Goal: Information Seeking & Learning: Find contact information

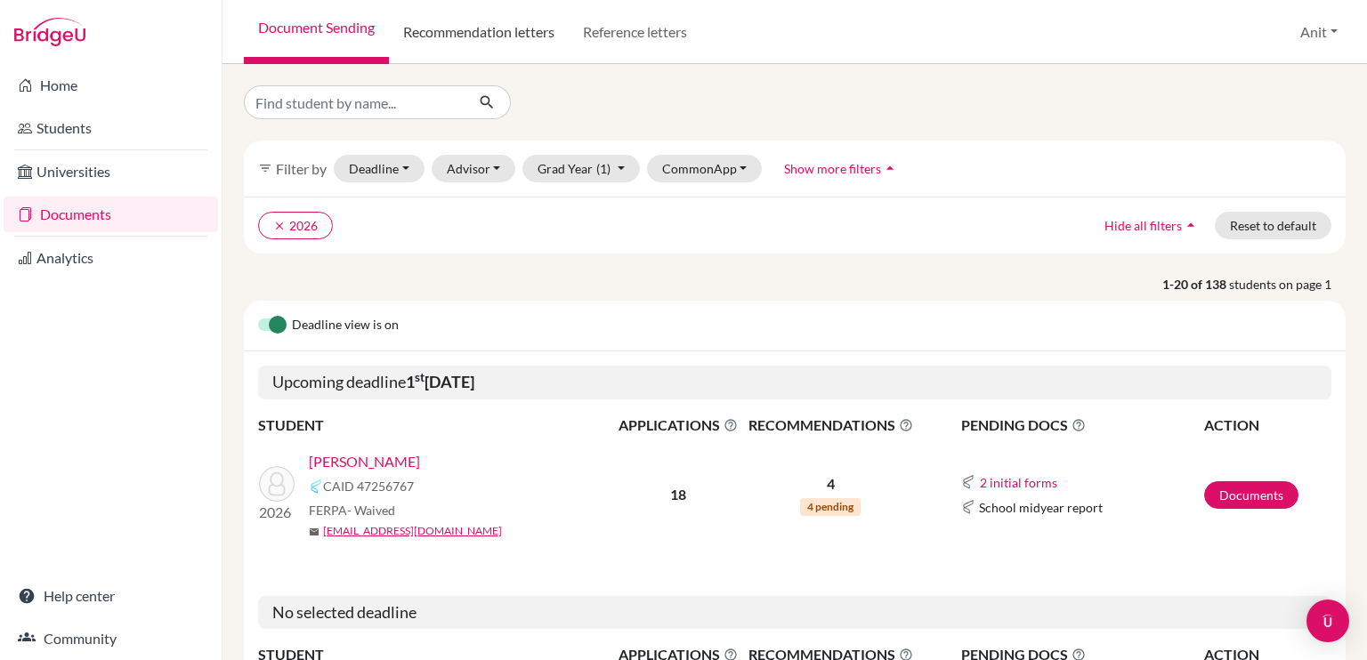
click at [510, 35] on link "Recommendation letters" at bounding box center [479, 32] width 180 height 64
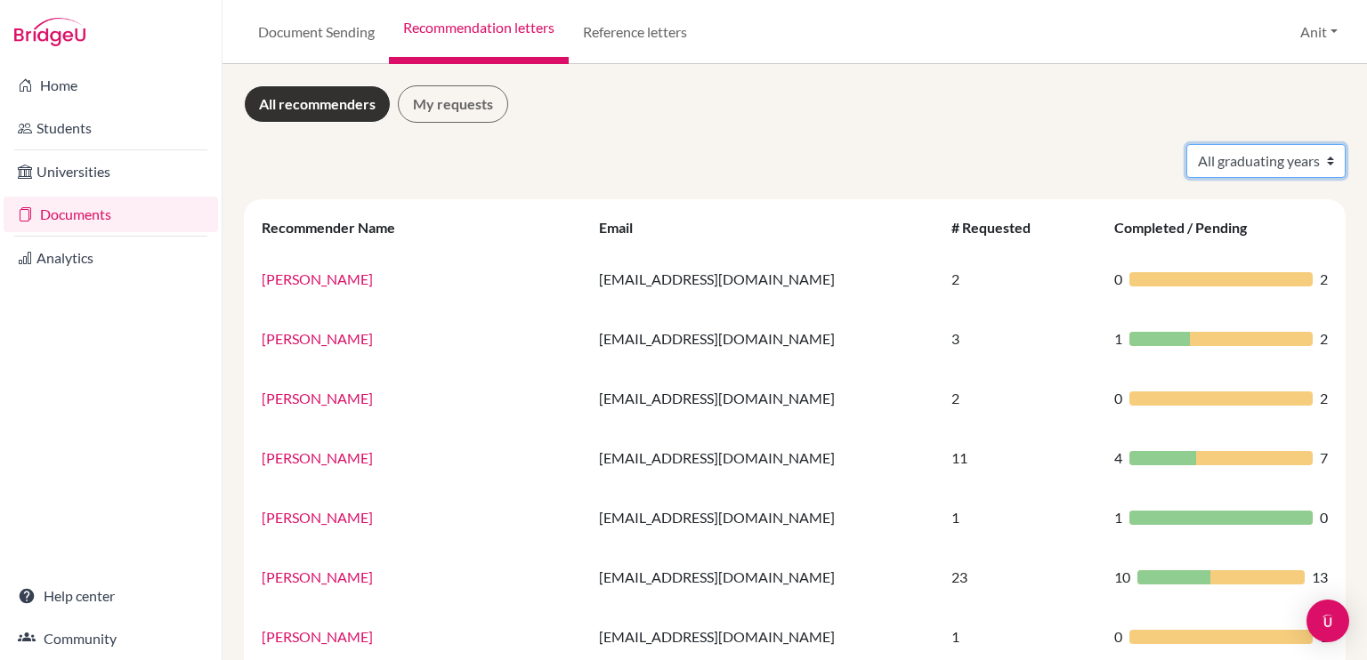
click at [1212, 160] on select "All graduating years 2020 2021 2022 2023 2024 2025 2026 2027 2028" at bounding box center [1265, 161] width 159 height 34
select select "2026"
click at [1186, 144] on select "All graduating years 2020 2021 2022 2023 2024 2025 2026 2027 2028" at bounding box center [1265, 161] width 159 height 34
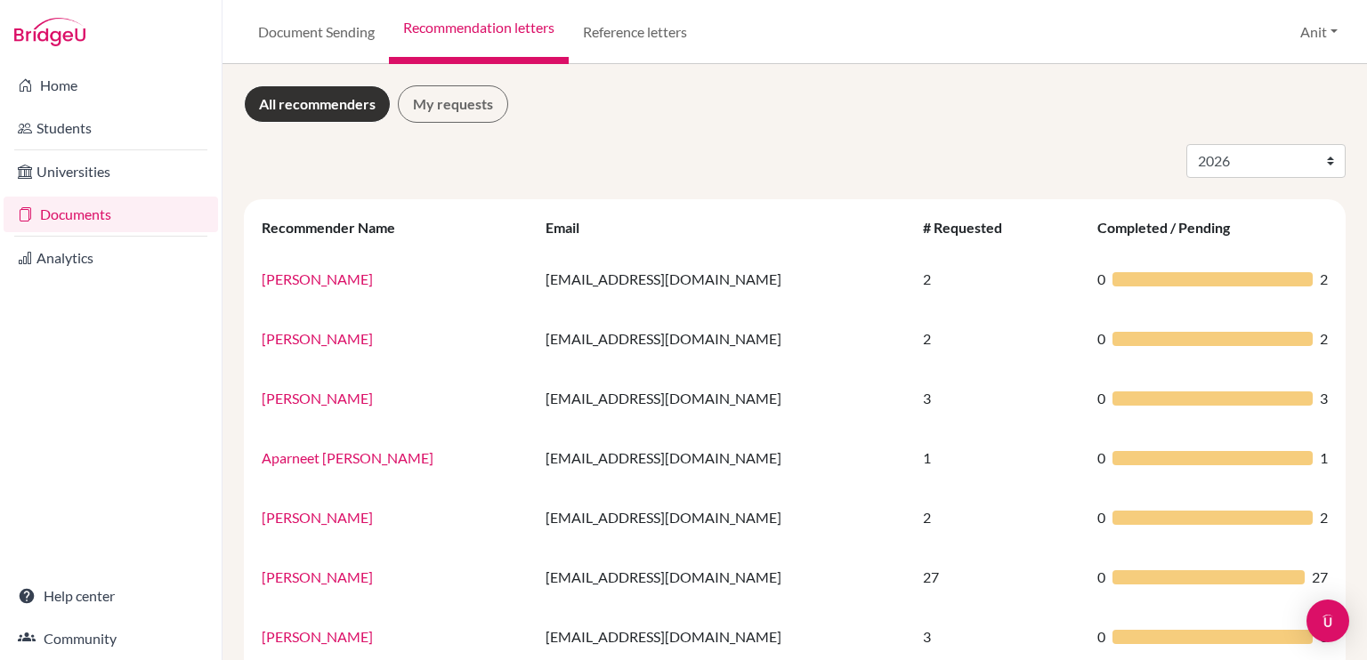
select select "2026"
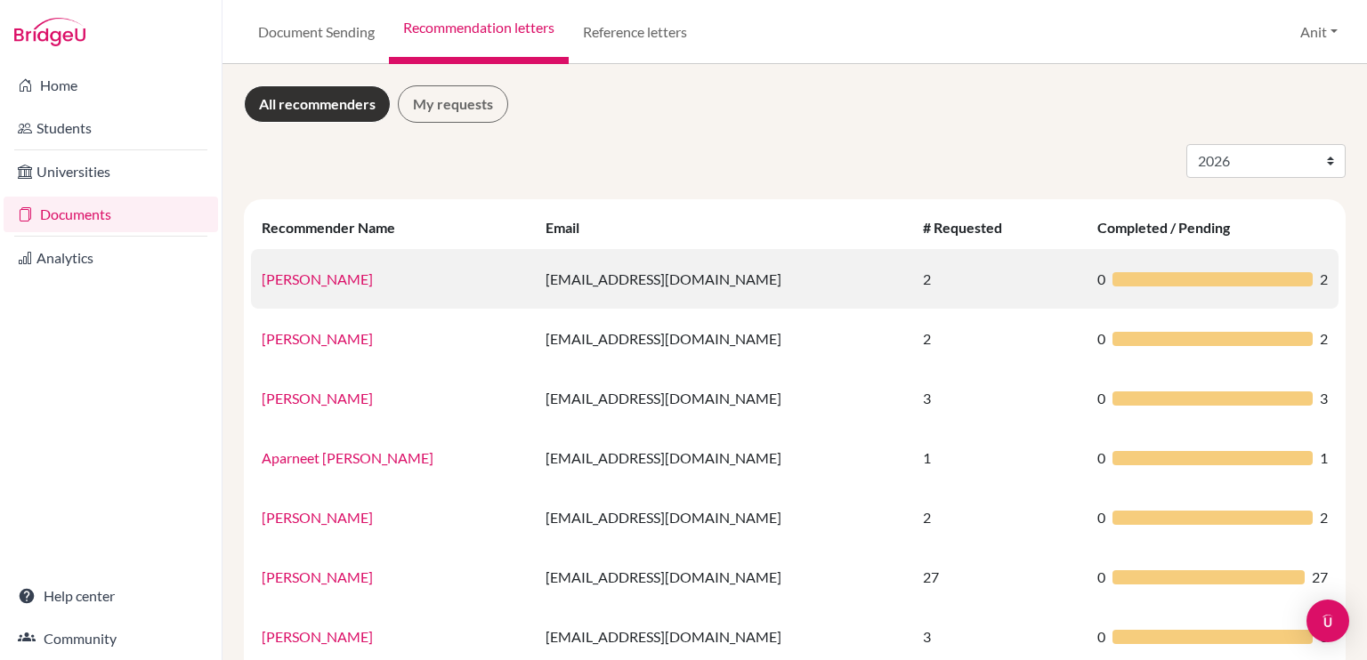
click at [316, 284] on link "Aarav Gupta" at bounding box center [317, 279] width 111 height 17
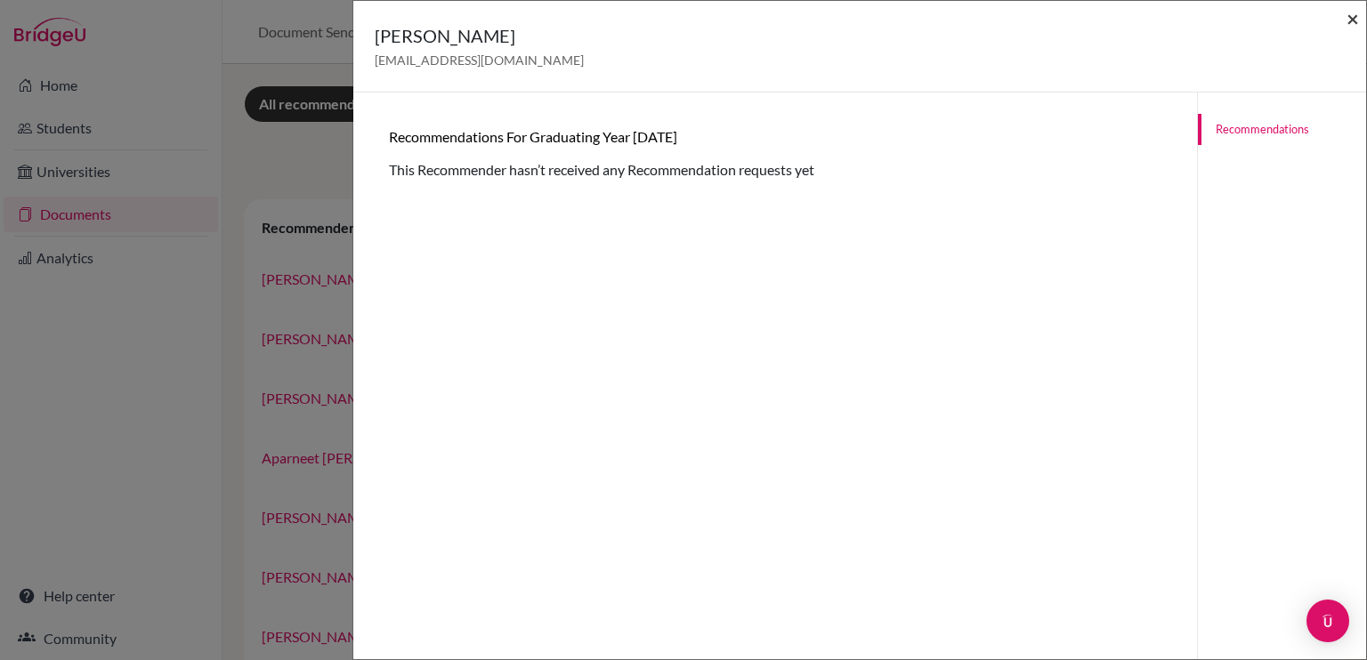
click at [1353, 18] on span "×" at bounding box center [1352, 18] width 12 height 26
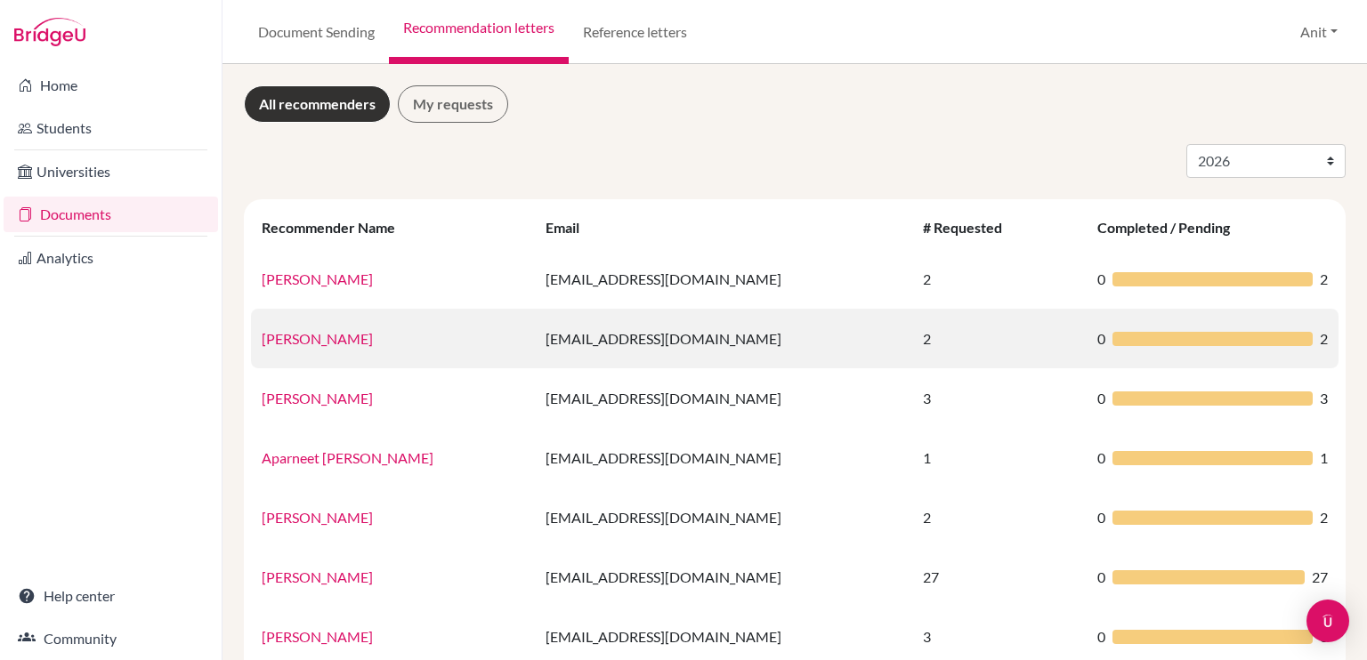
click at [319, 345] on link "Agrima Gandhi" at bounding box center [317, 338] width 111 height 17
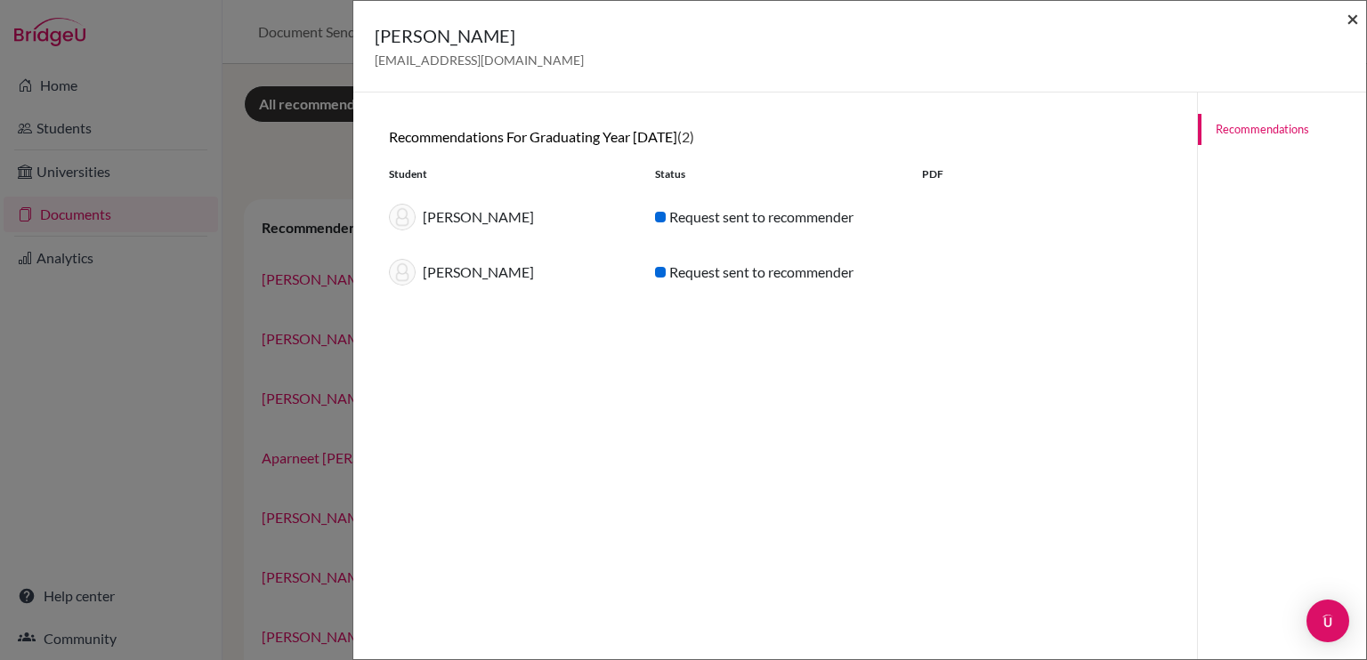
click at [1358, 13] on span "×" at bounding box center [1352, 18] width 12 height 26
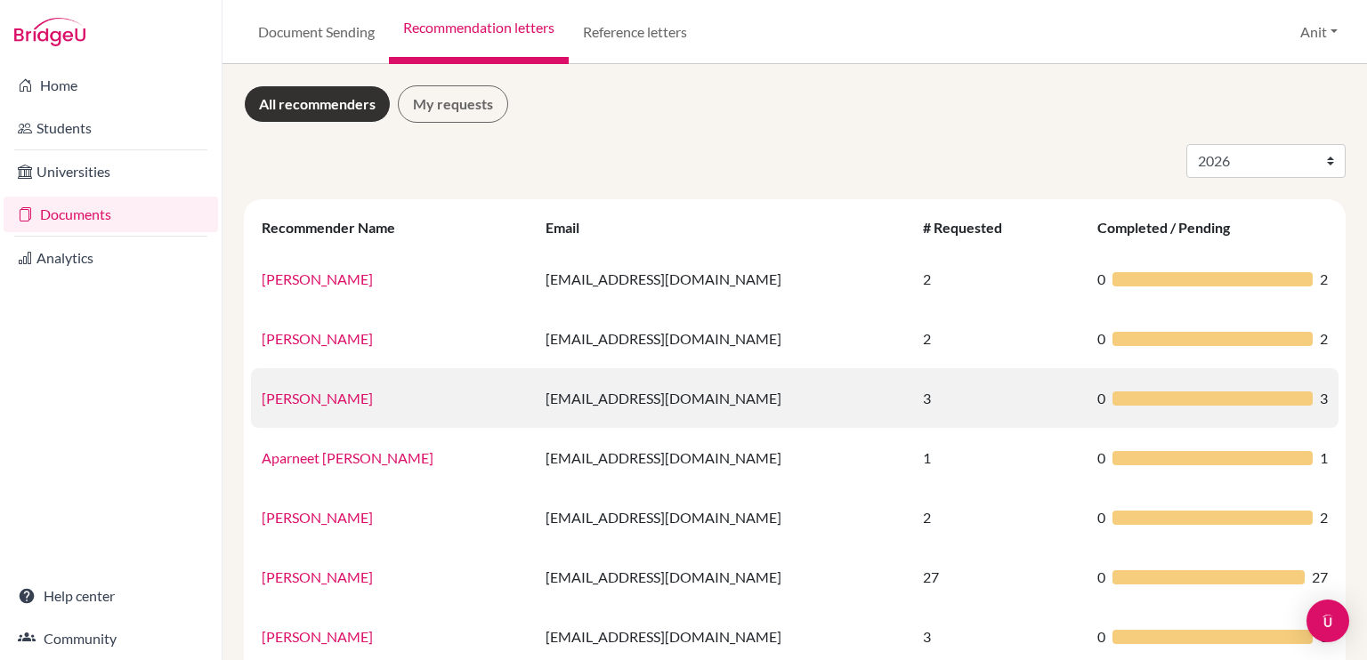
click at [342, 401] on link "Mr. Anit Sonkar" at bounding box center [317, 398] width 111 height 17
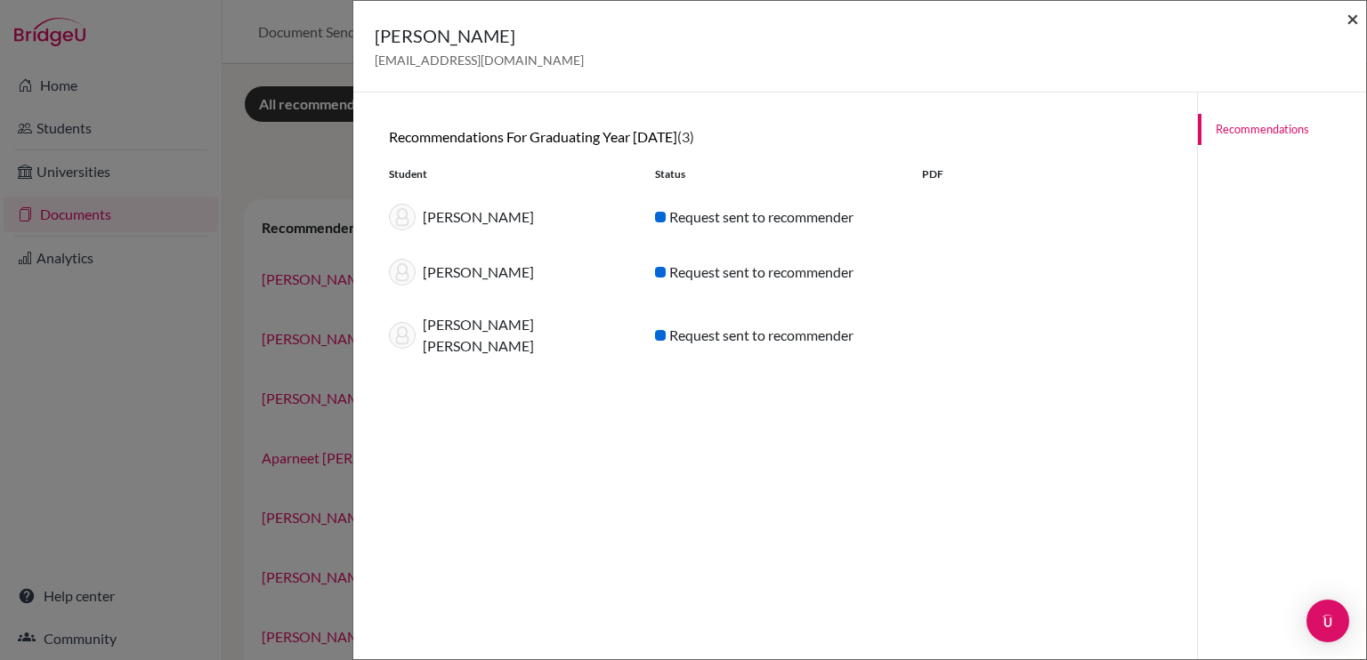
click at [1354, 20] on span "×" at bounding box center [1352, 18] width 12 height 26
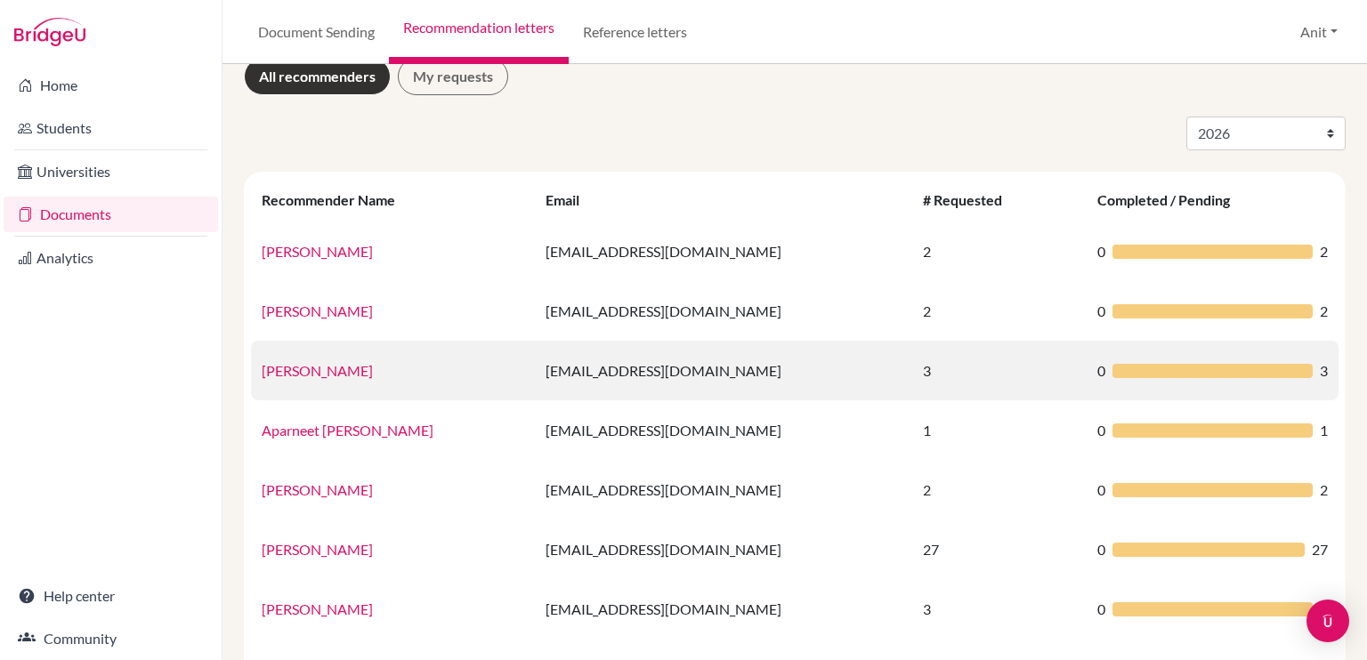
scroll to position [89, 0]
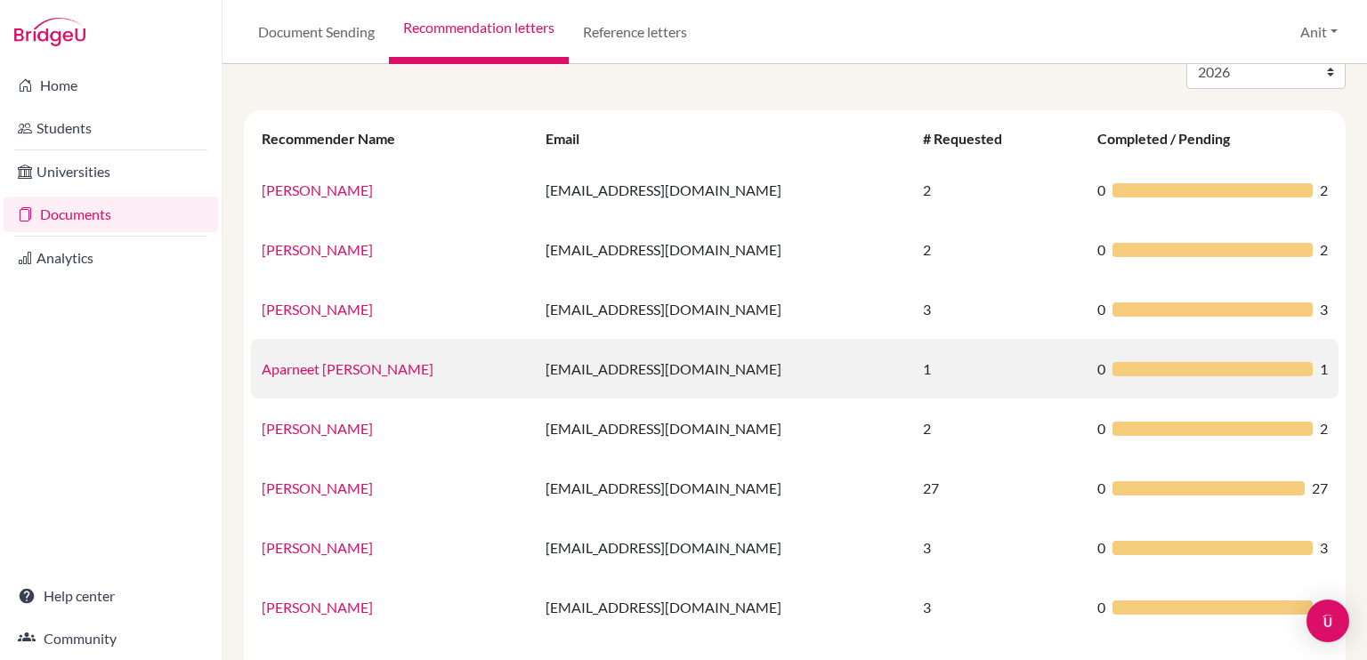
click at [331, 372] on link "Aparneet Mann" at bounding box center [348, 368] width 172 height 17
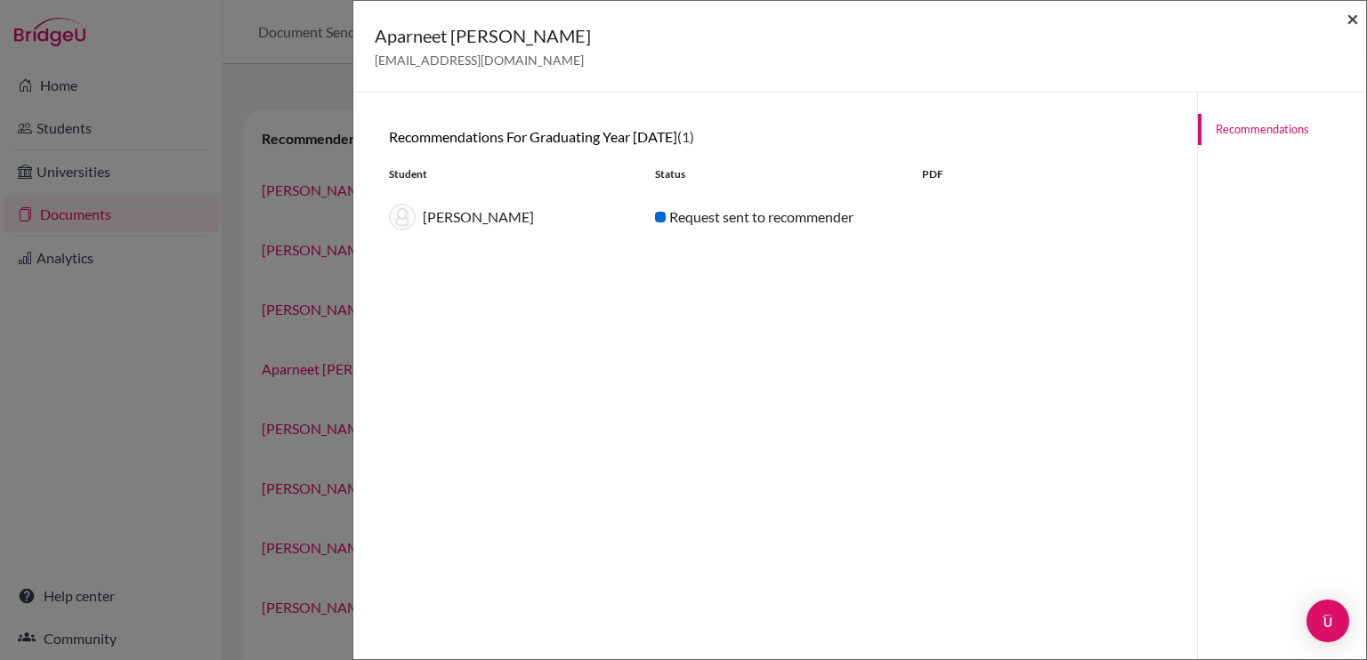
click at [1353, 19] on span "×" at bounding box center [1352, 18] width 12 height 26
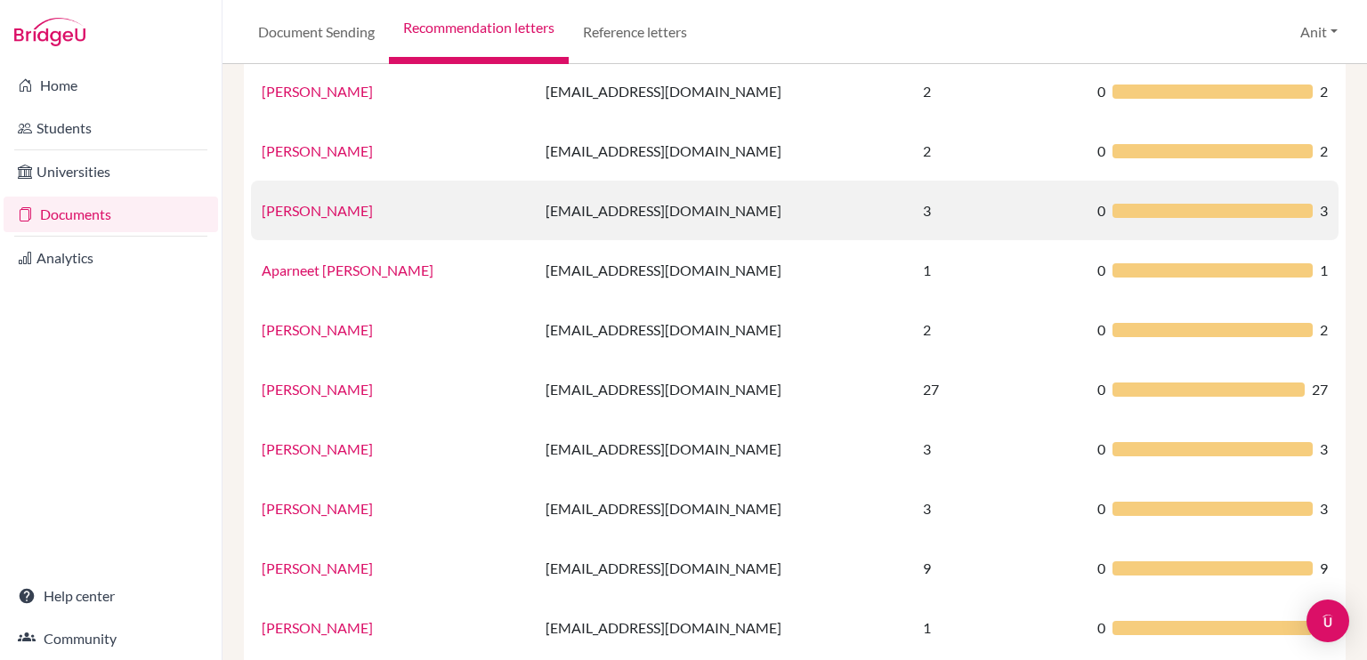
scroll to position [267, 0]
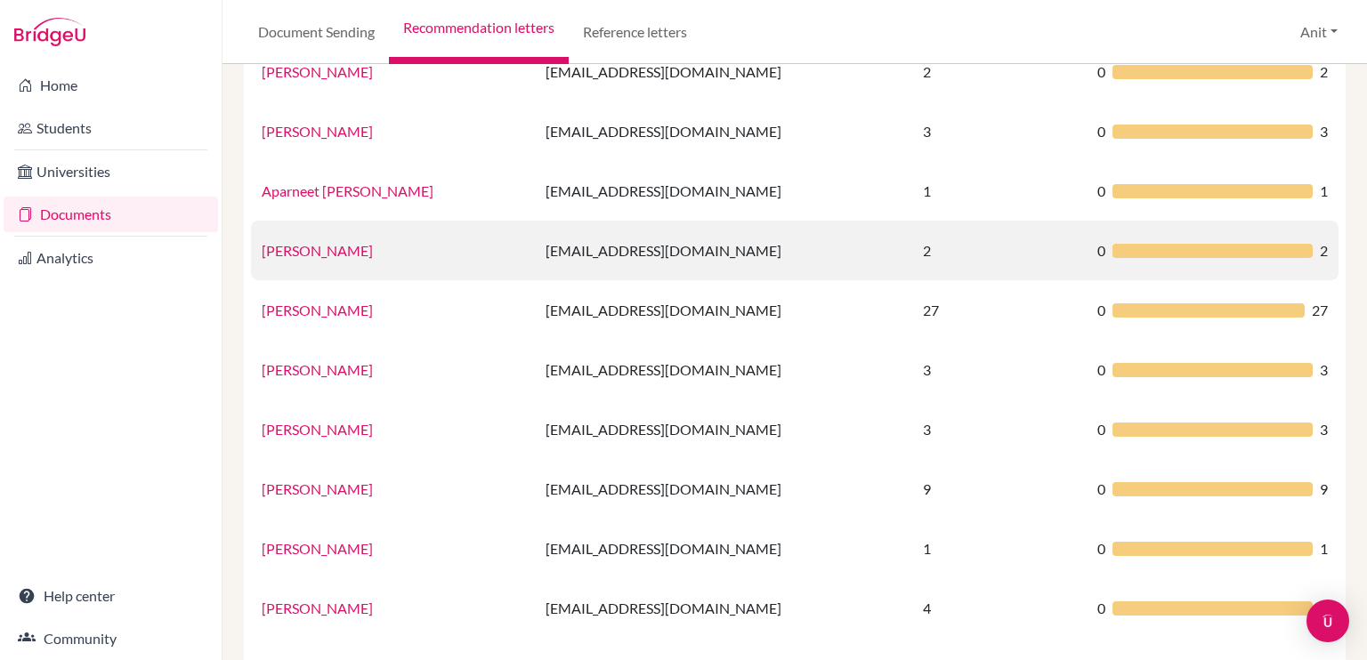
click at [321, 250] on link "Ms Arshpreet Kaur" at bounding box center [317, 250] width 111 height 17
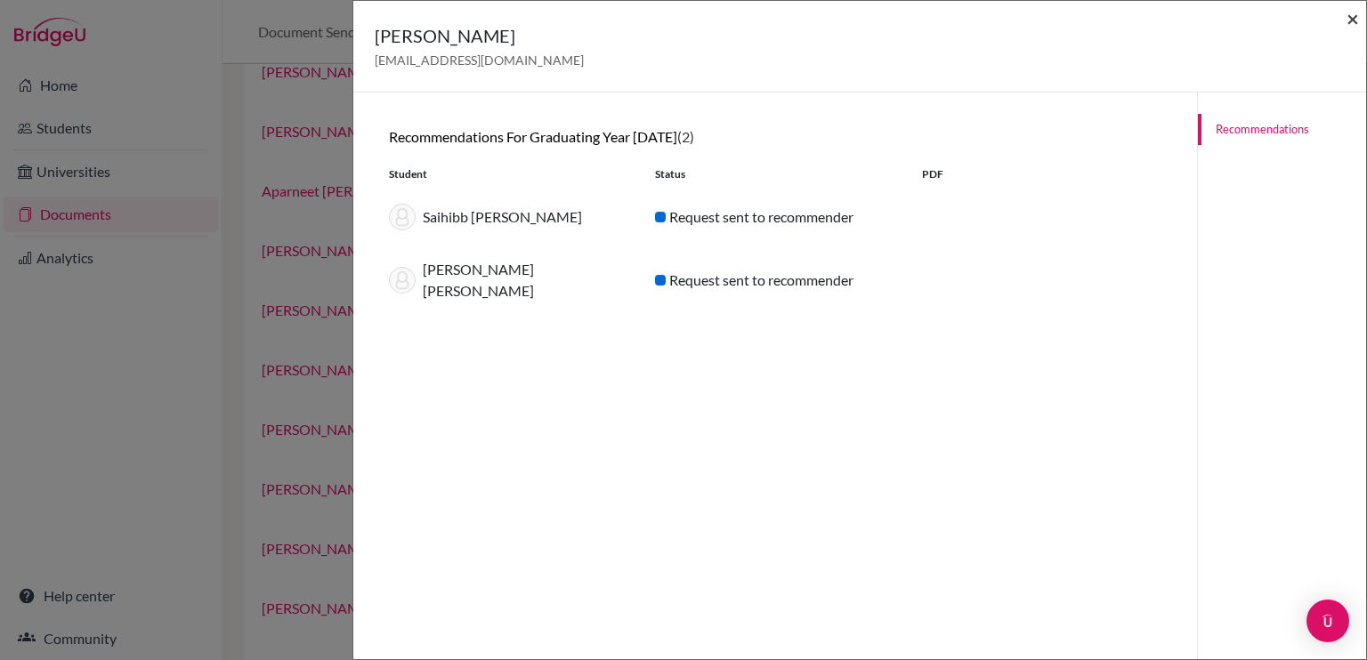
click at [1350, 13] on span "×" at bounding box center [1352, 18] width 12 height 26
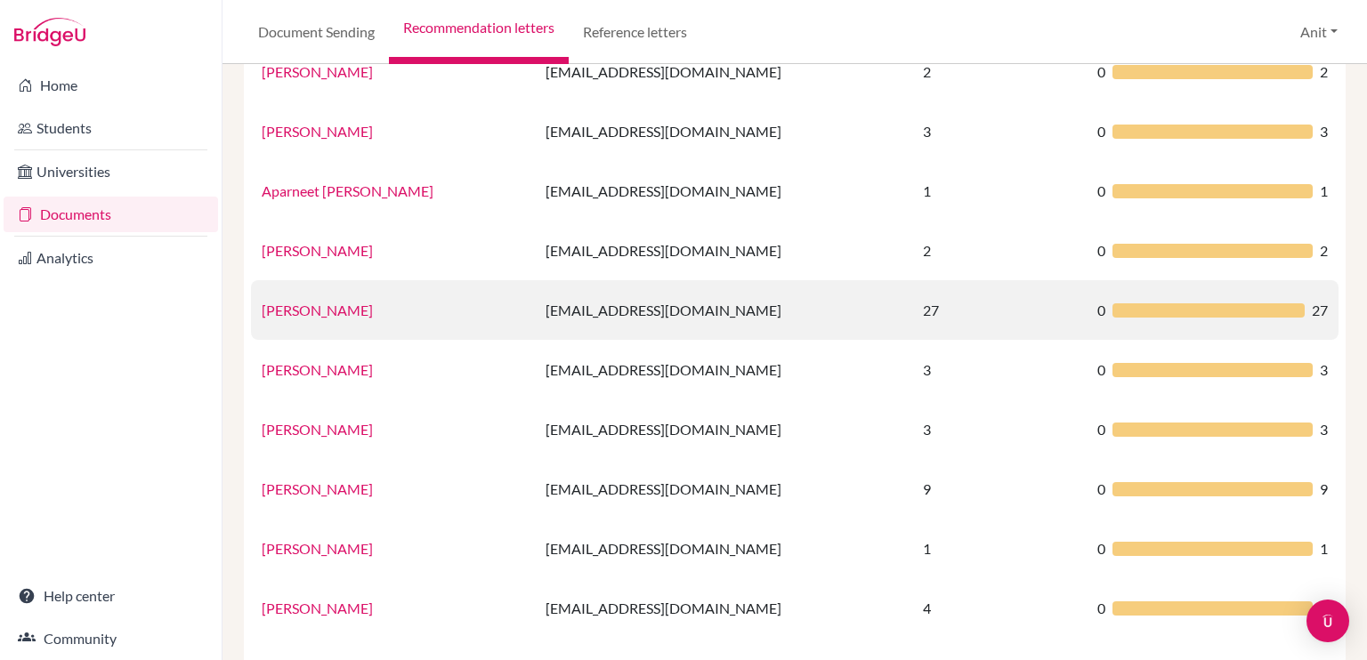
click at [317, 308] on link "Ms.Deepali Aggarwal" at bounding box center [317, 310] width 111 height 17
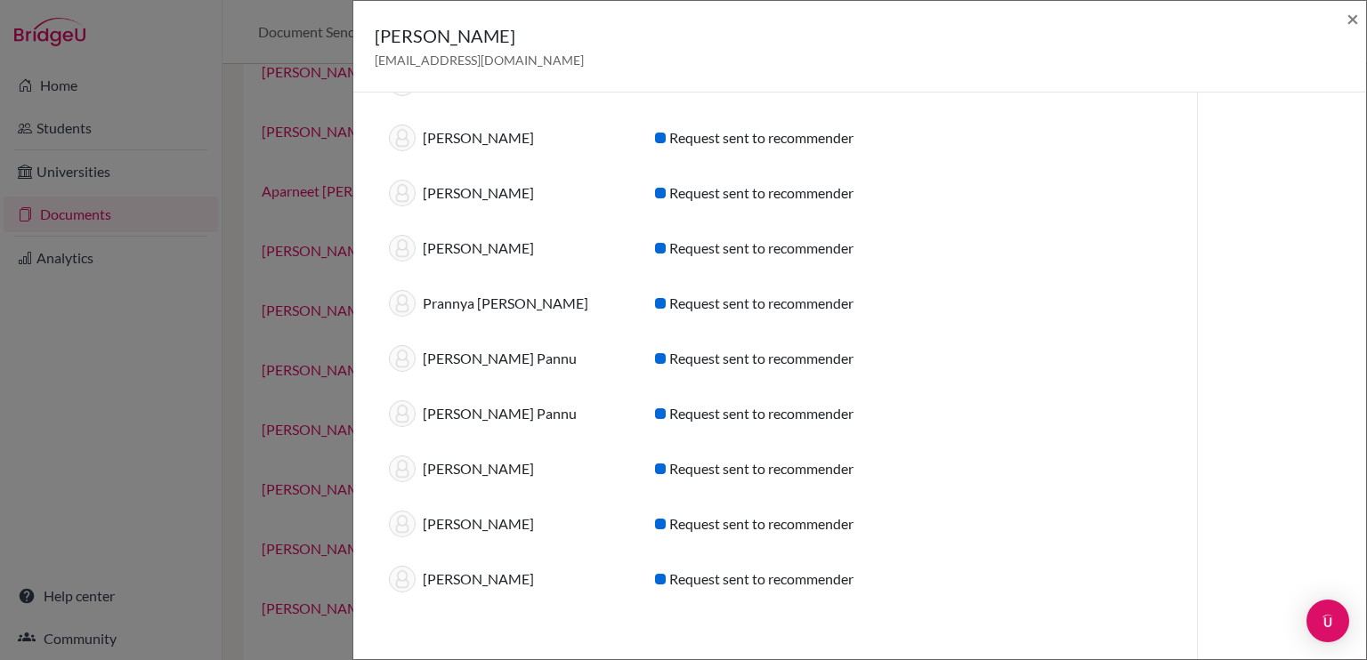
scroll to position [1076, 0]
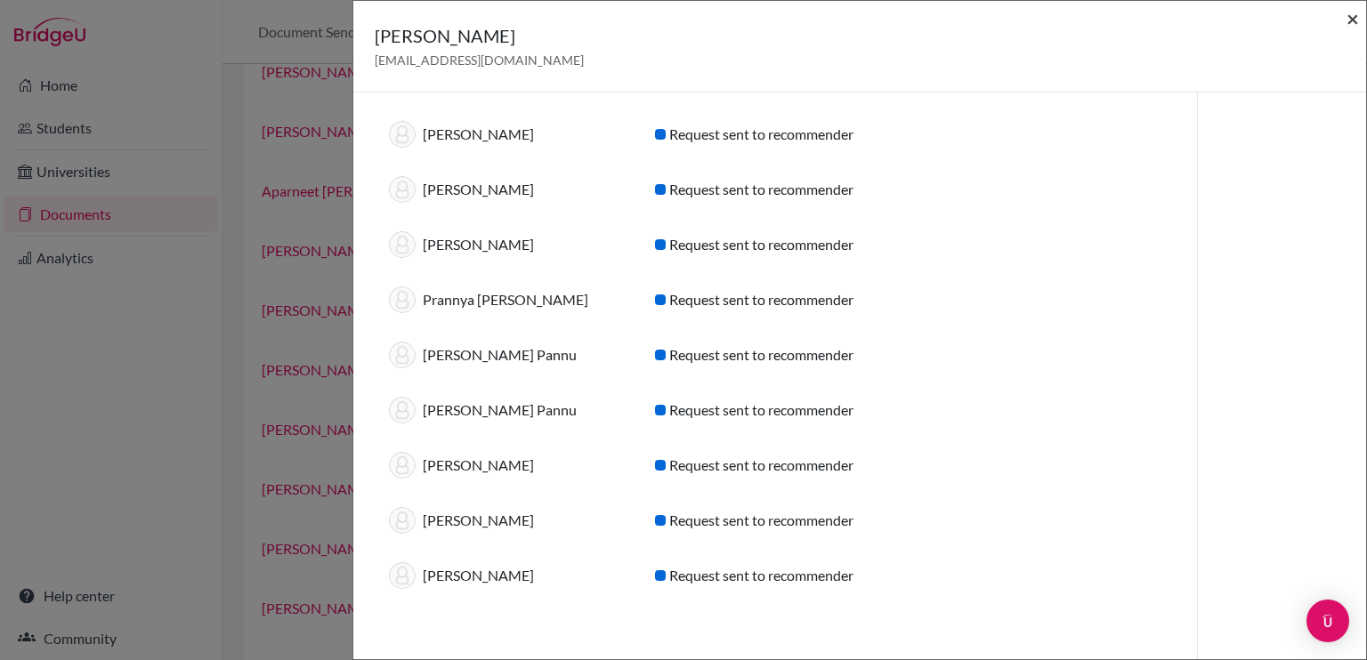
click at [1356, 20] on span "×" at bounding box center [1352, 18] width 12 height 26
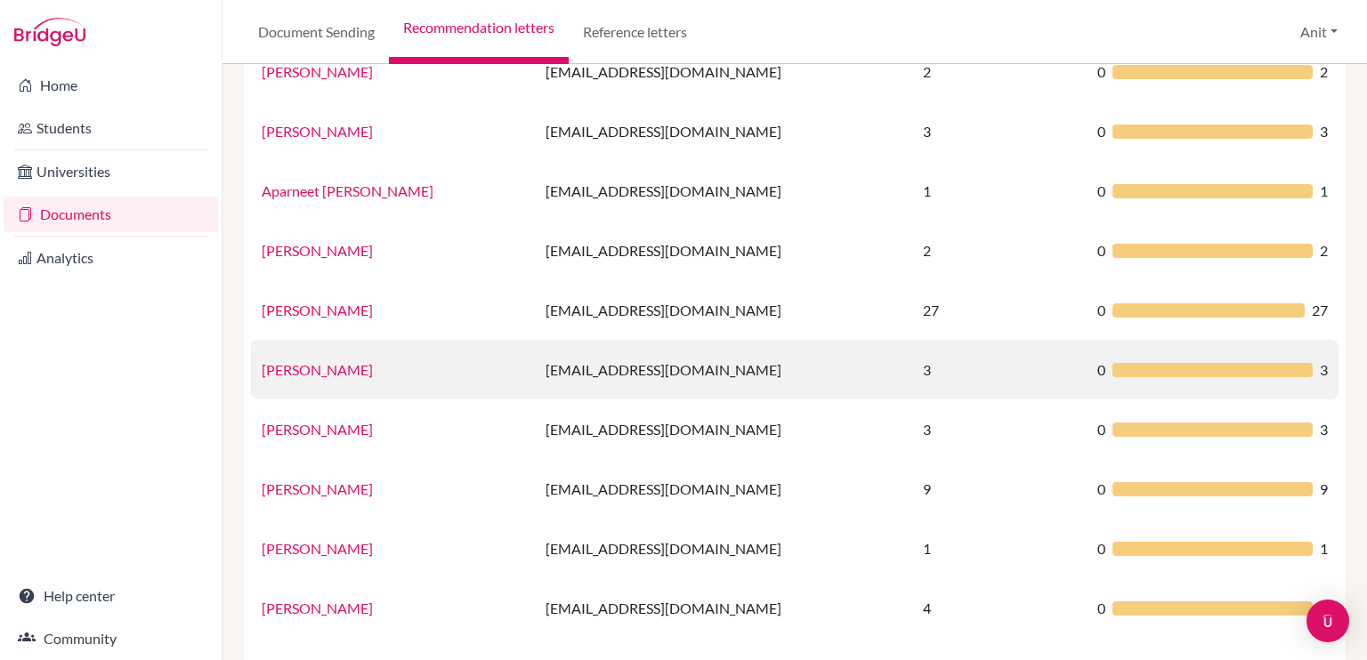
click at [298, 373] on link "Sharanya Goel" at bounding box center [317, 369] width 111 height 17
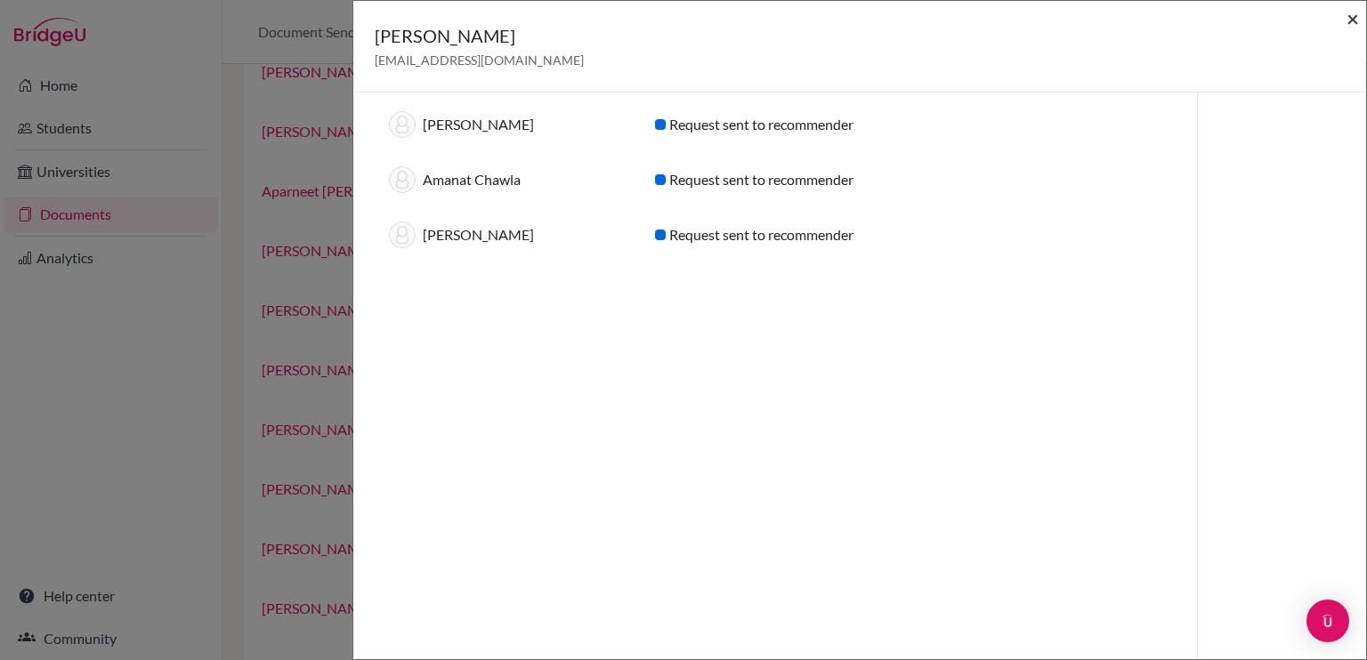
click at [1347, 17] on span "×" at bounding box center [1352, 18] width 12 height 26
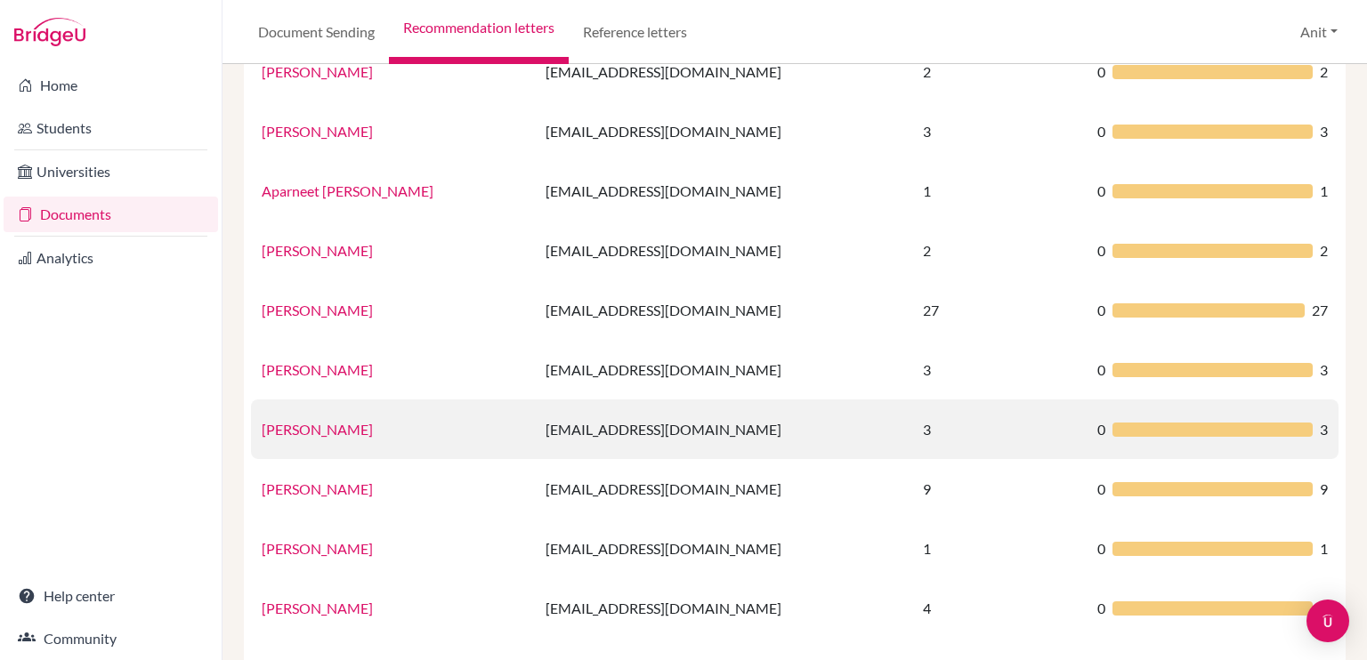
click at [343, 424] on link "Garima Wadhwa" at bounding box center [317, 429] width 111 height 17
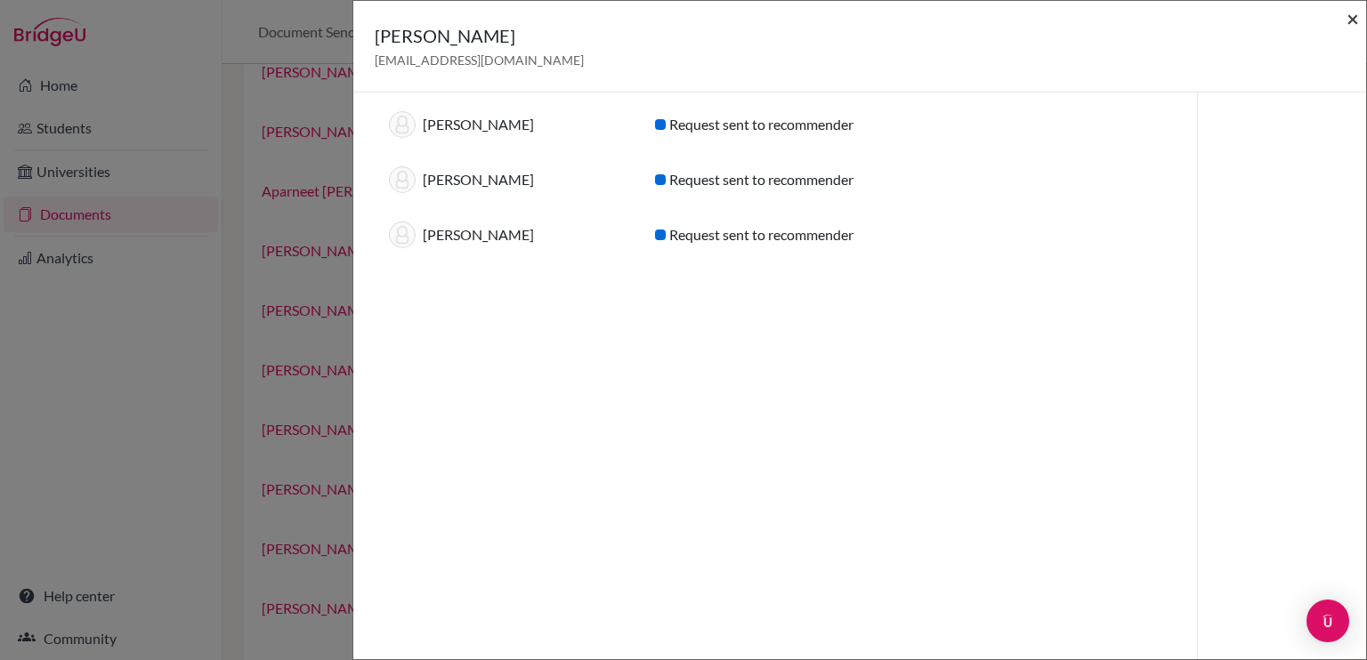
click at [1350, 24] on span "×" at bounding box center [1352, 18] width 12 height 26
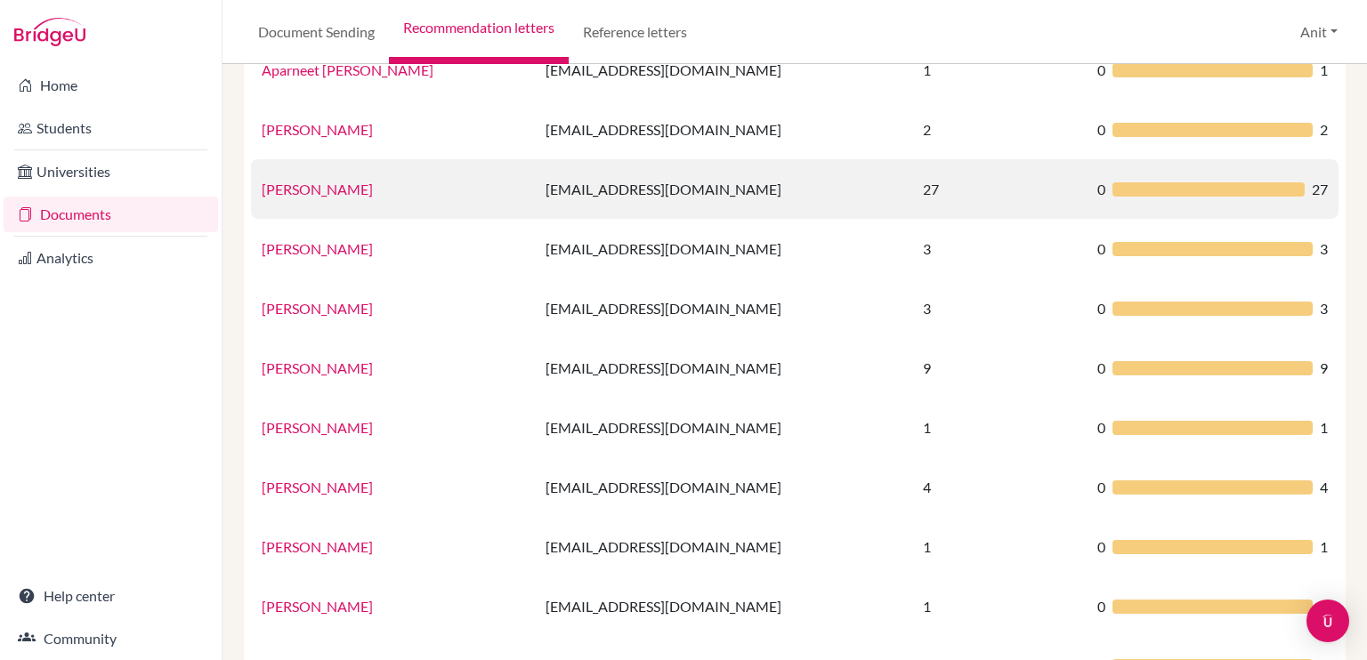
scroll to position [445, 0]
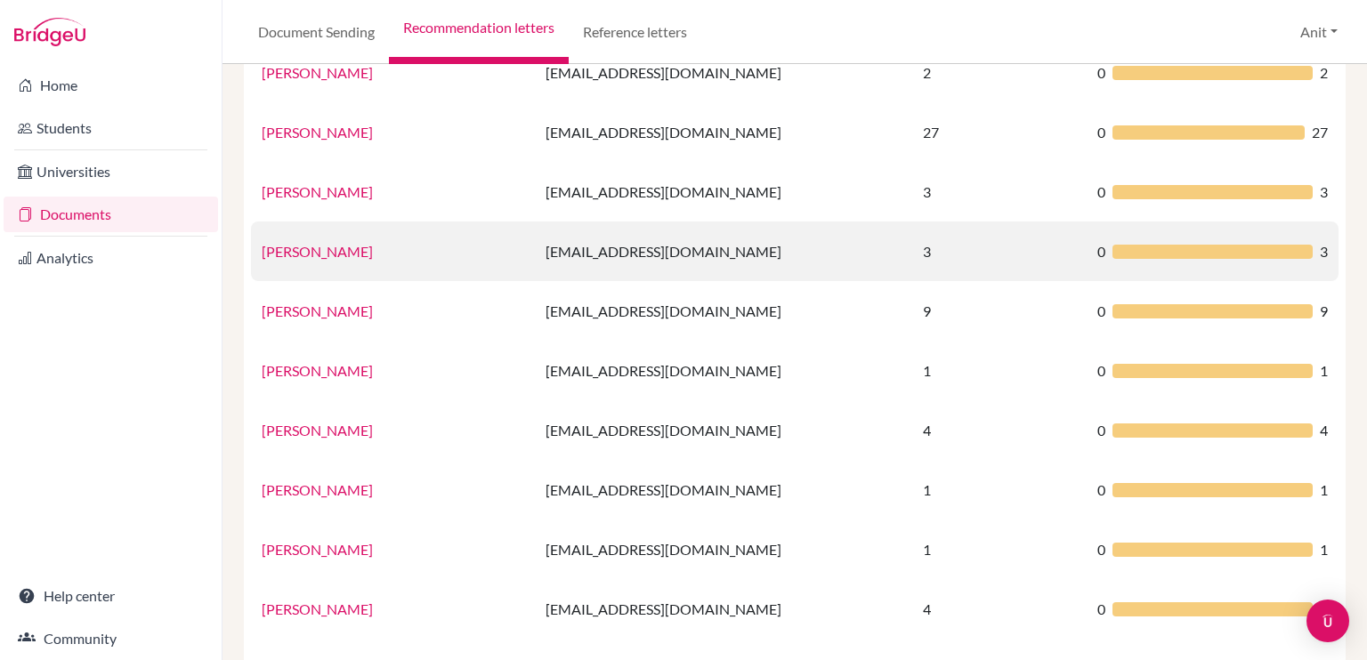
click at [301, 258] on link "Garima Wadhwa" at bounding box center [317, 251] width 111 height 17
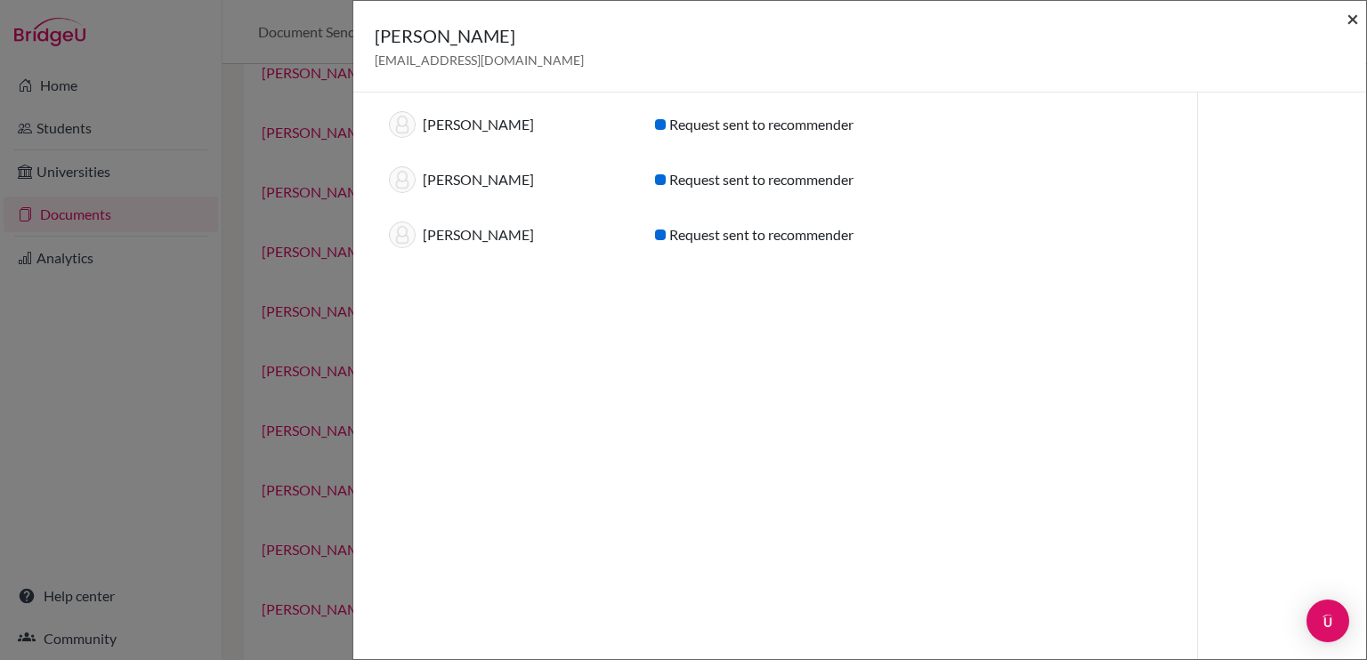
click at [1353, 17] on span "×" at bounding box center [1352, 18] width 12 height 26
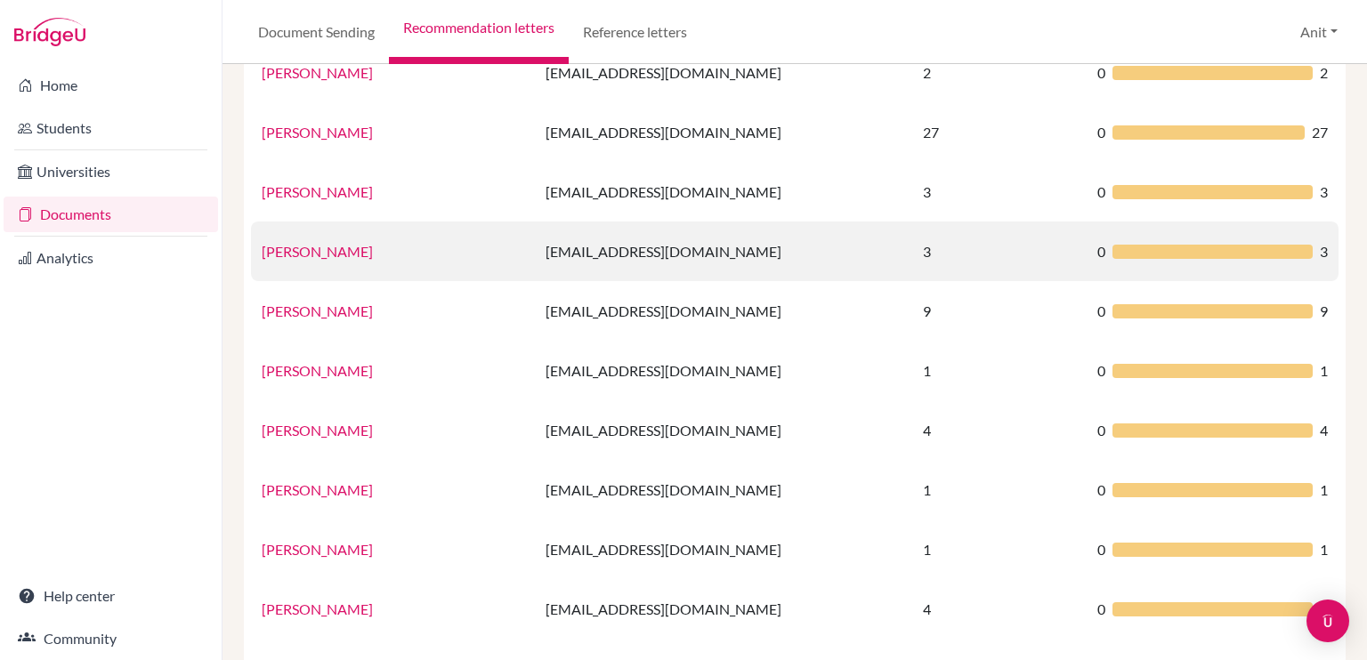
click at [288, 250] on link "Garima Wadhwa" at bounding box center [317, 251] width 111 height 17
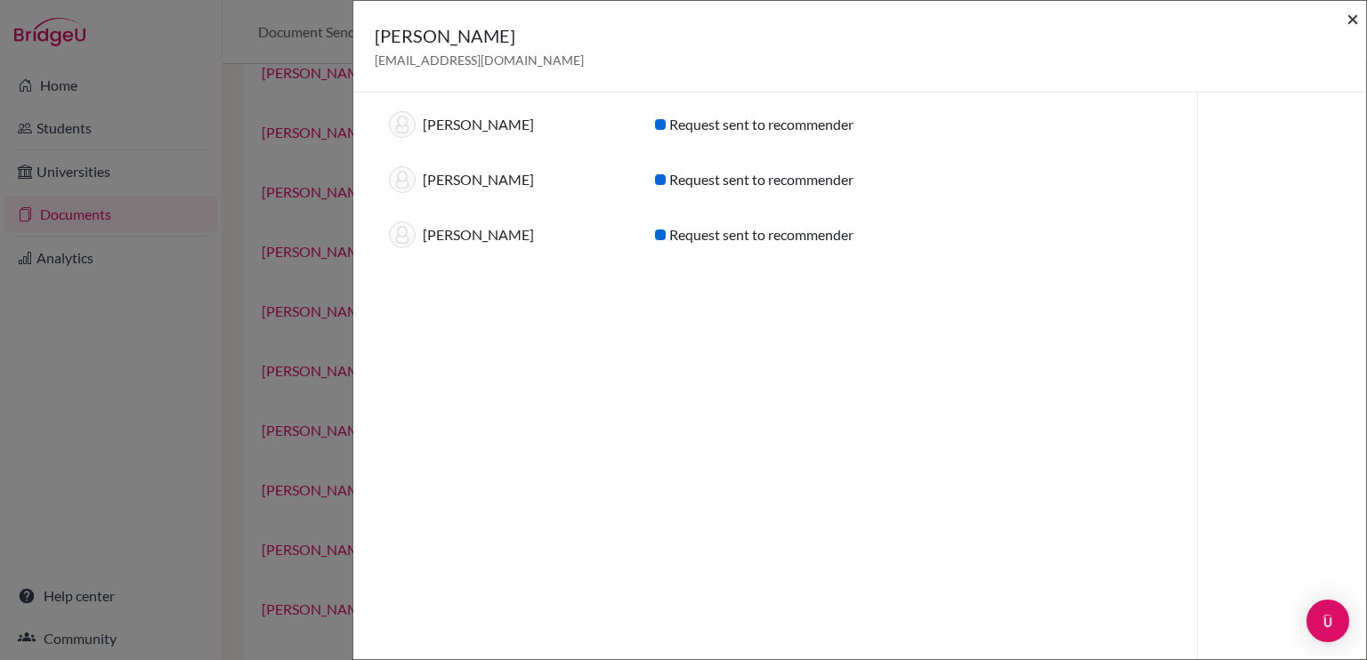
click at [1355, 16] on span "×" at bounding box center [1352, 18] width 12 height 26
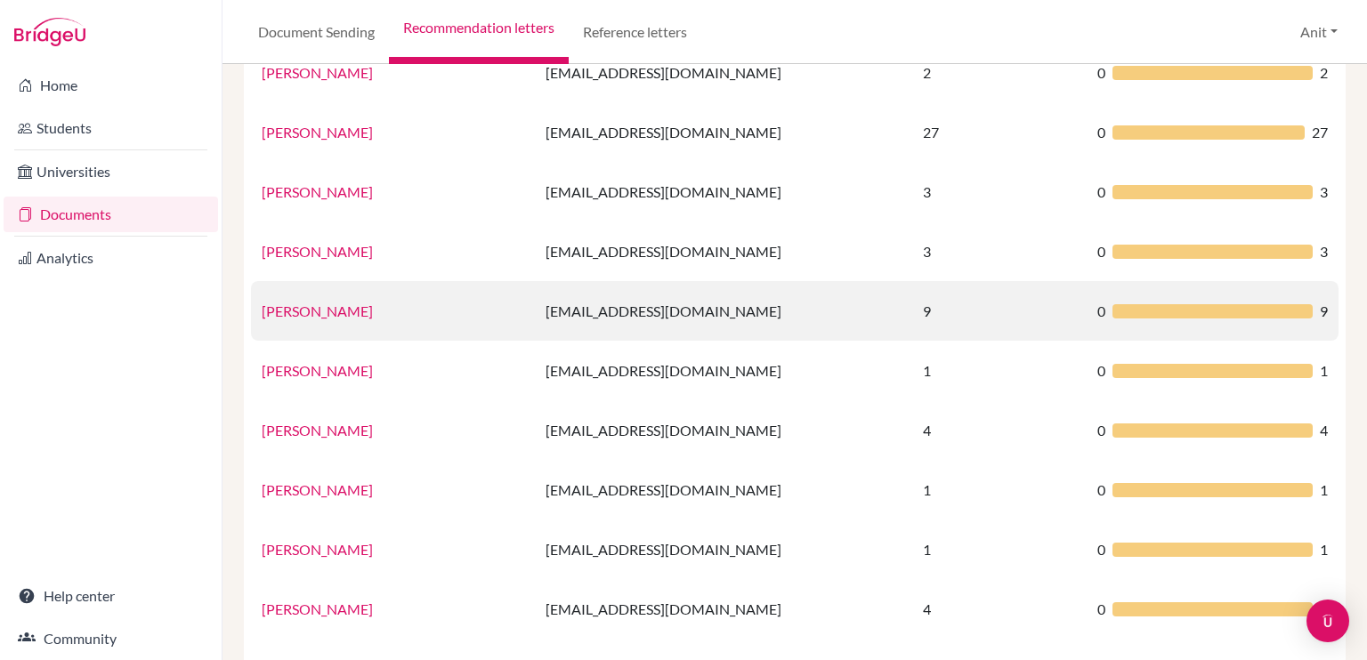
click at [333, 307] on link "Gaythri Thirumalai" at bounding box center [317, 311] width 111 height 17
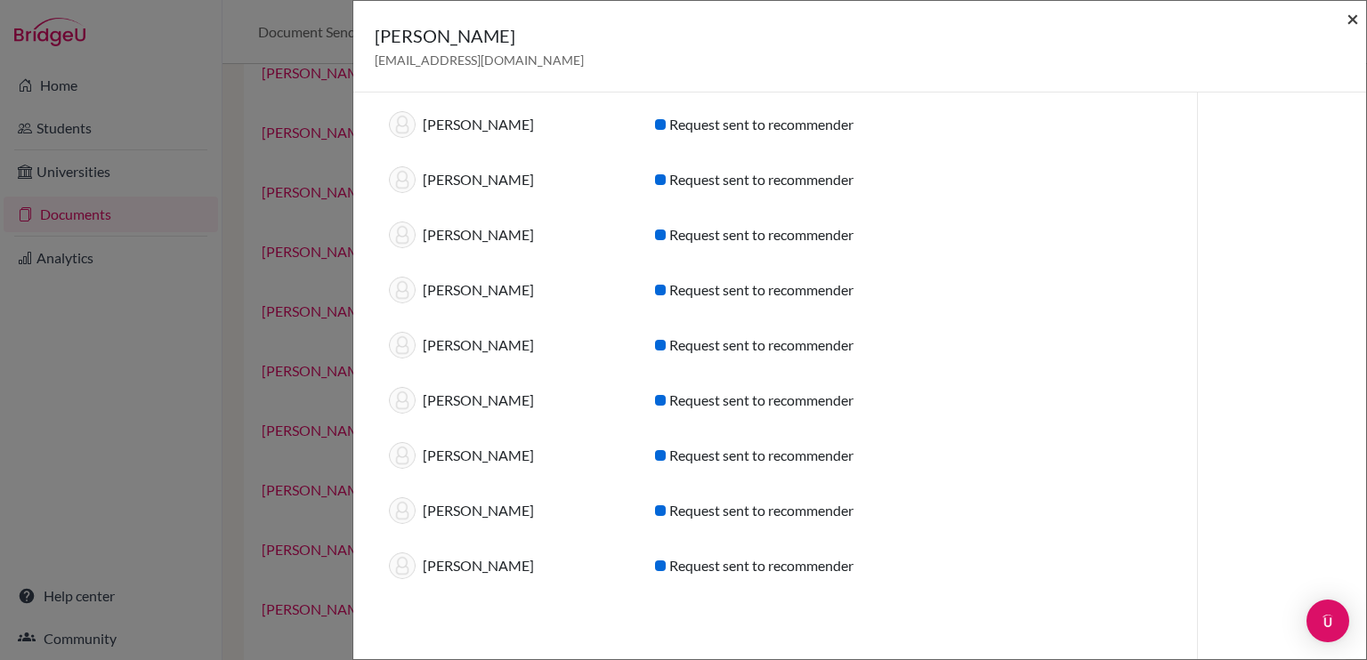
click at [1351, 23] on span "×" at bounding box center [1352, 18] width 12 height 26
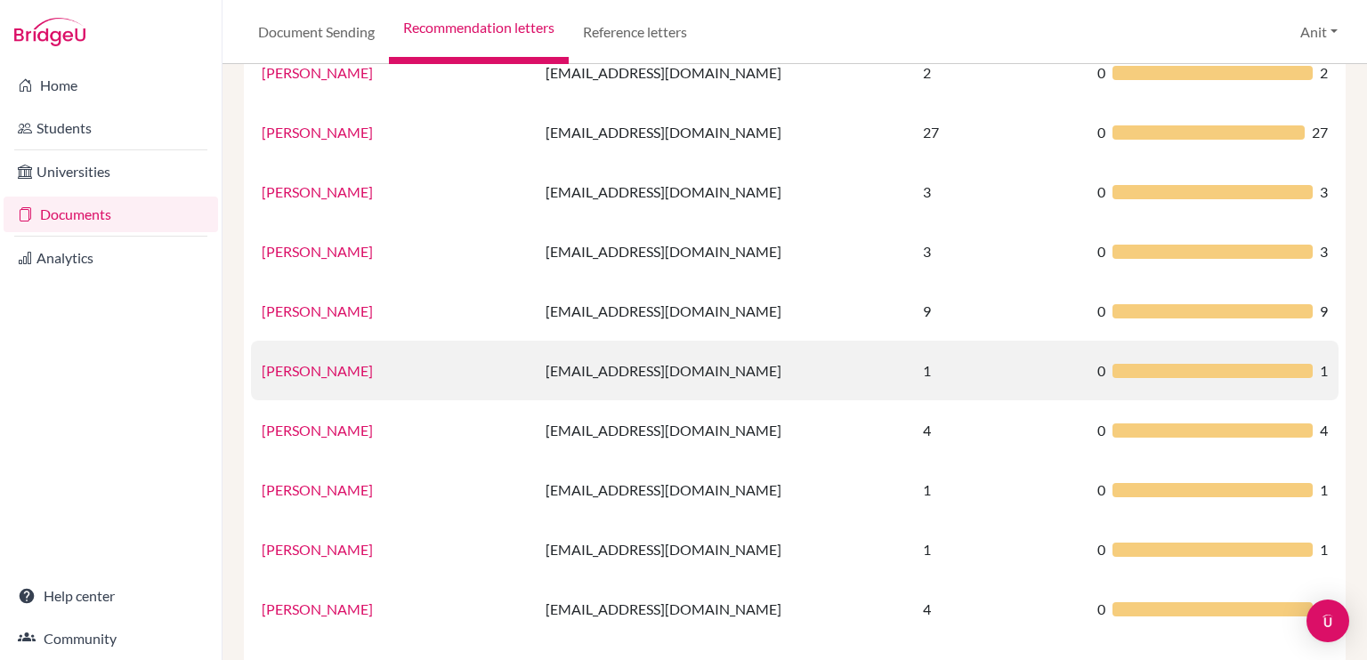
click at [303, 379] on link "Gayatri Mehta" at bounding box center [317, 370] width 111 height 17
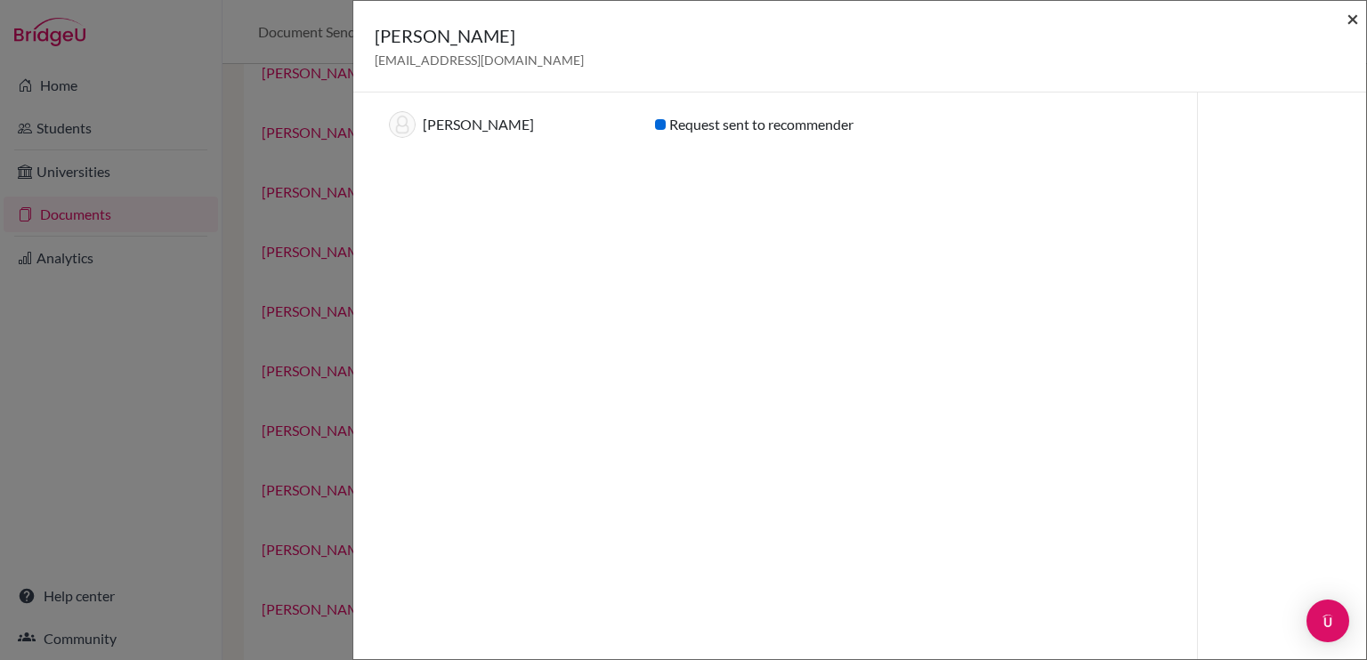
click at [1357, 27] on span "×" at bounding box center [1352, 18] width 12 height 26
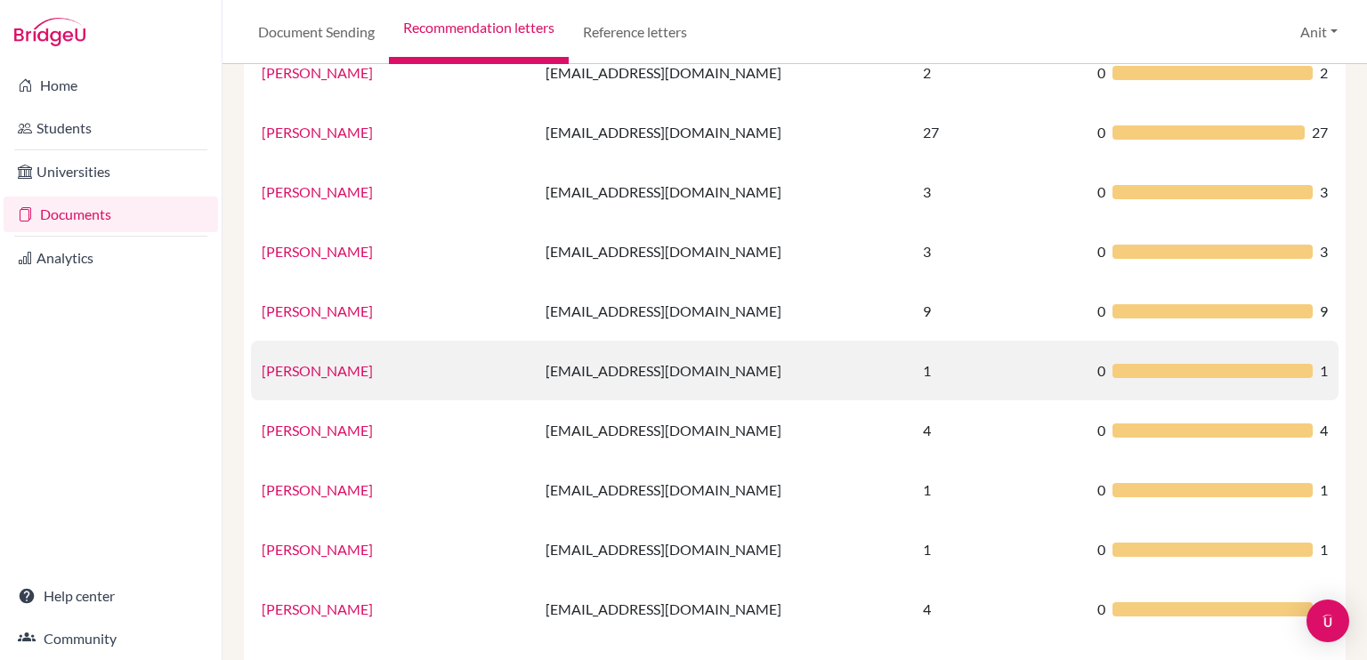
click at [322, 368] on link "Gayatri Mehta" at bounding box center [317, 370] width 111 height 17
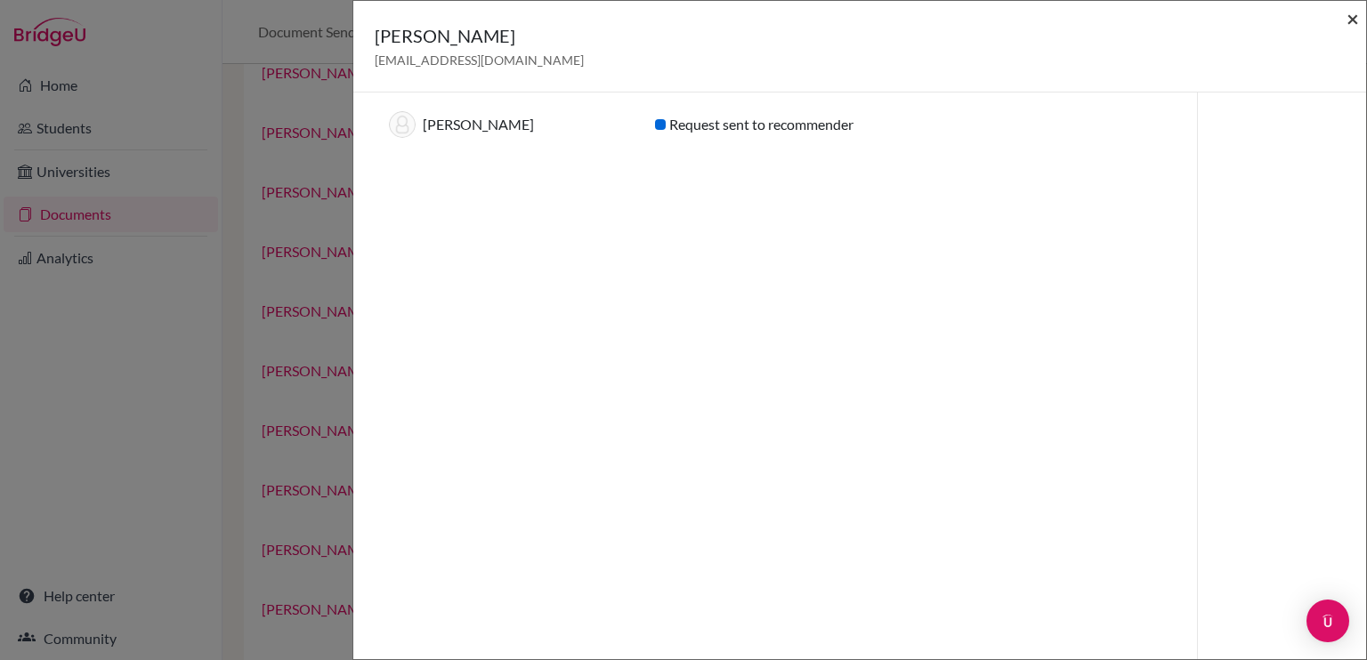
click at [1356, 17] on span "×" at bounding box center [1352, 18] width 12 height 26
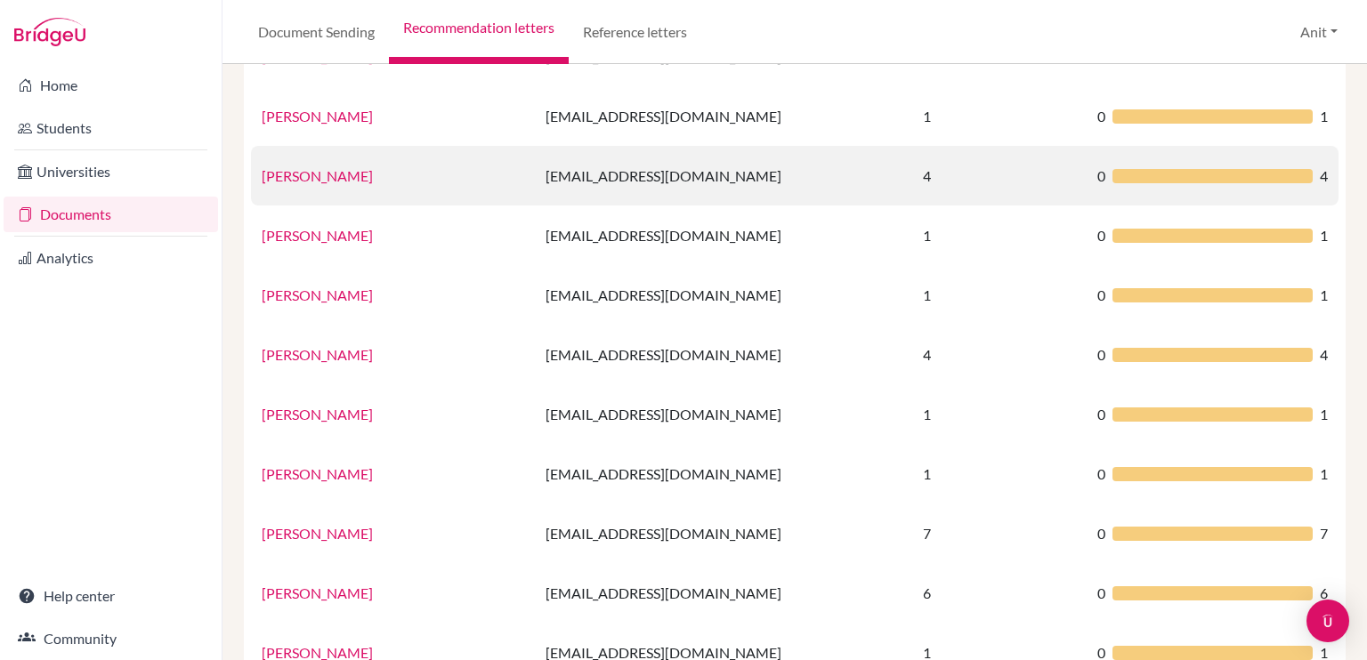
scroll to position [712, 0]
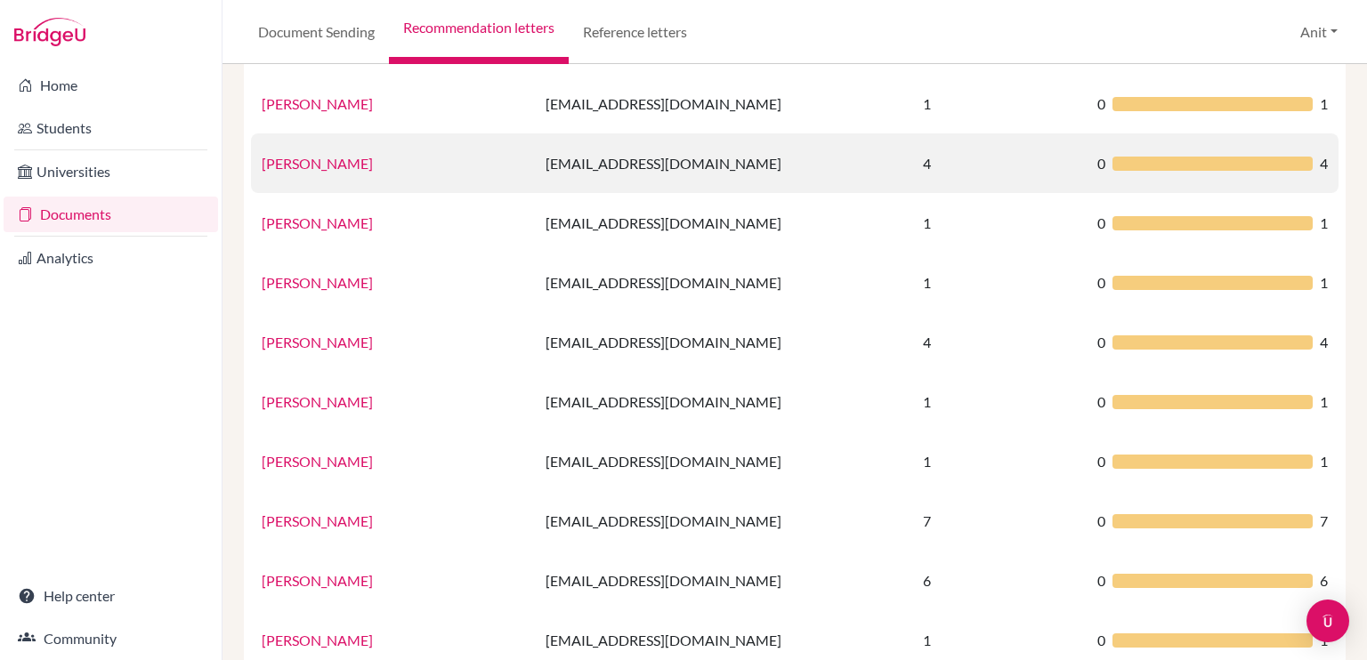
click at [316, 168] on link "Ms Geeta Passi" at bounding box center [317, 163] width 111 height 17
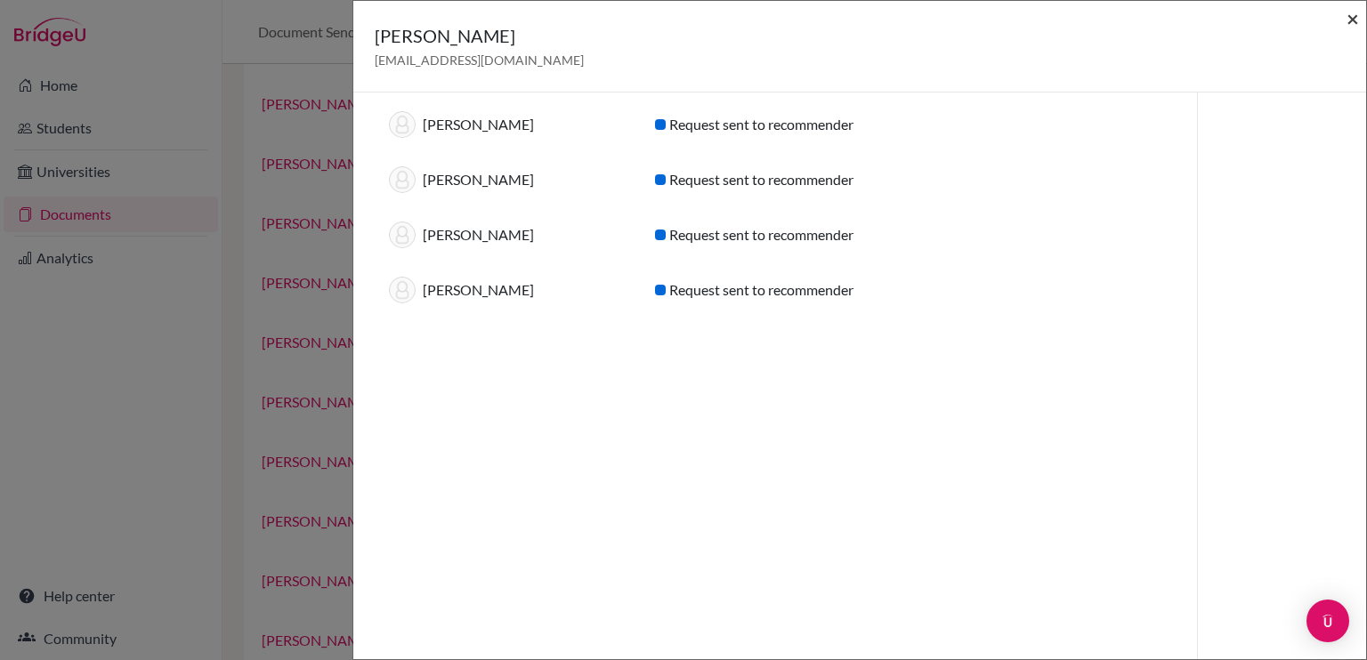
click at [1356, 20] on span "×" at bounding box center [1352, 18] width 12 height 26
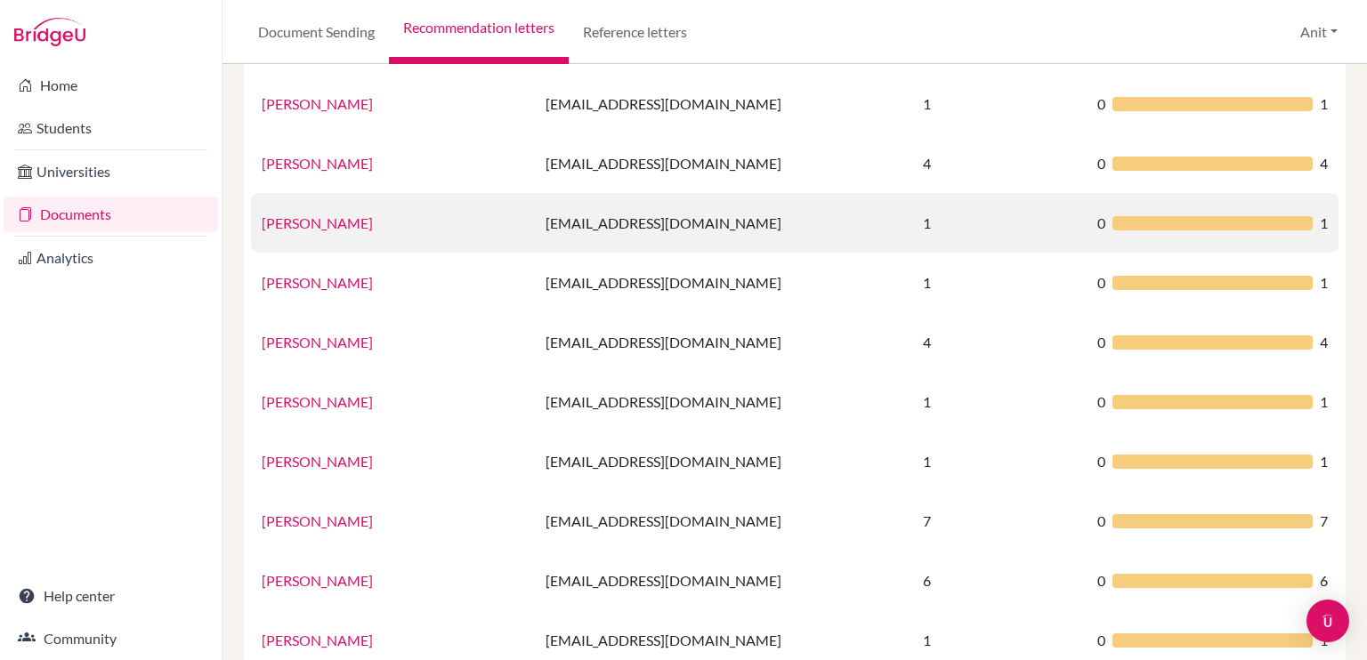
click at [313, 227] on link "Jasleen Kaur" at bounding box center [317, 222] width 111 height 17
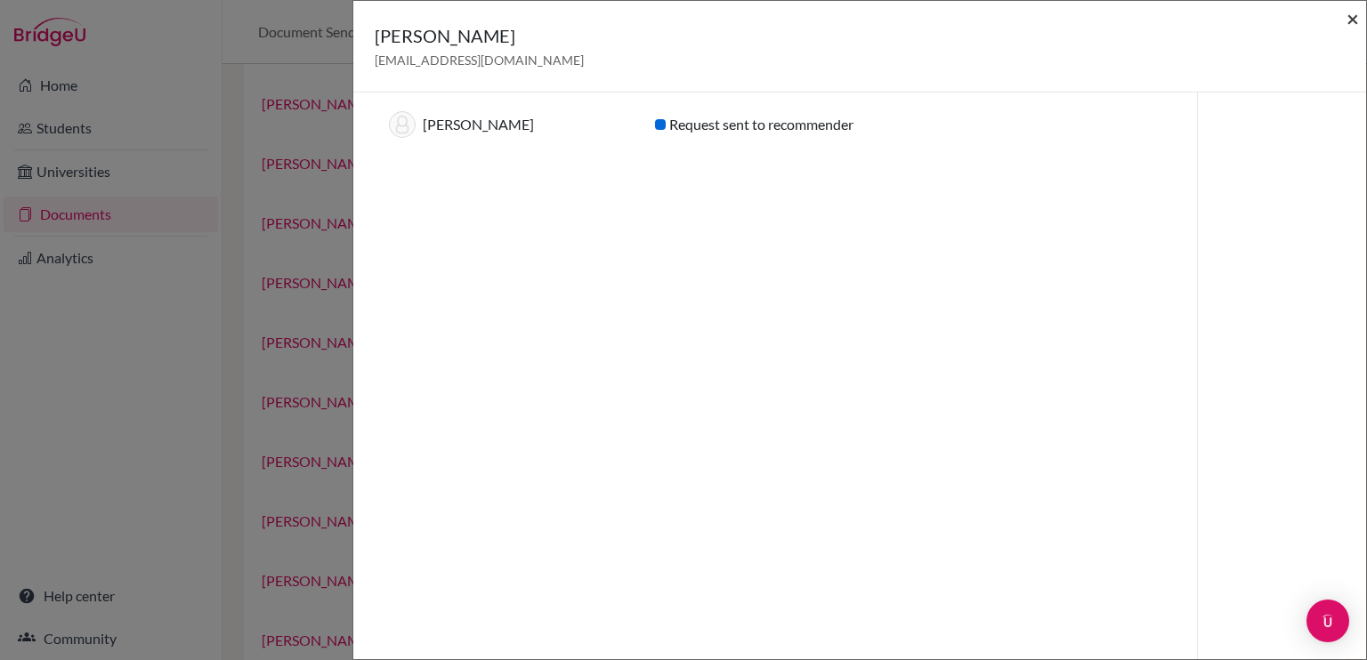
click at [1352, 24] on span "×" at bounding box center [1352, 18] width 12 height 26
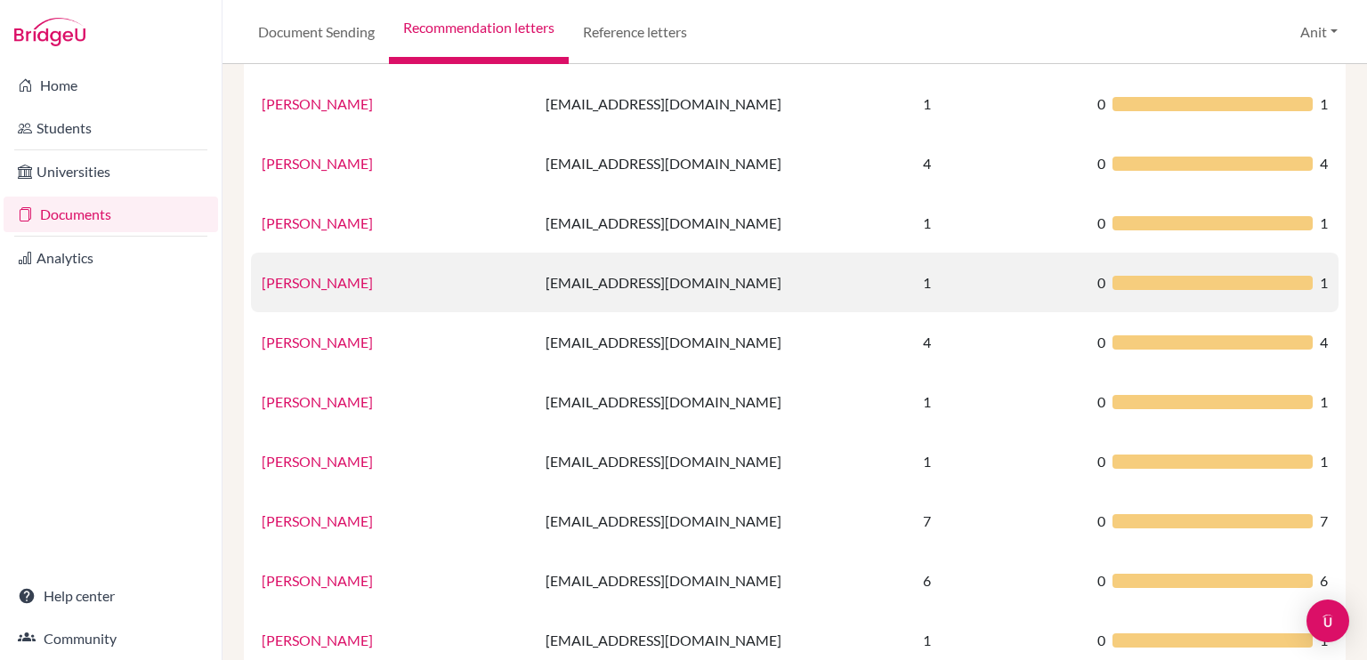
click at [285, 284] on link "Ms jolly" at bounding box center [317, 282] width 111 height 17
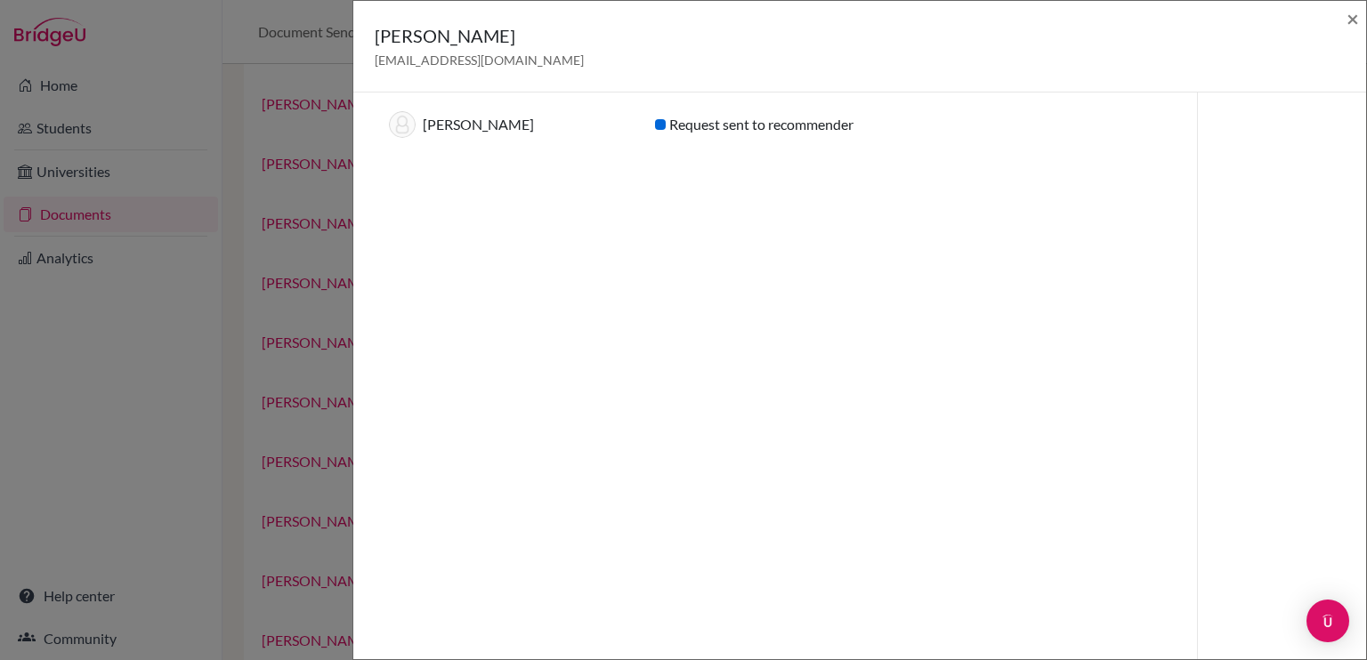
click at [117, 350] on div "Ms jolly jollyraizada@sfhs.in × Recommendations for graduating year 2026 (1) St…" at bounding box center [683, 330] width 1367 height 660
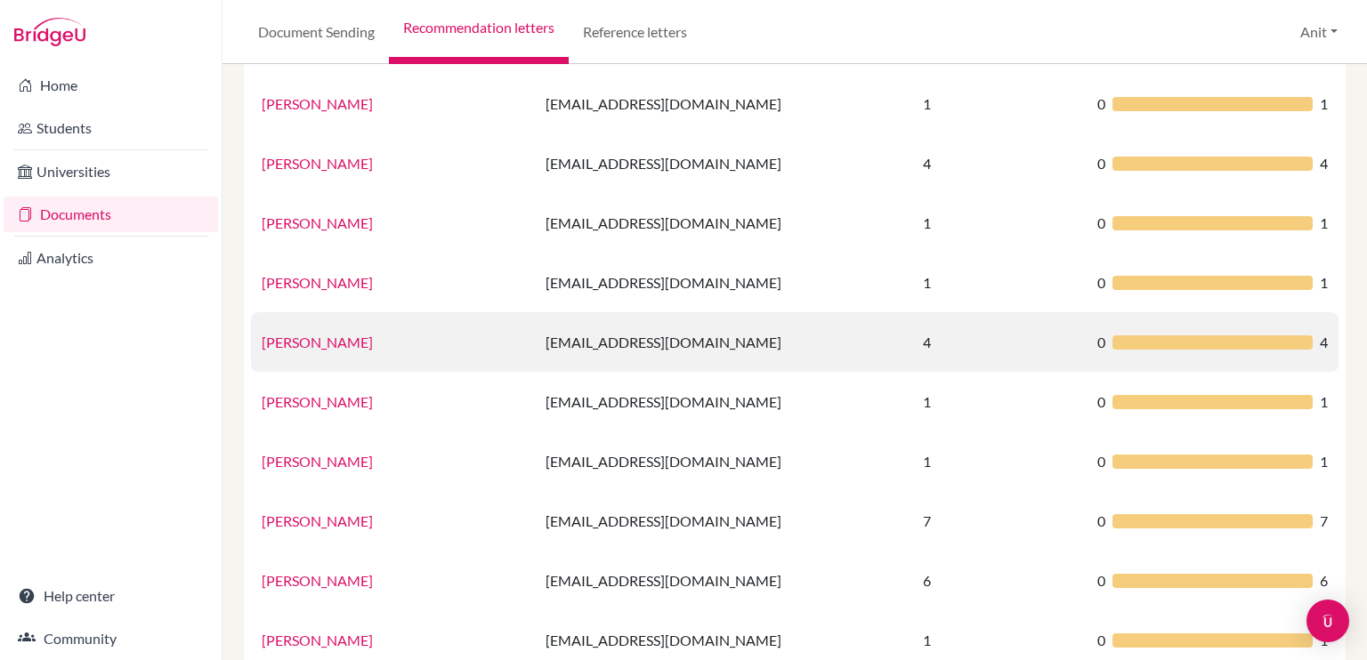
click at [331, 350] on link "Sharanya Goel" at bounding box center [317, 342] width 111 height 17
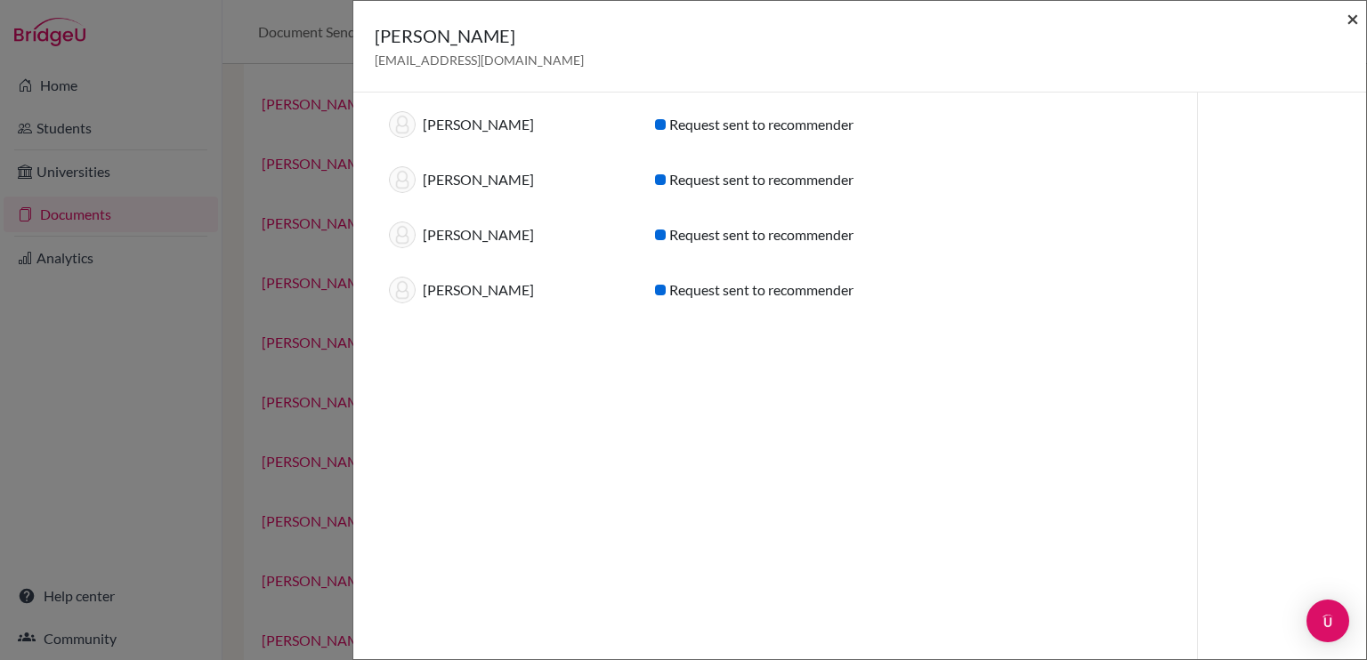
click at [1353, 24] on span "×" at bounding box center [1352, 18] width 12 height 26
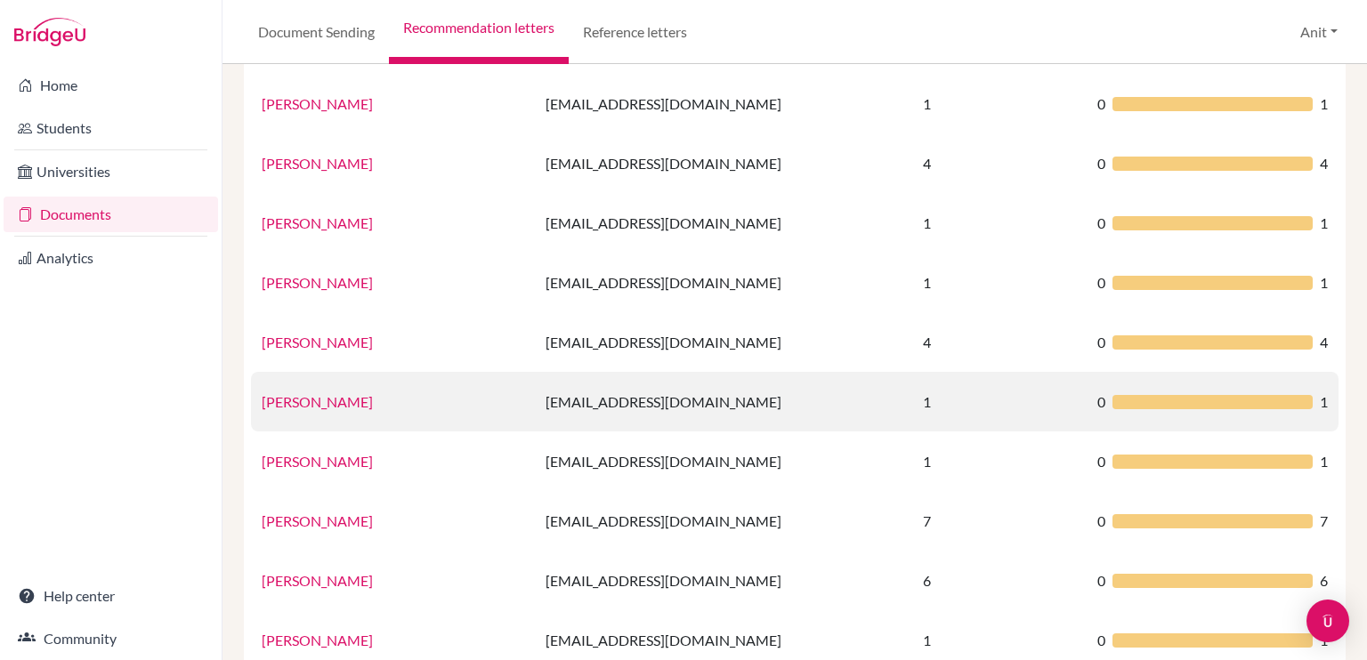
click at [303, 400] on link "Manisha Agnihotri" at bounding box center [317, 401] width 111 height 17
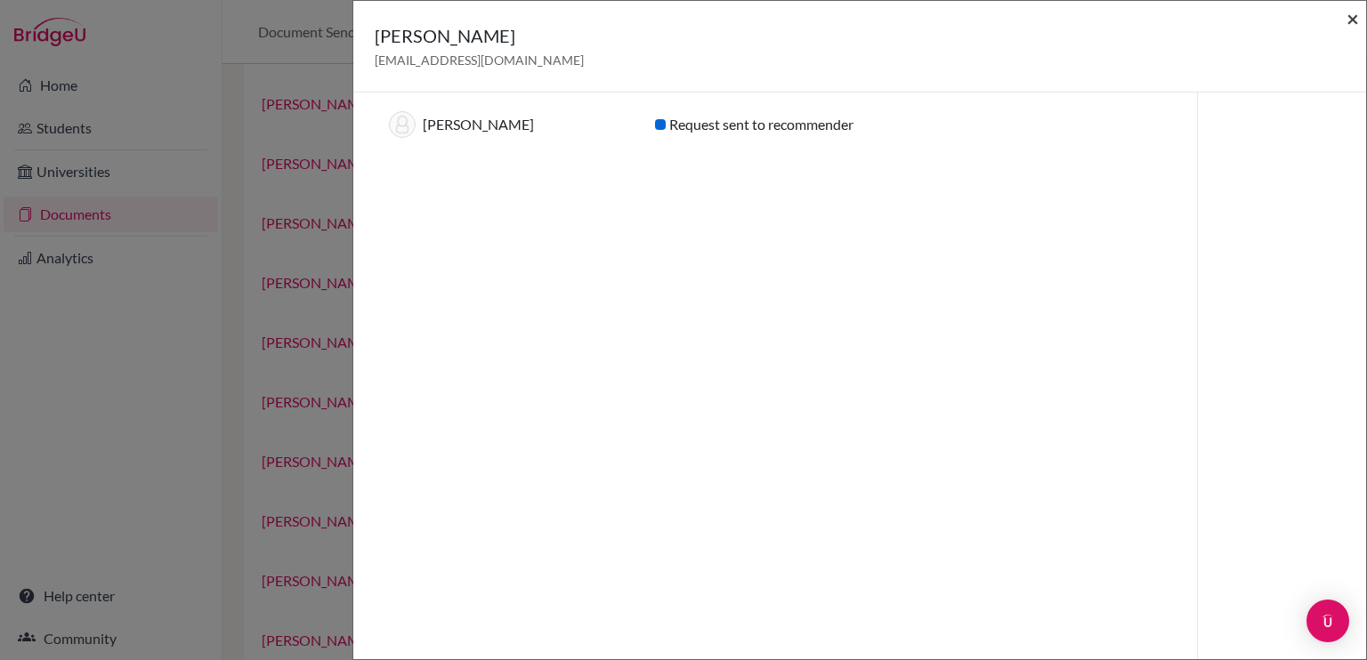
click at [1350, 19] on span "×" at bounding box center [1352, 18] width 12 height 26
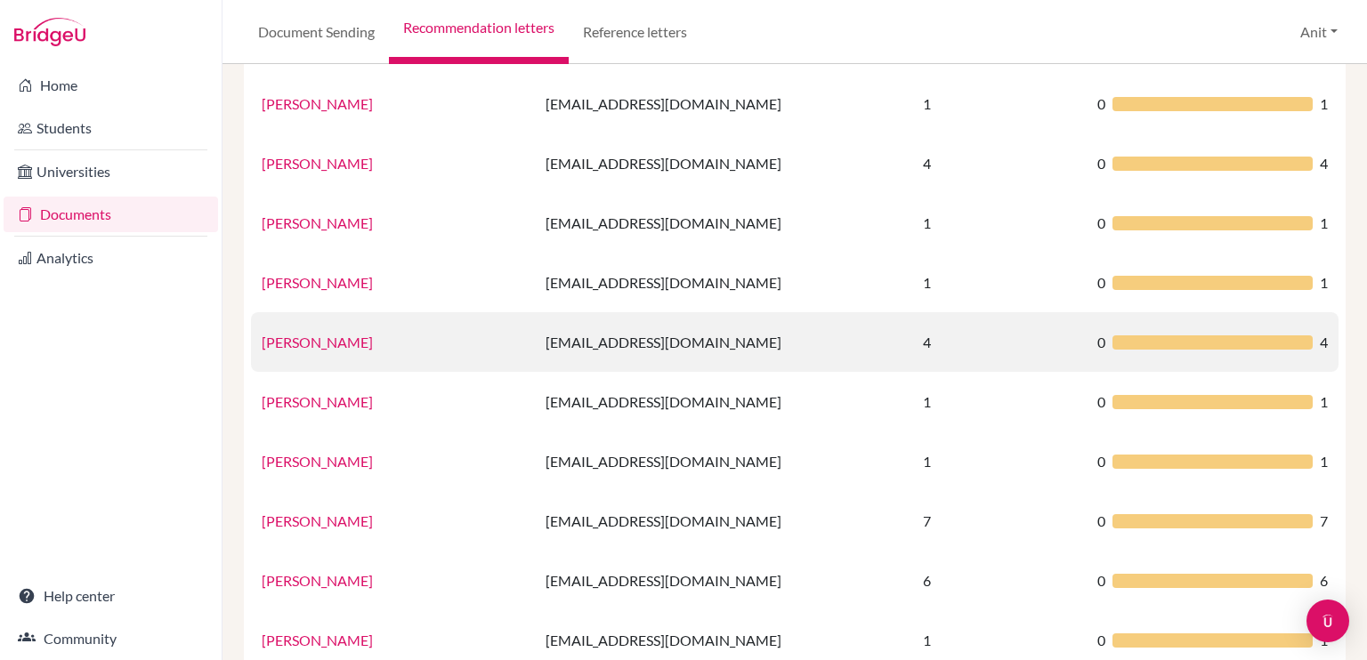
click at [307, 341] on link "Sharanya Goel" at bounding box center [317, 342] width 111 height 17
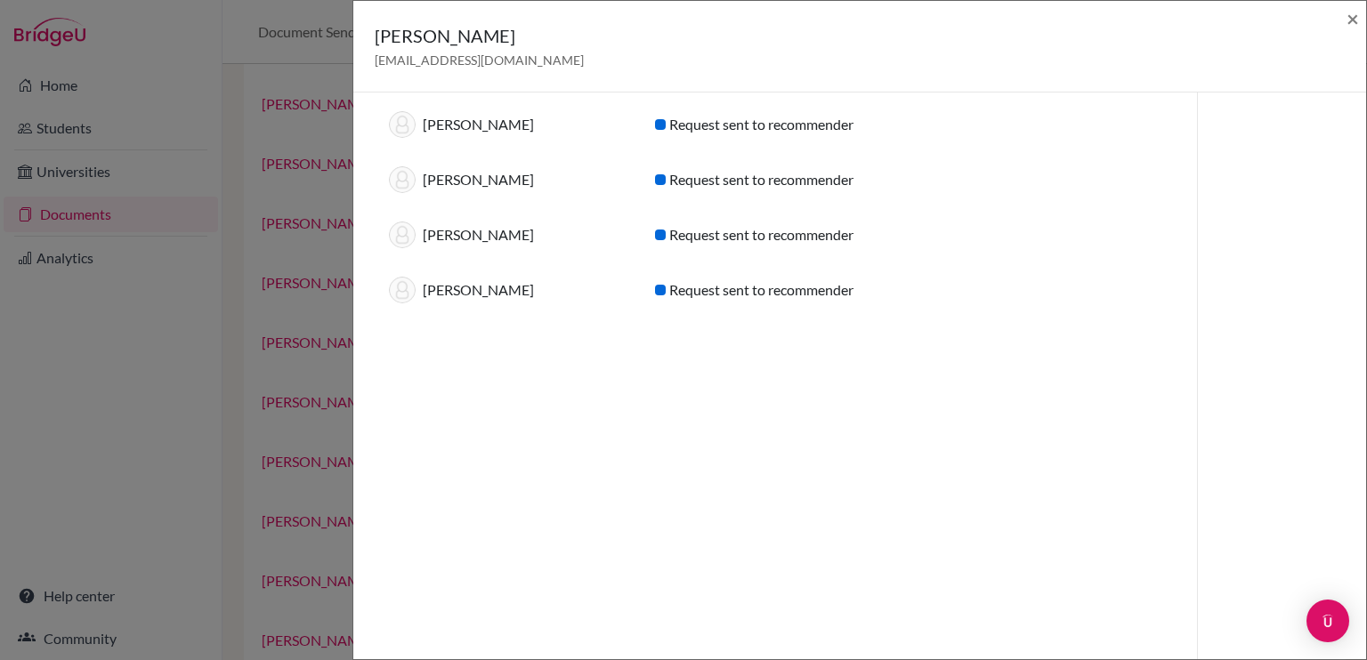
click at [231, 288] on div "Sharanya Goel kanikachawla@sfhs.in × Recommendations for graduating year 2026 (…" at bounding box center [683, 330] width 1367 height 660
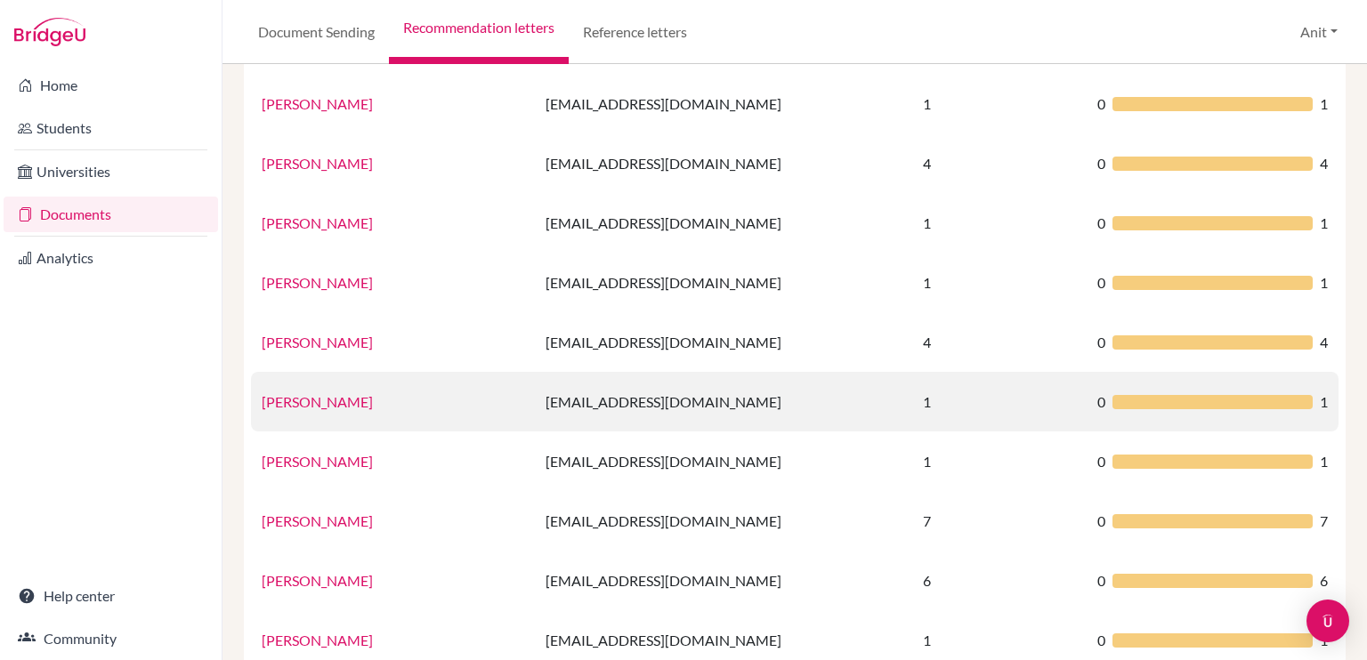
click at [320, 407] on link "Manisha Agnihotri" at bounding box center [317, 401] width 111 height 17
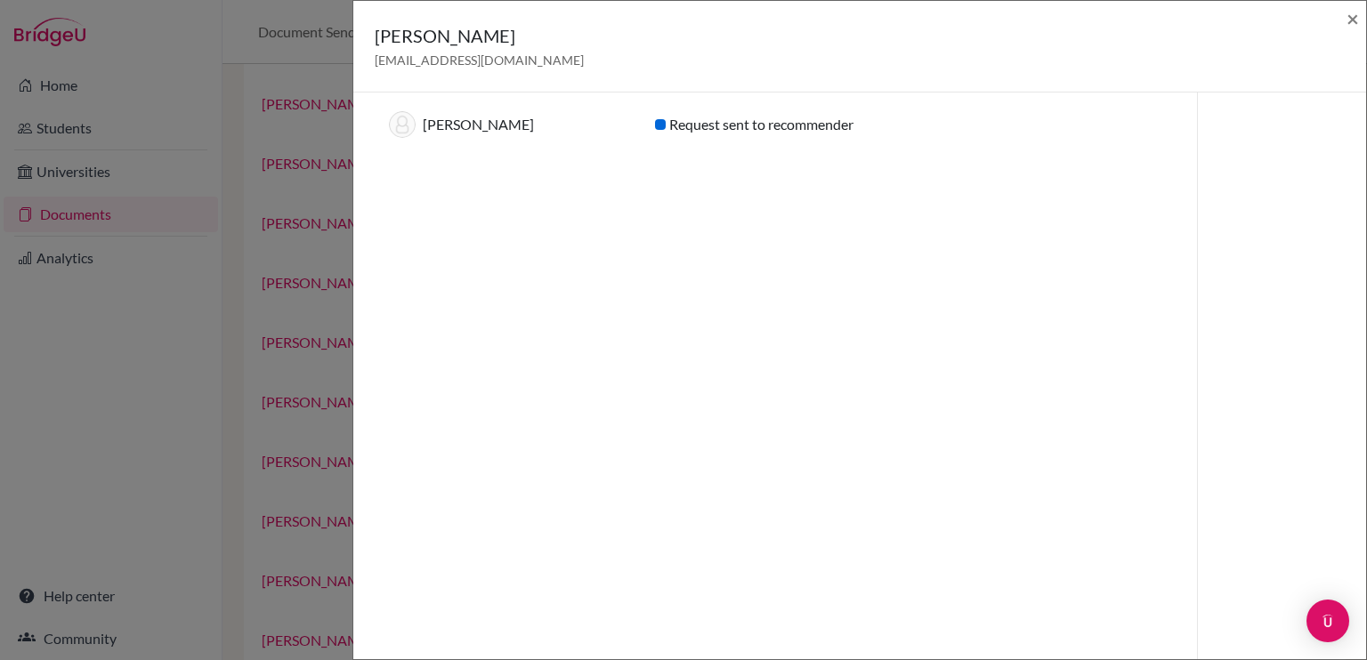
click at [177, 417] on div "Manisha Agnihotri manishaagnihotri@sfhs.in × Recommendations for graduating yea…" at bounding box center [683, 330] width 1367 height 660
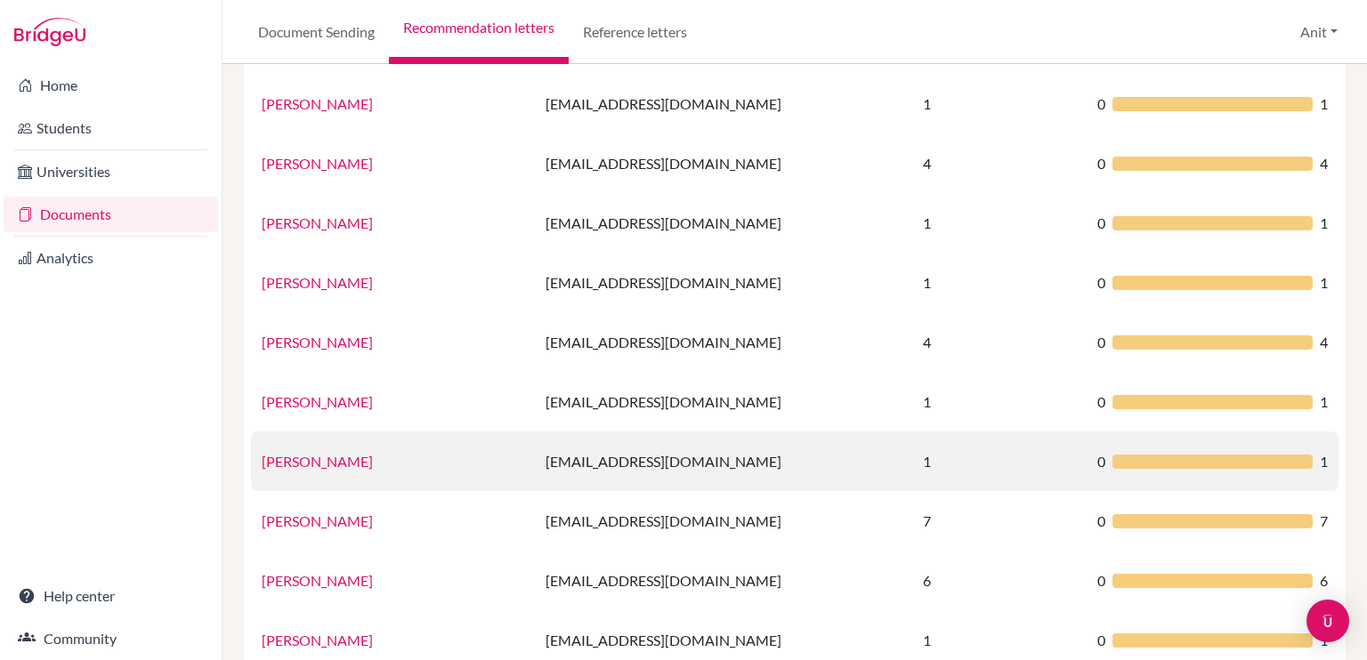
click at [285, 458] on link "Monica Pandey" at bounding box center [317, 461] width 111 height 17
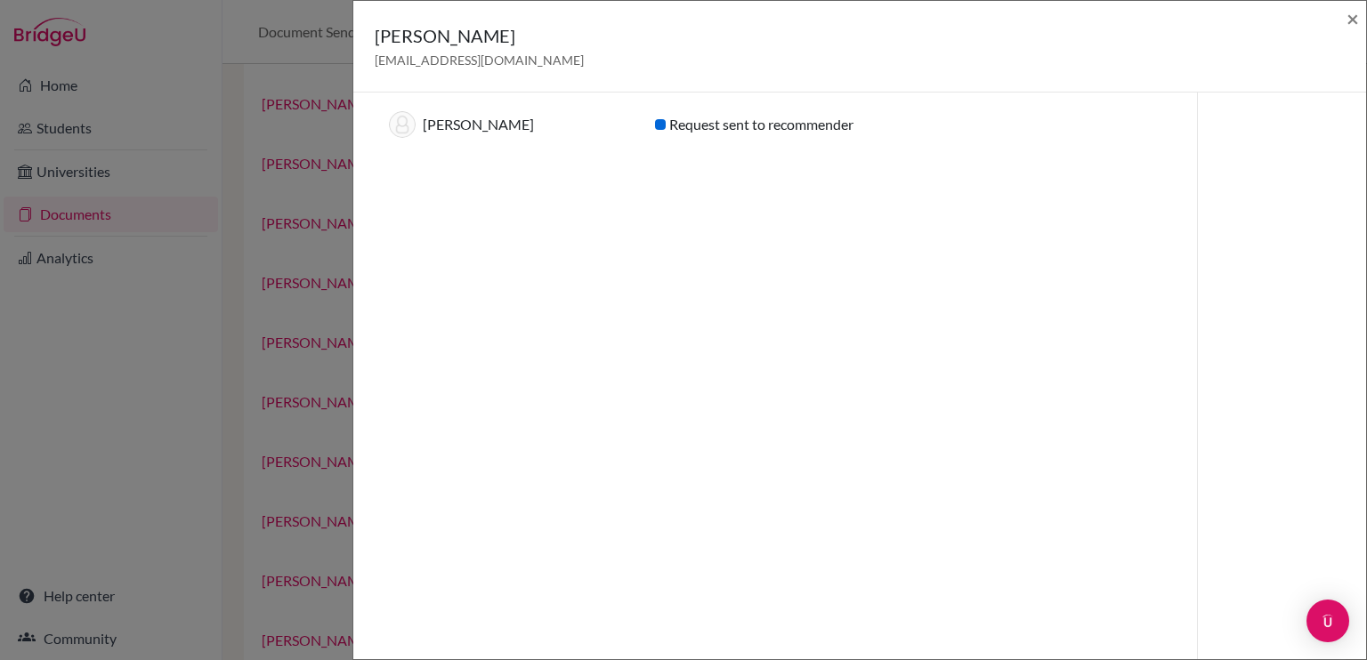
click at [171, 408] on div "Monica Pandey monicapandey@sfhs.in × Recommendations for graduating year 2026 (…" at bounding box center [683, 330] width 1367 height 660
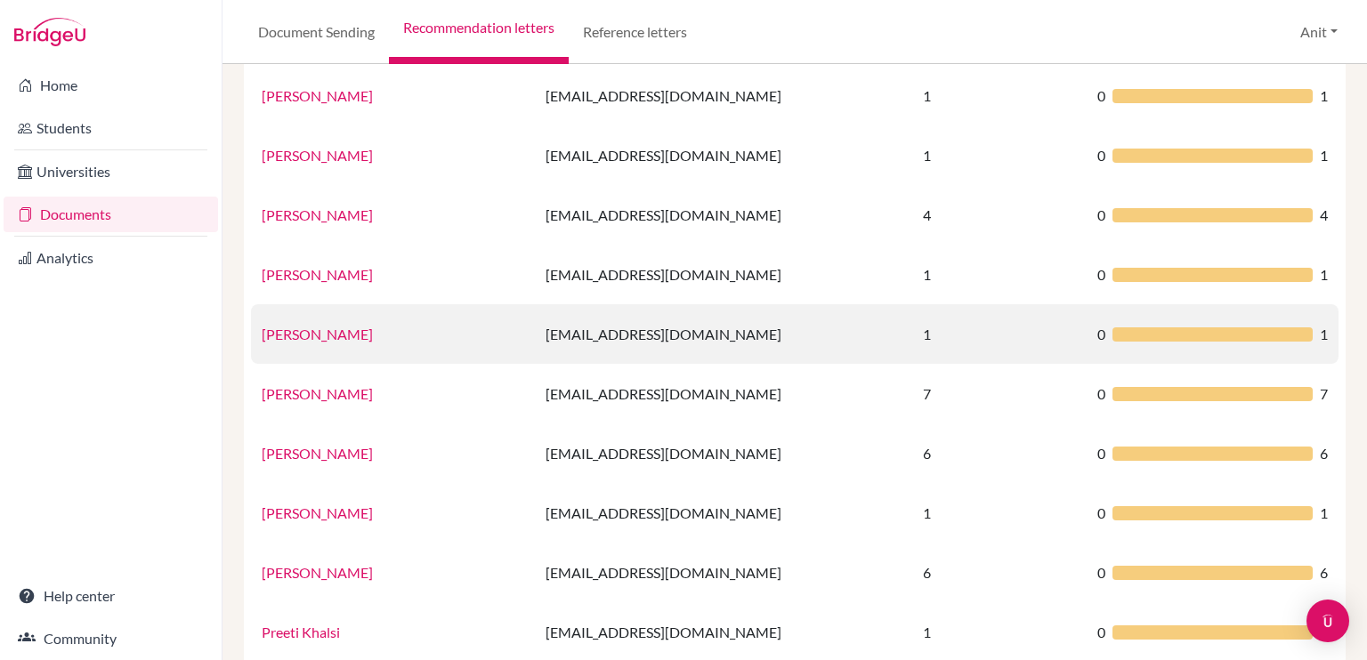
scroll to position [979, 0]
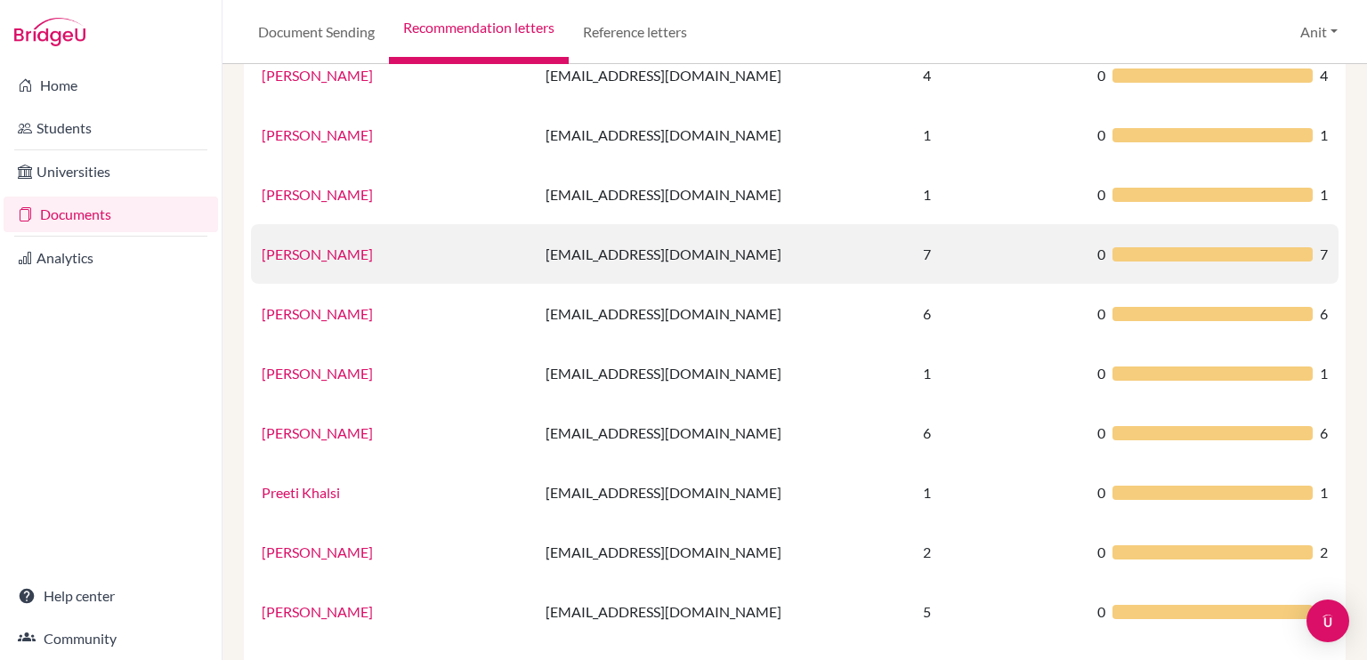
click at [310, 254] on link "Monika Trigotra" at bounding box center [317, 254] width 111 height 17
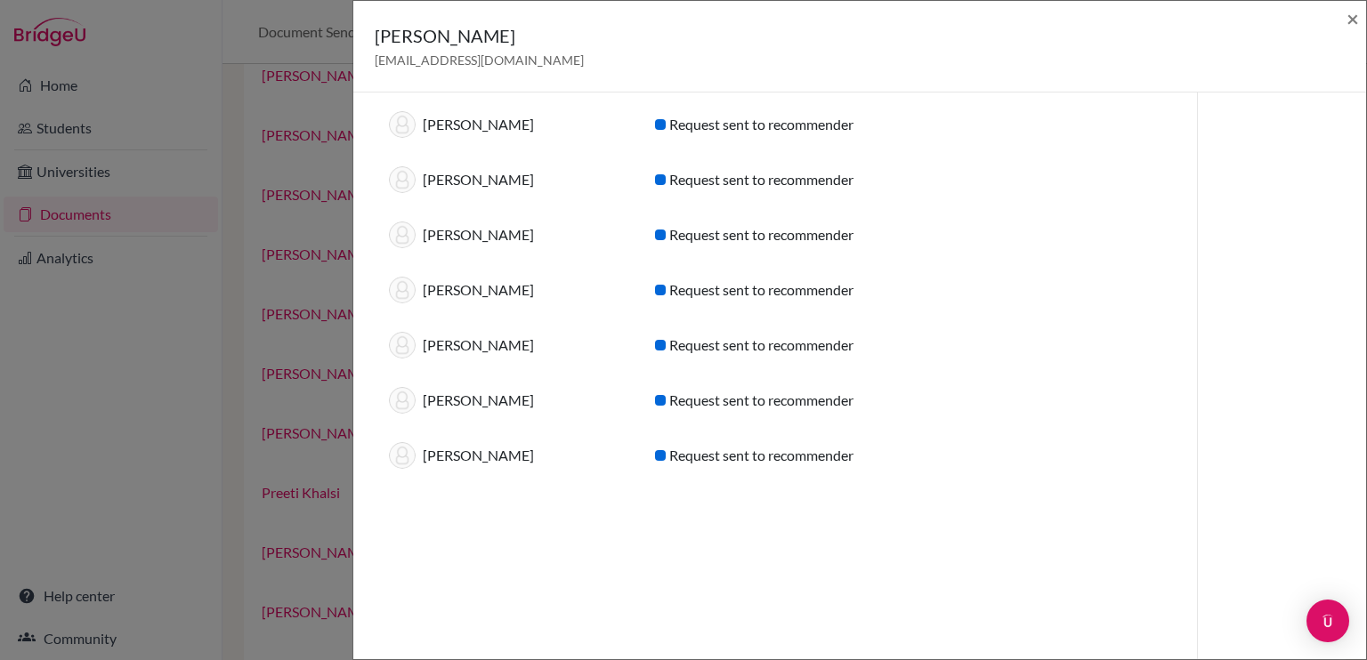
click at [197, 372] on div "Monika Trigotra monikatrigotra@sfhs.in × Recommendations for graduating year 20…" at bounding box center [683, 330] width 1367 height 660
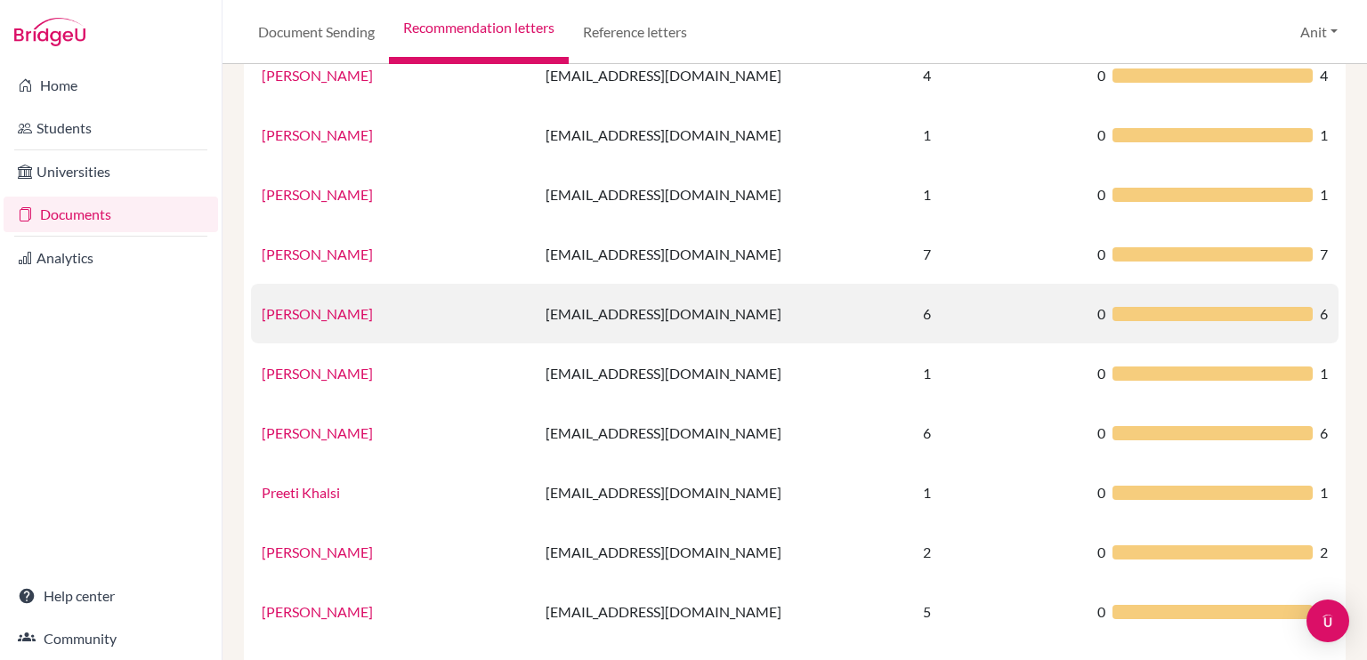
click at [290, 319] on link "Namrata Sharma" at bounding box center [317, 313] width 111 height 17
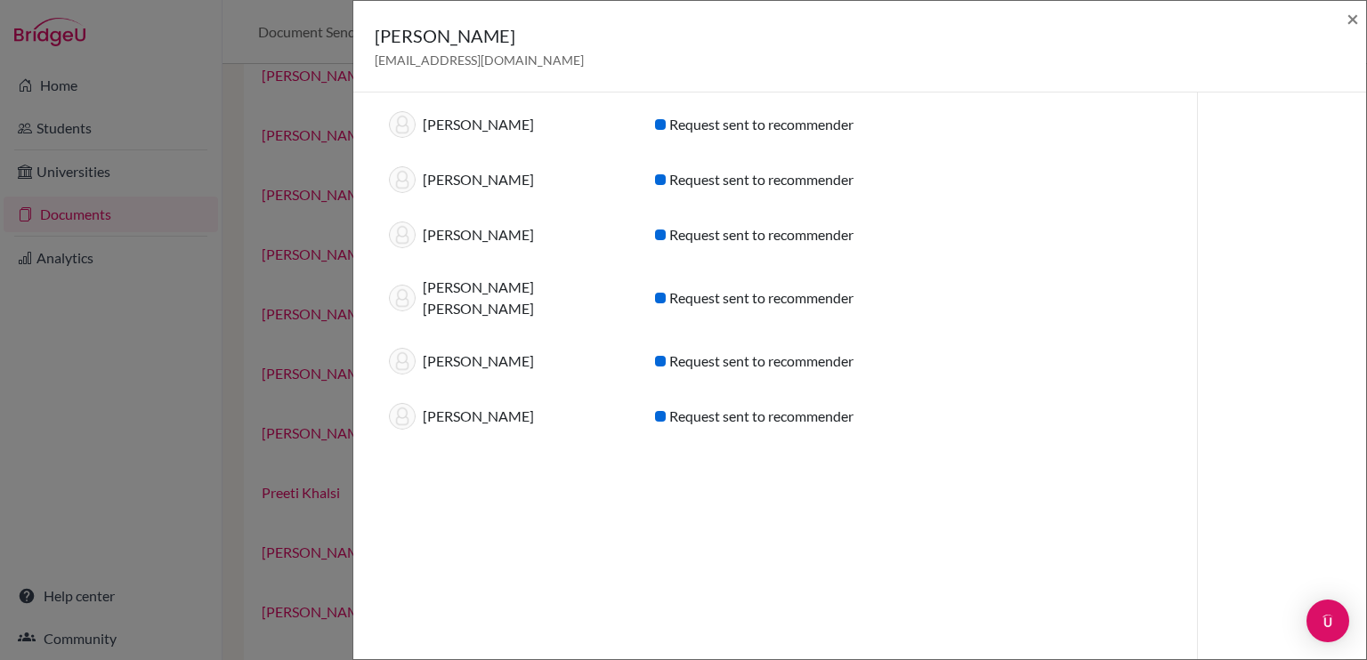
click at [242, 366] on div "Namrata Sharma namratasharma@sfhs.in × Recommendations for graduating year 2026…" at bounding box center [683, 330] width 1367 height 660
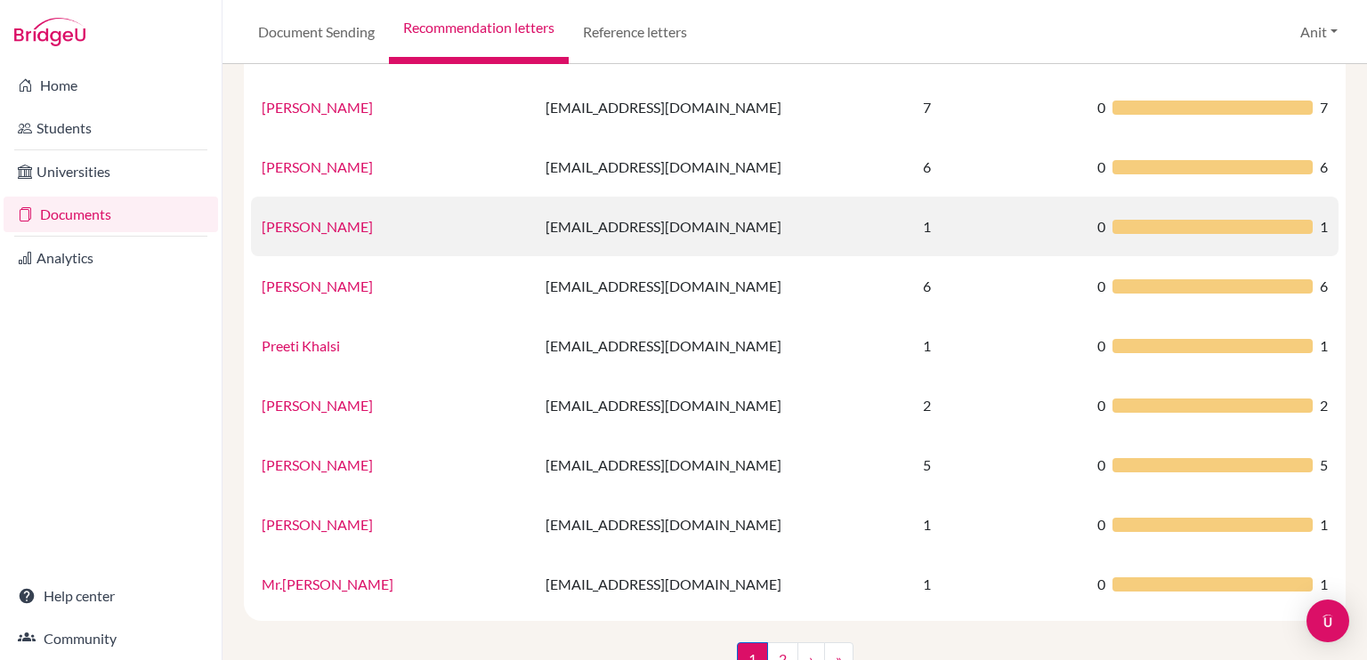
scroll to position [1157, 0]
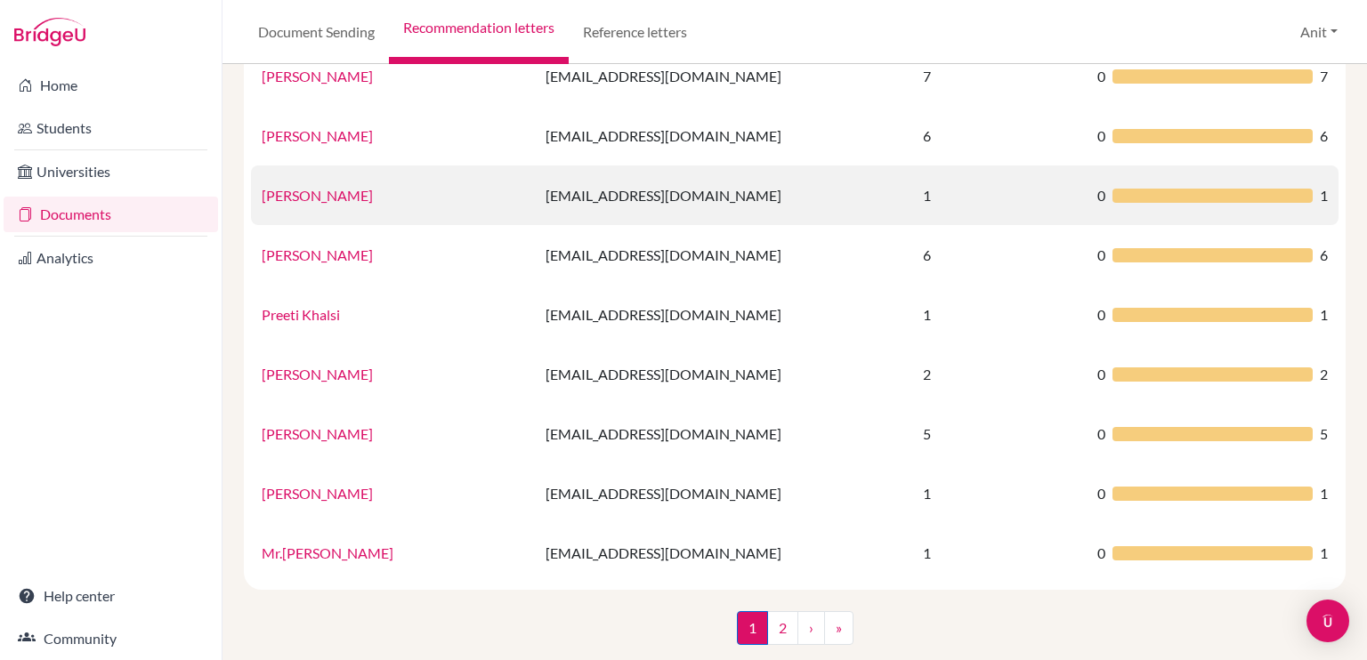
click at [322, 194] on link "Neelima Singh" at bounding box center [317, 195] width 111 height 17
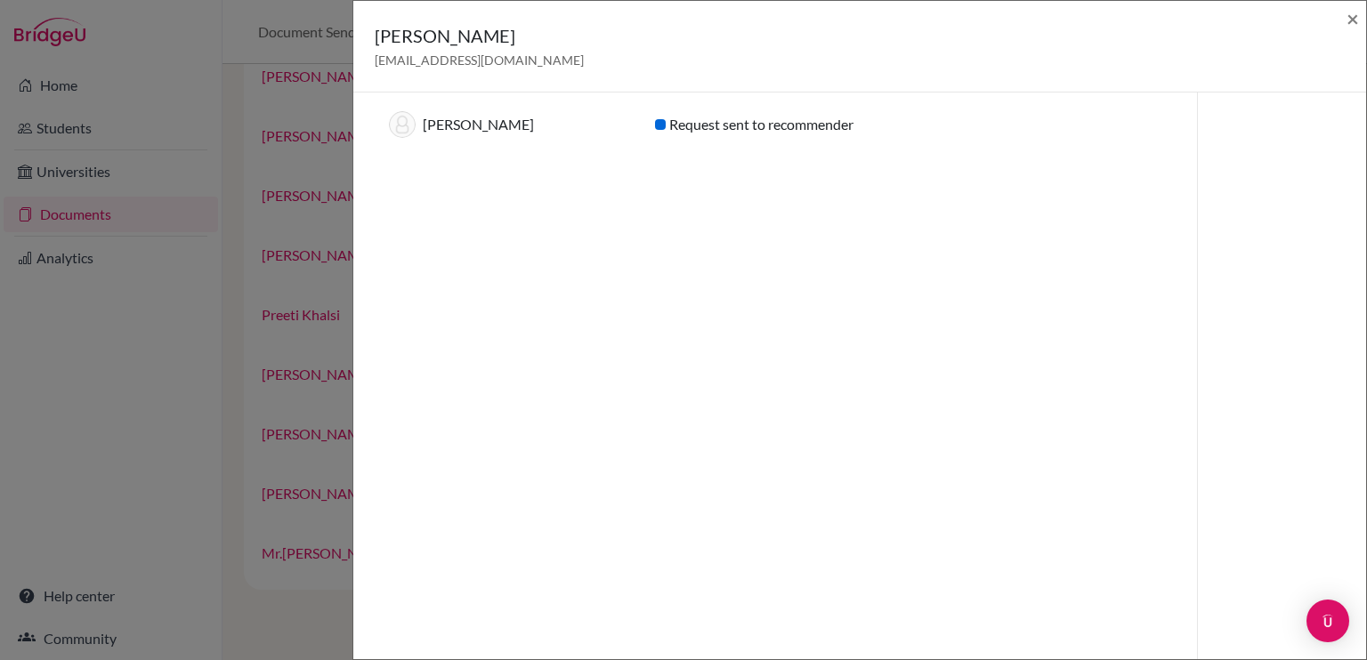
click at [210, 307] on div "Neelima Singh neelimasingh@sfhs.in × Recommendations for graduating year 2026 (…" at bounding box center [683, 330] width 1367 height 660
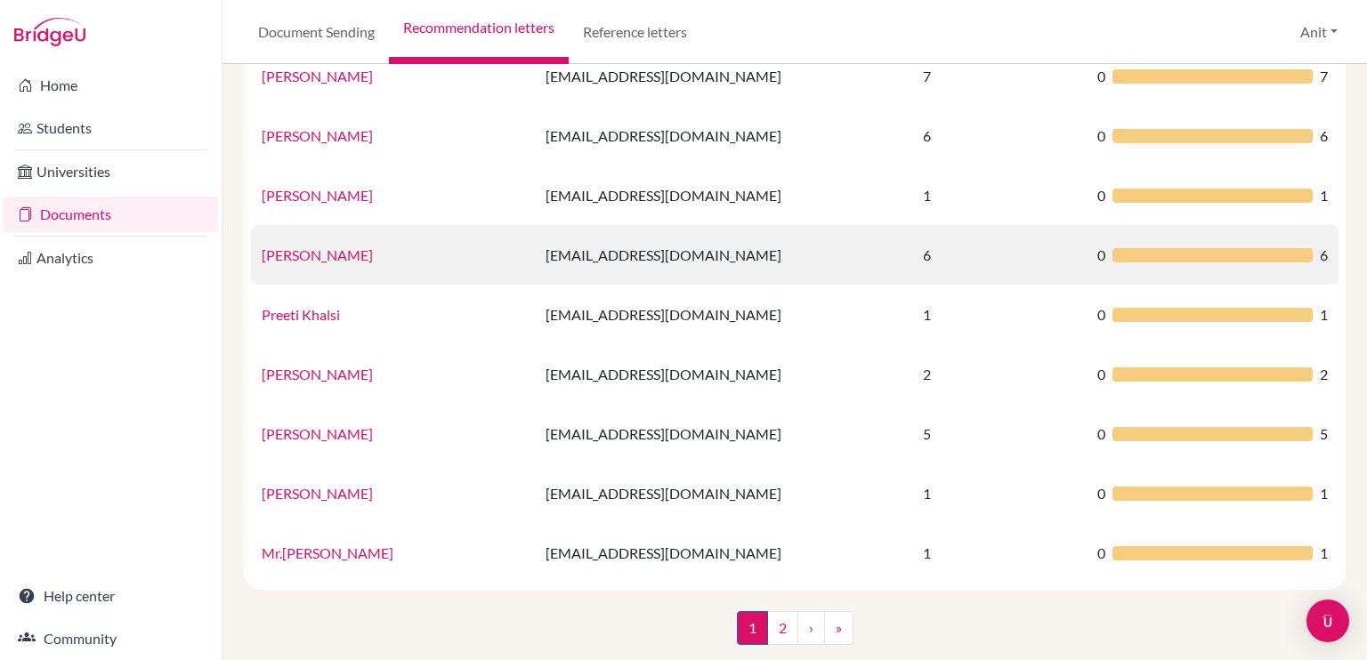
click at [285, 248] on link "Sharanya Goel" at bounding box center [317, 254] width 111 height 17
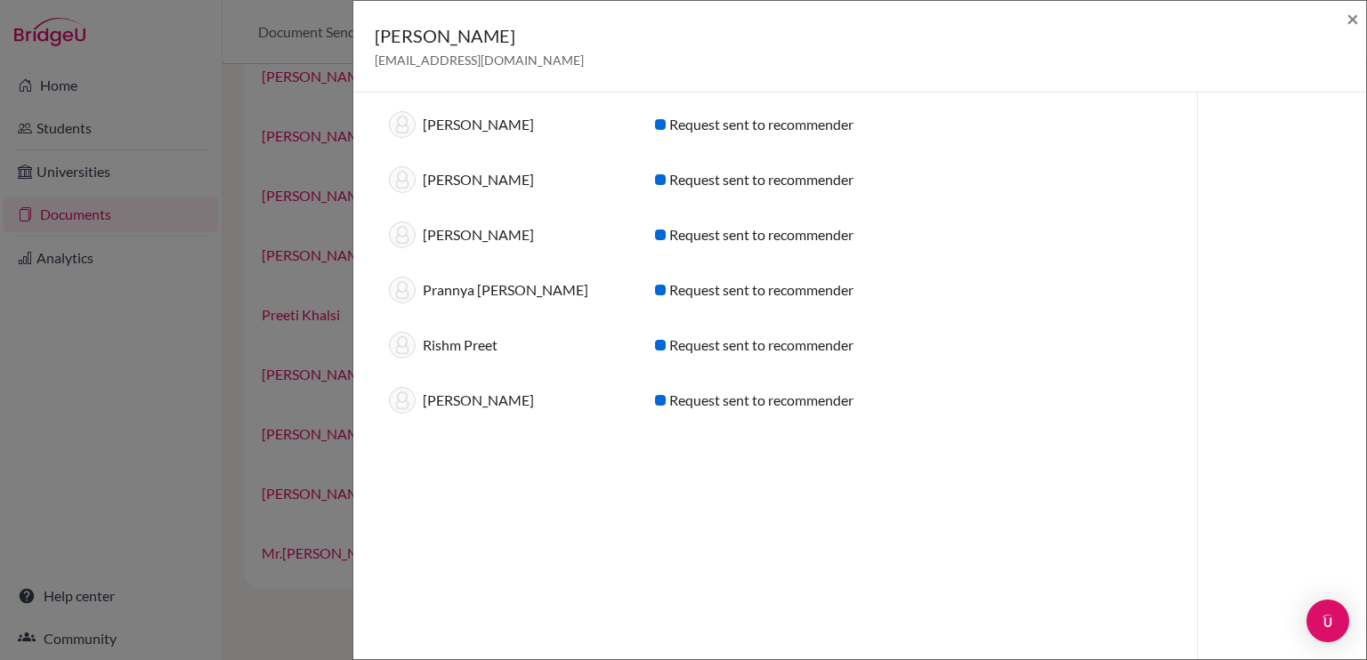
click at [155, 400] on div "Sharanya Goel preetikalsi@sfhs.in × Recommendations for graduating year 2026 (6…" at bounding box center [683, 330] width 1367 height 660
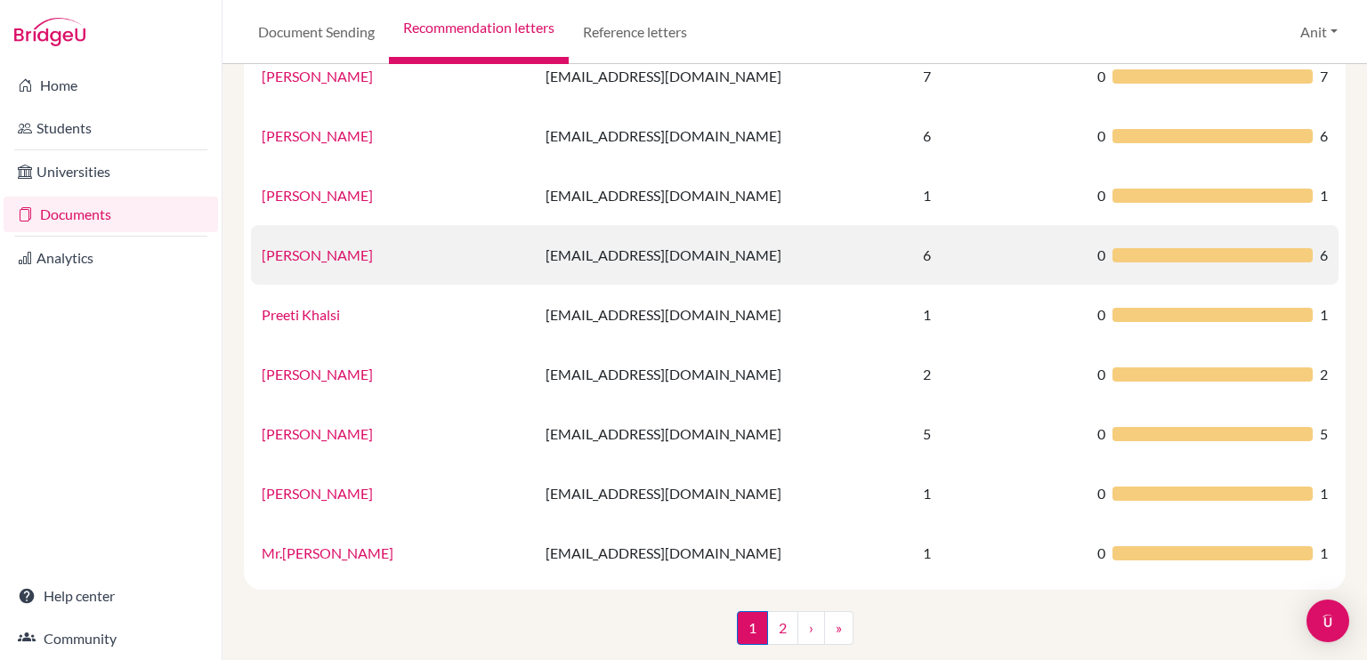
click at [311, 254] on link "Sharanya Goel" at bounding box center [317, 254] width 111 height 17
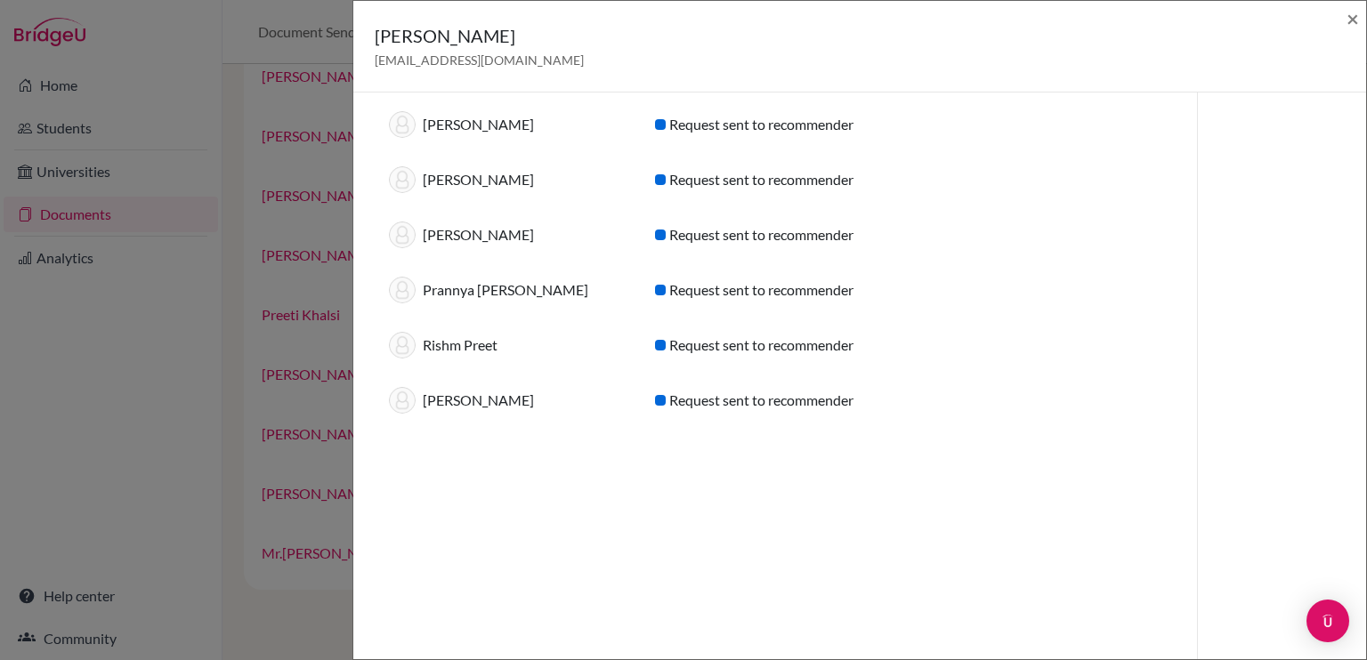
click at [135, 430] on div "Sharanya Goel preetikalsi@sfhs.in × Recommendations for graduating year 2026 (6…" at bounding box center [683, 330] width 1367 height 660
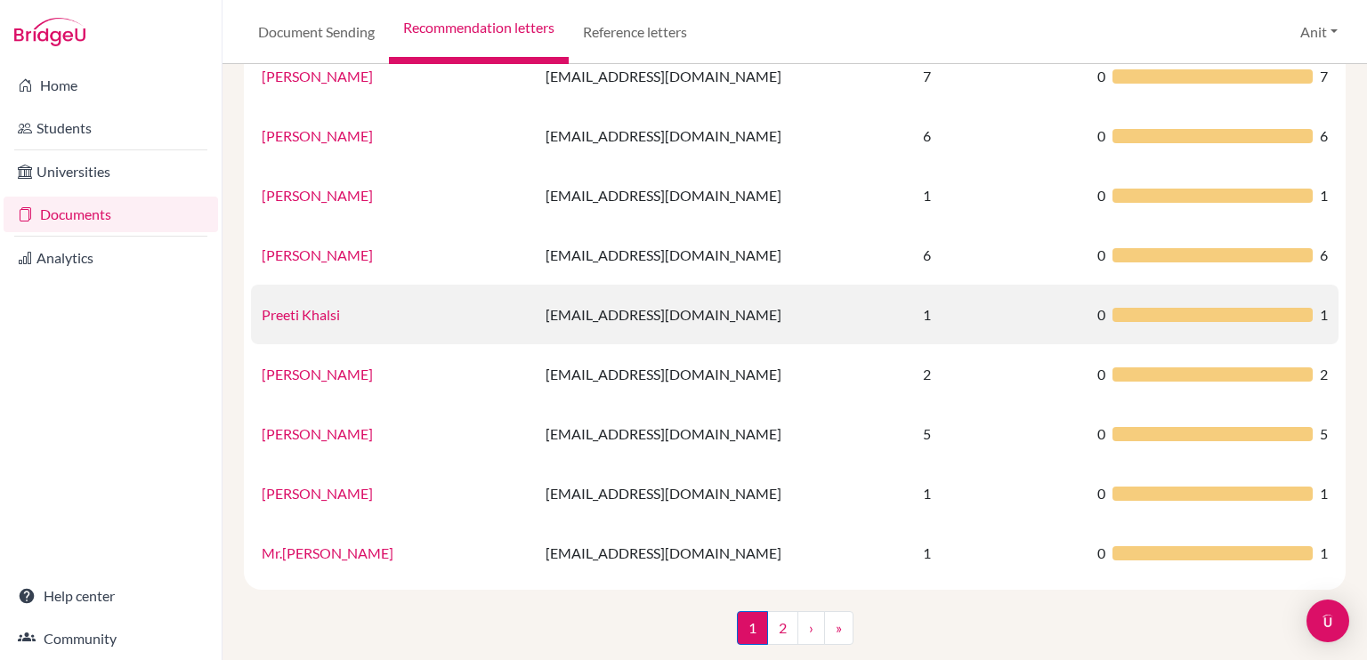
click at [285, 315] on link "Preeti Khalsi" at bounding box center [301, 314] width 78 height 17
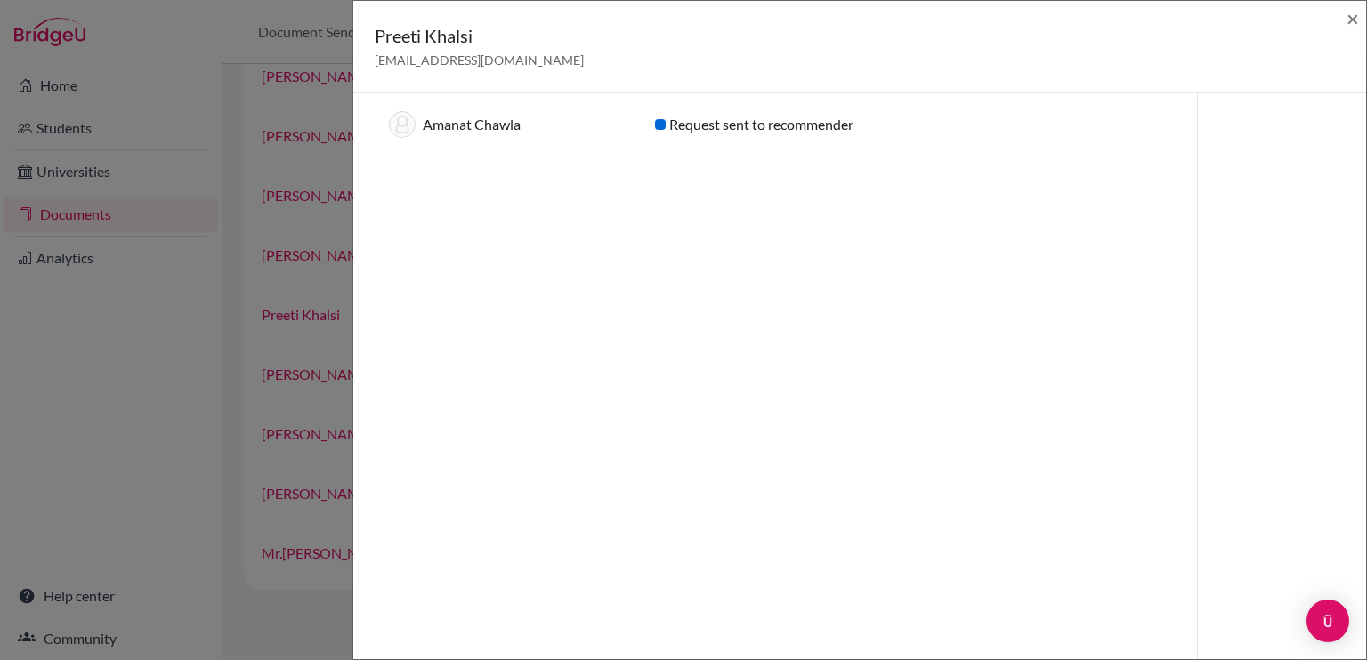
click at [174, 369] on div "Preeti Khalsi preetikhalsi@sfhs.in × Recommendations for graduating year 2026 (…" at bounding box center [683, 330] width 1367 height 660
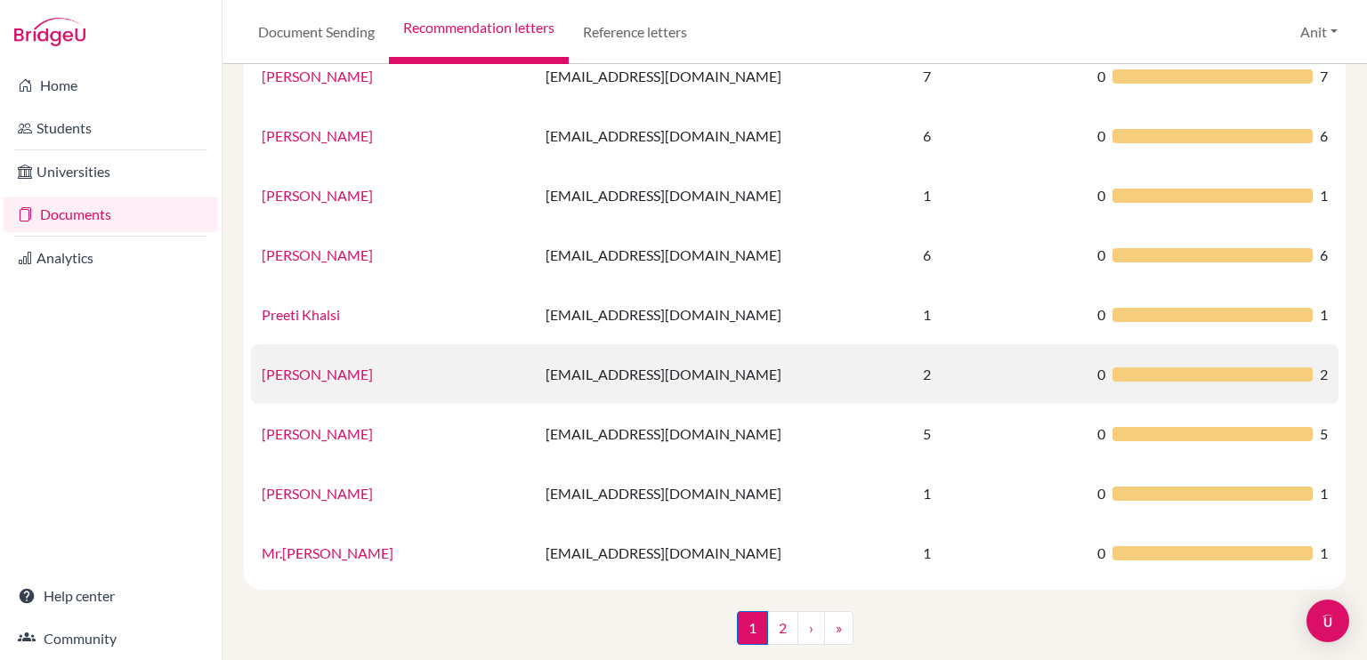
click at [297, 375] on link "Preeti Walia" at bounding box center [317, 374] width 111 height 17
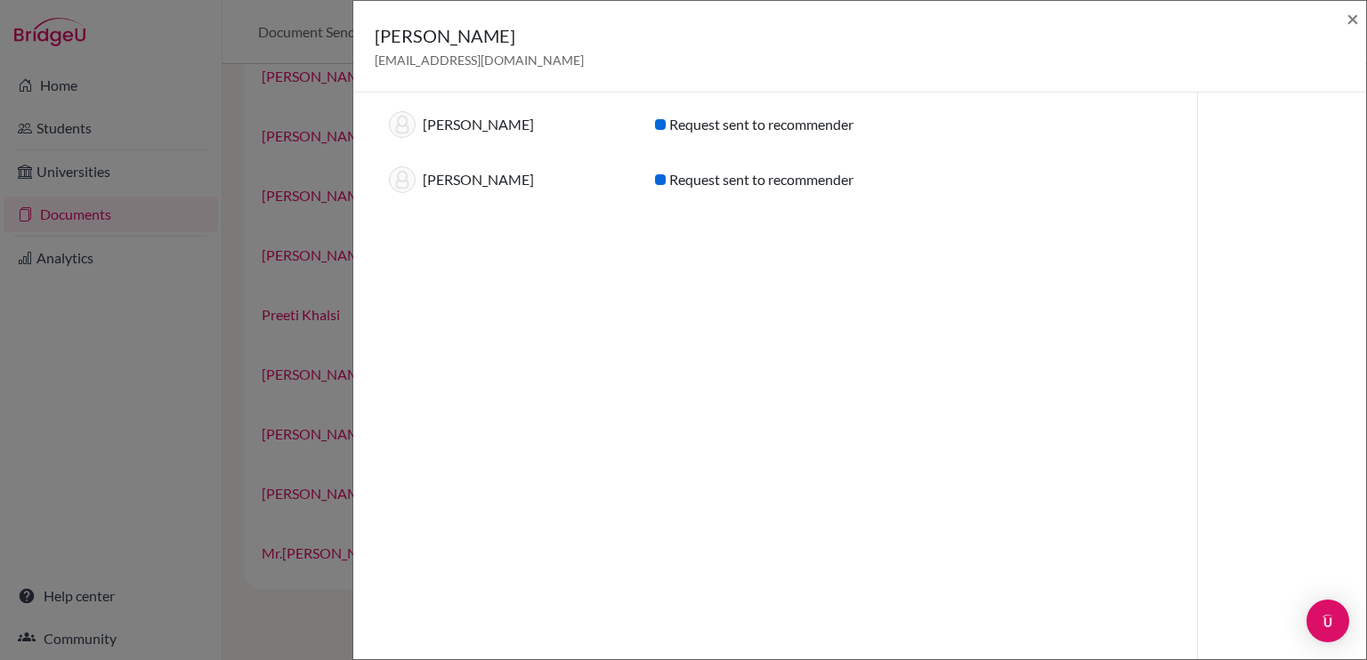
click at [197, 408] on div "Preeti Walia preetiwalia@sfhs.in × Recommendations for graduating year 2026 (2)…" at bounding box center [683, 330] width 1367 height 660
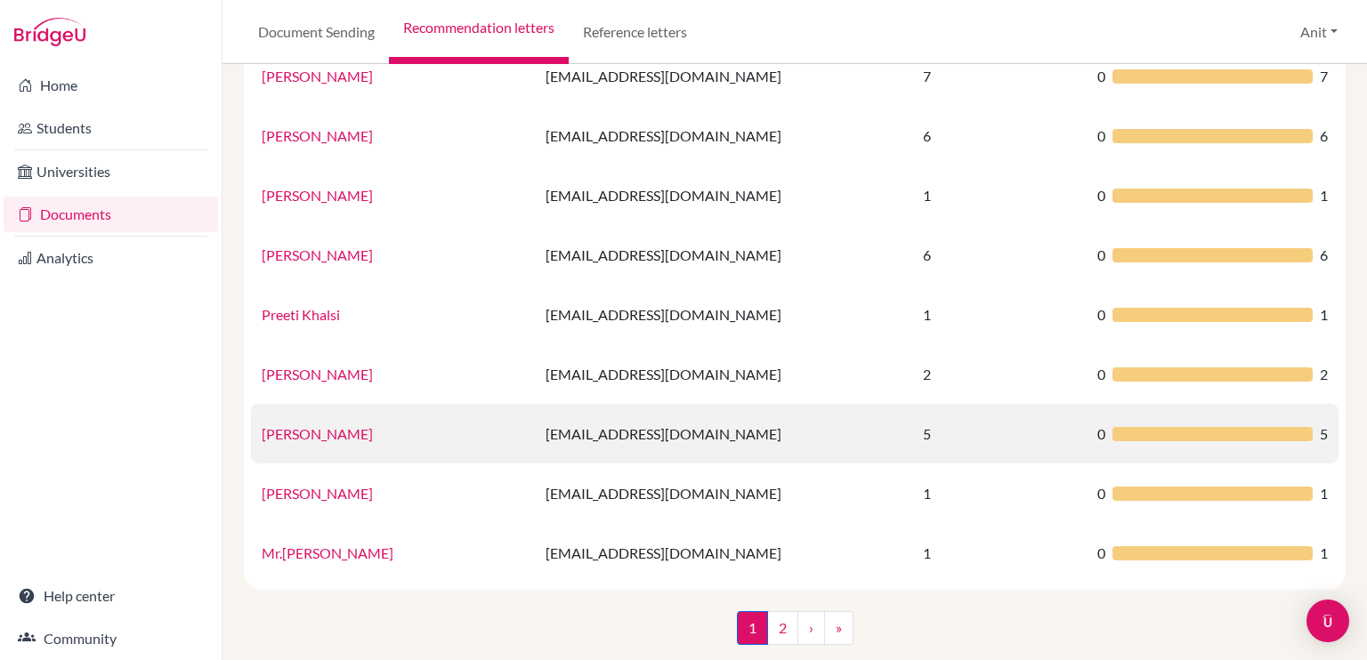
click at [292, 437] on link "Puja Goyal" at bounding box center [317, 433] width 111 height 17
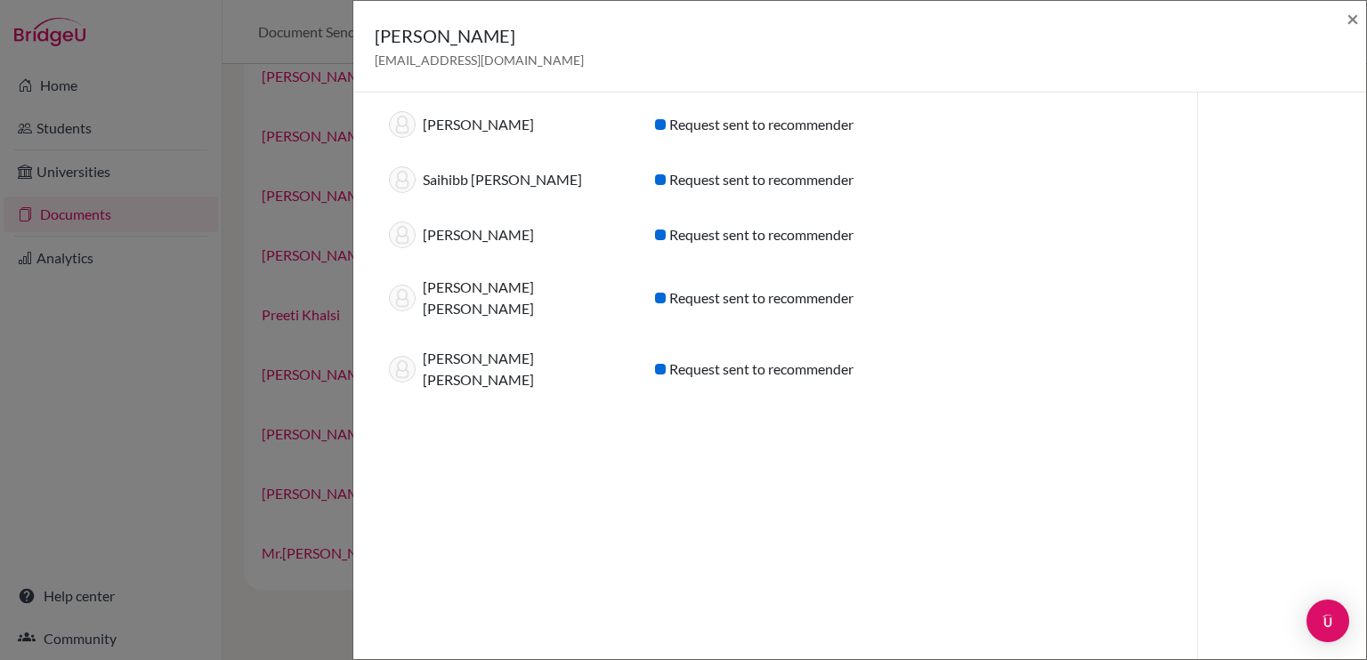
click at [189, 405] on div "Puja Goyal pujagoyal@sfhs.in × Recommendations for graduating year 2026 (5) Stu…" at bounding box center [683, 330] width 1367 height 660
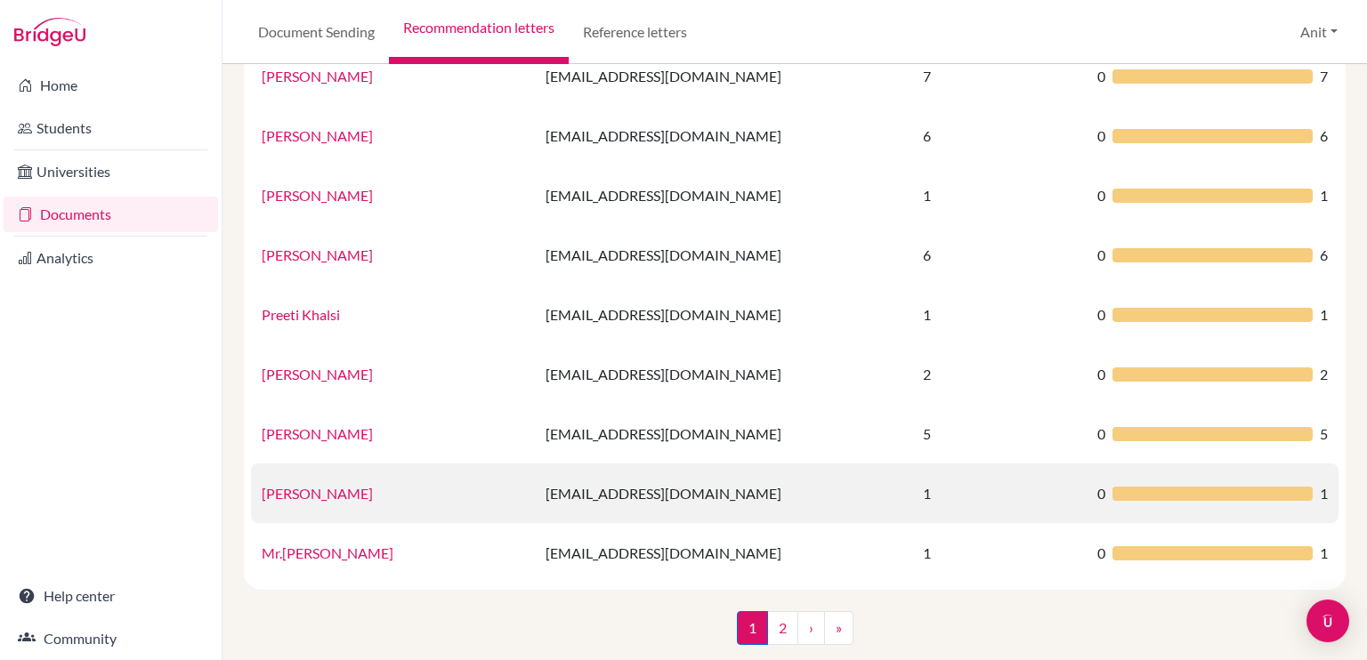
click at [292, 495] on link "Rajinder Kaur" at bounding box center [317, 493] width 111 height 17
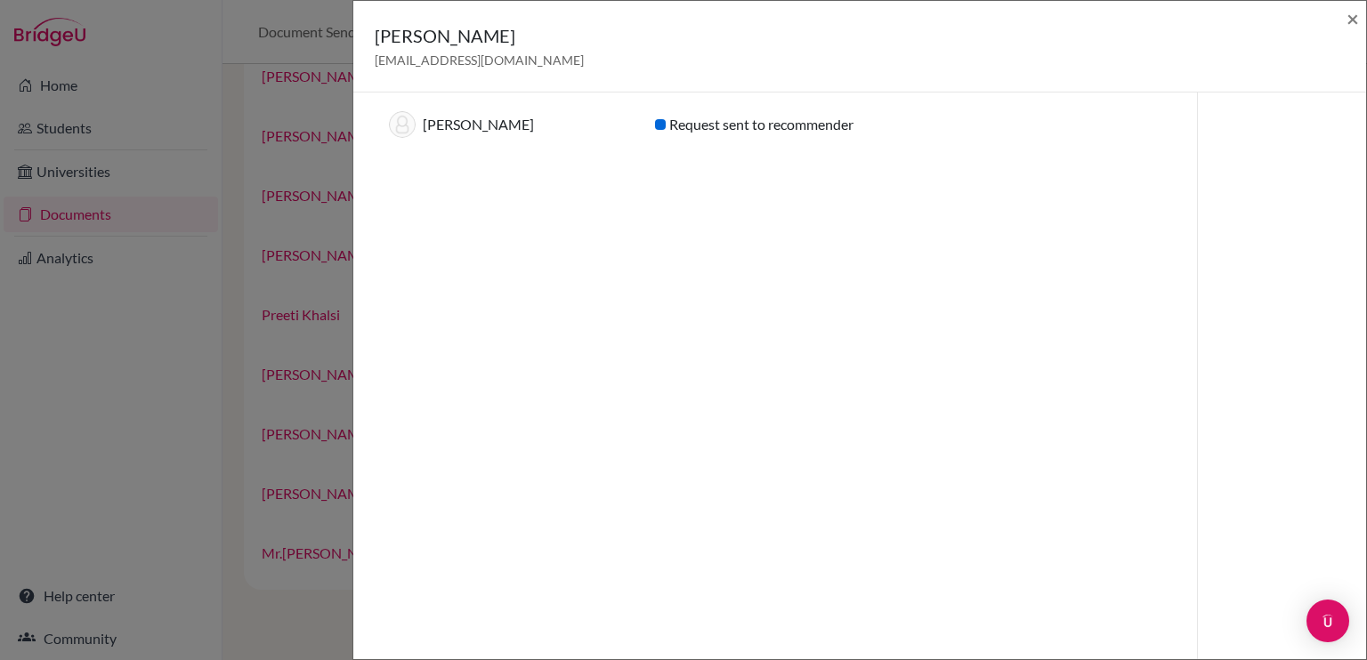
click at [117, 463] on div "Rajinder Kaur rajinderkaur@sfhs.in × Recommendations for graduating year 2026 (…" at bounding box center [683, 330] width 1367 height 660
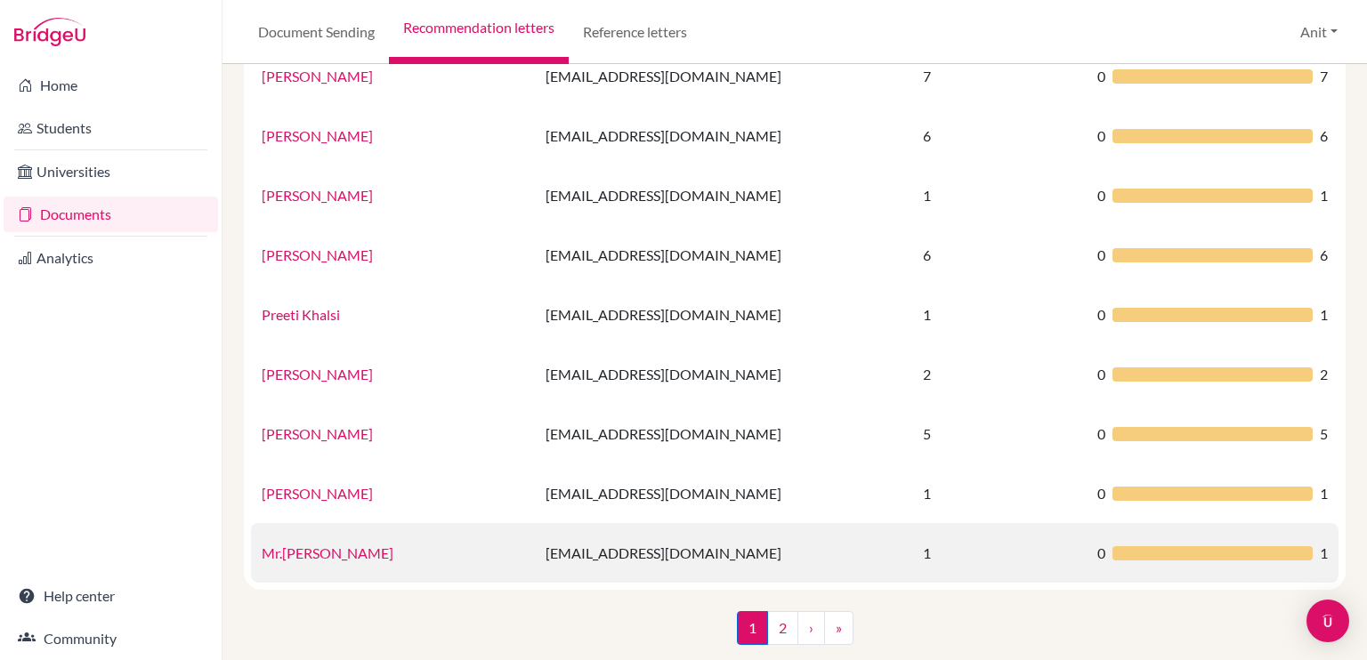
click at [296, 553] on link "Mr.Rakesh Sharma" at bounding box center [328, 553] width 132 height 17
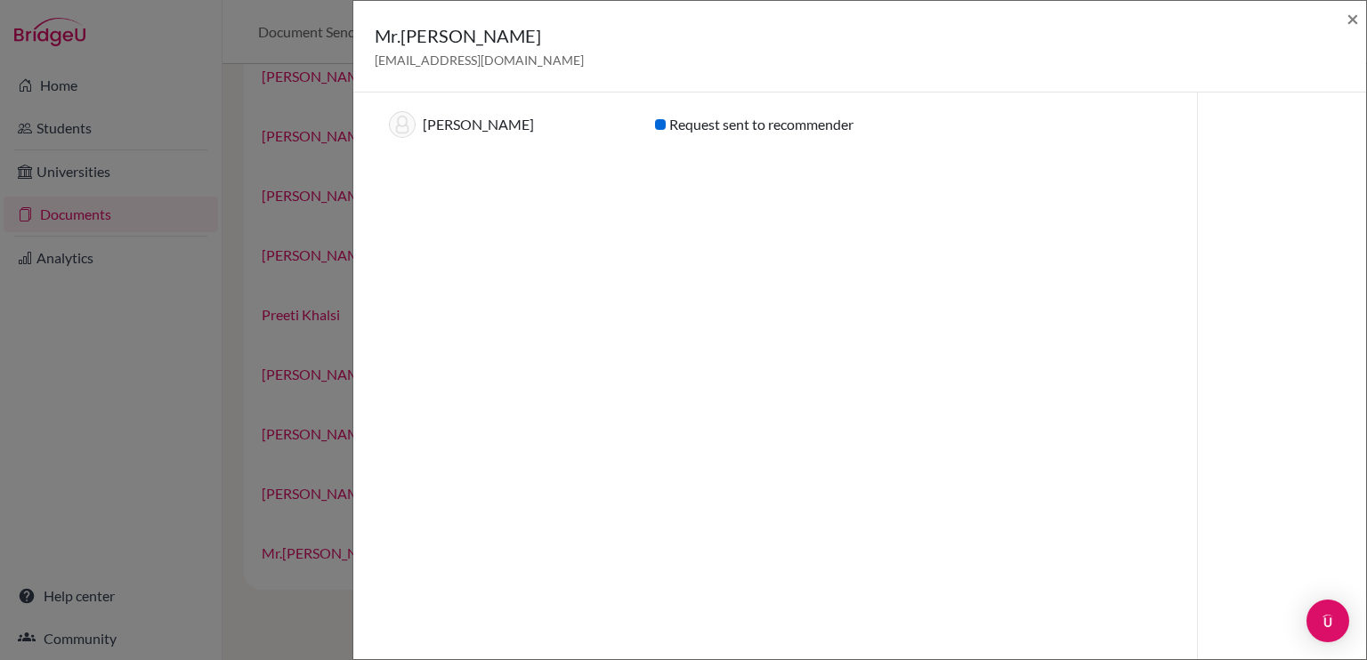
click at [142, 422] on div "Mr.Rakesh Sharma rakeshsharma@sfhs.in × Recommendations for graduating year 202…" at bounding box center [683, 330] width 1367 height 660
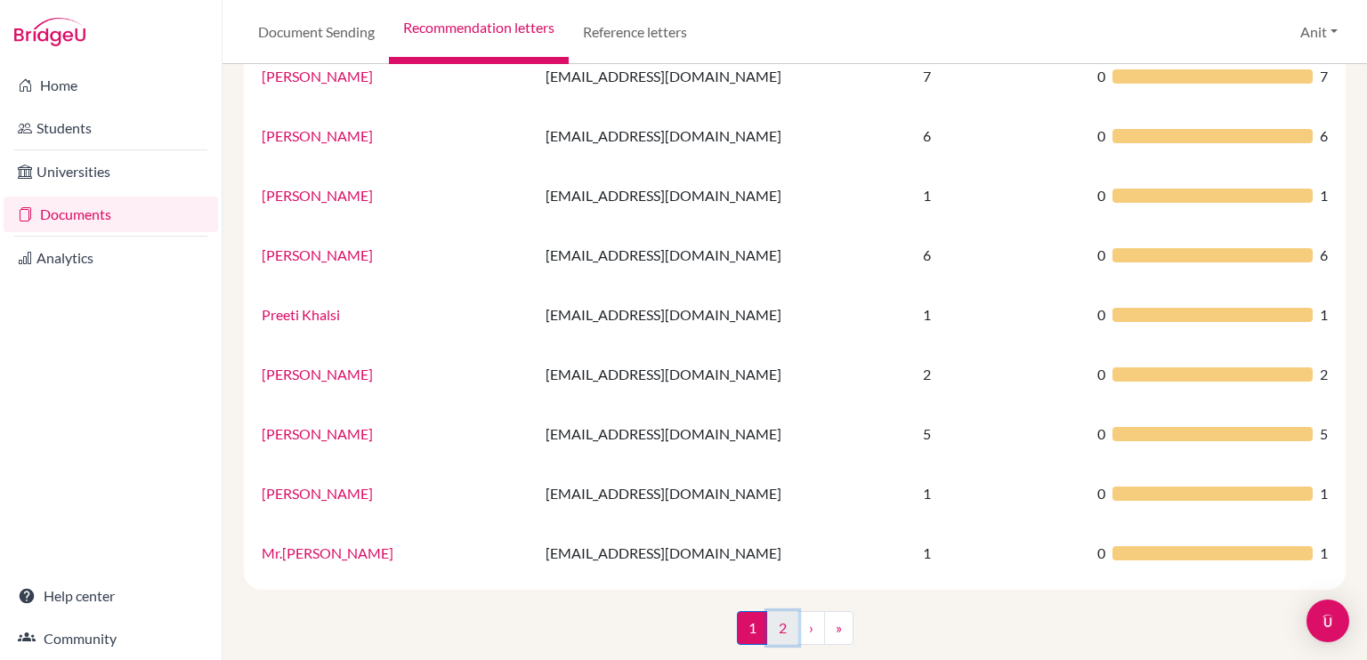
click at [775, 629] on link "2" at bounding box center [782, 628] width 31 height 34
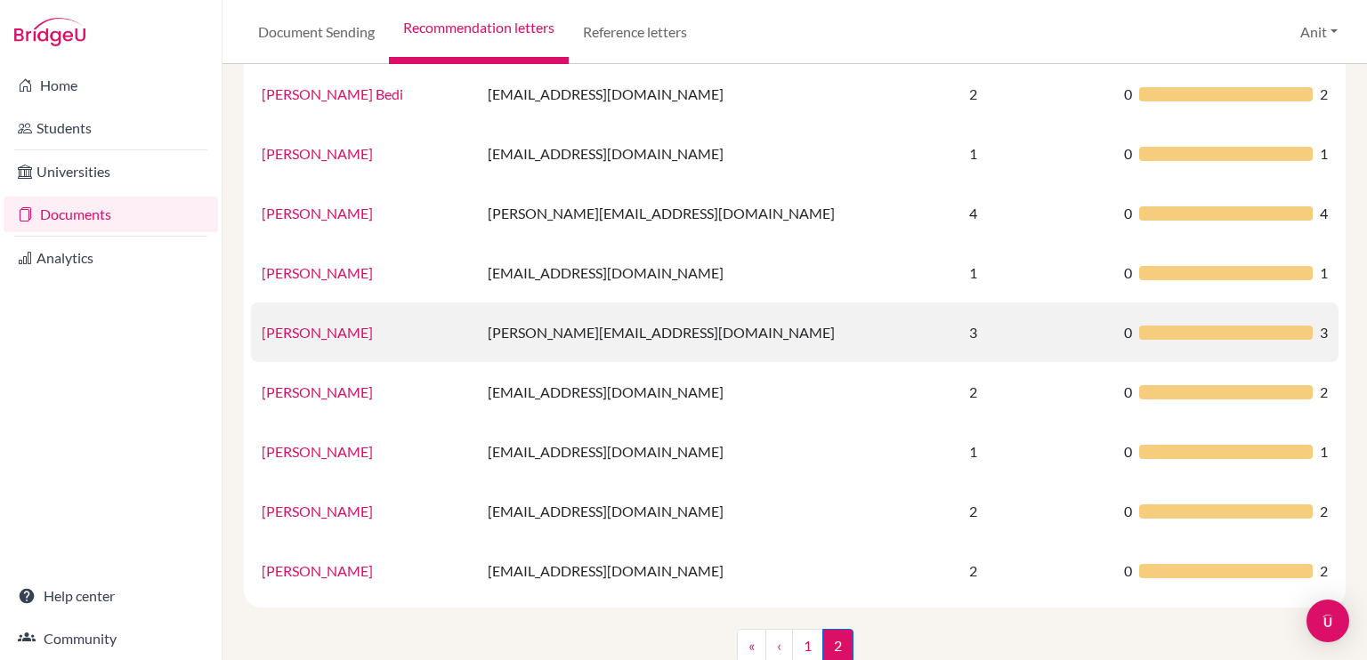
scroll to position [133, 0]
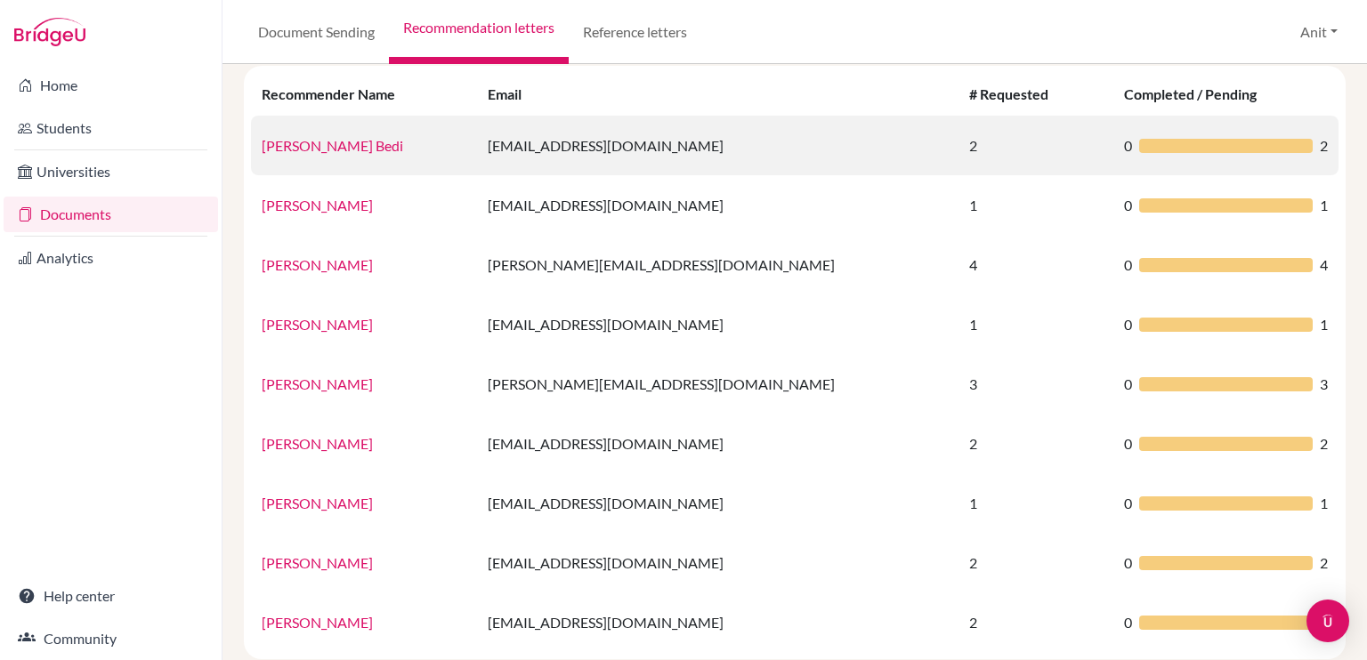
click at [306, 150] on link "Ramanjot Kaur Bedi" at bounding box center [332, 145] width 141 height 17
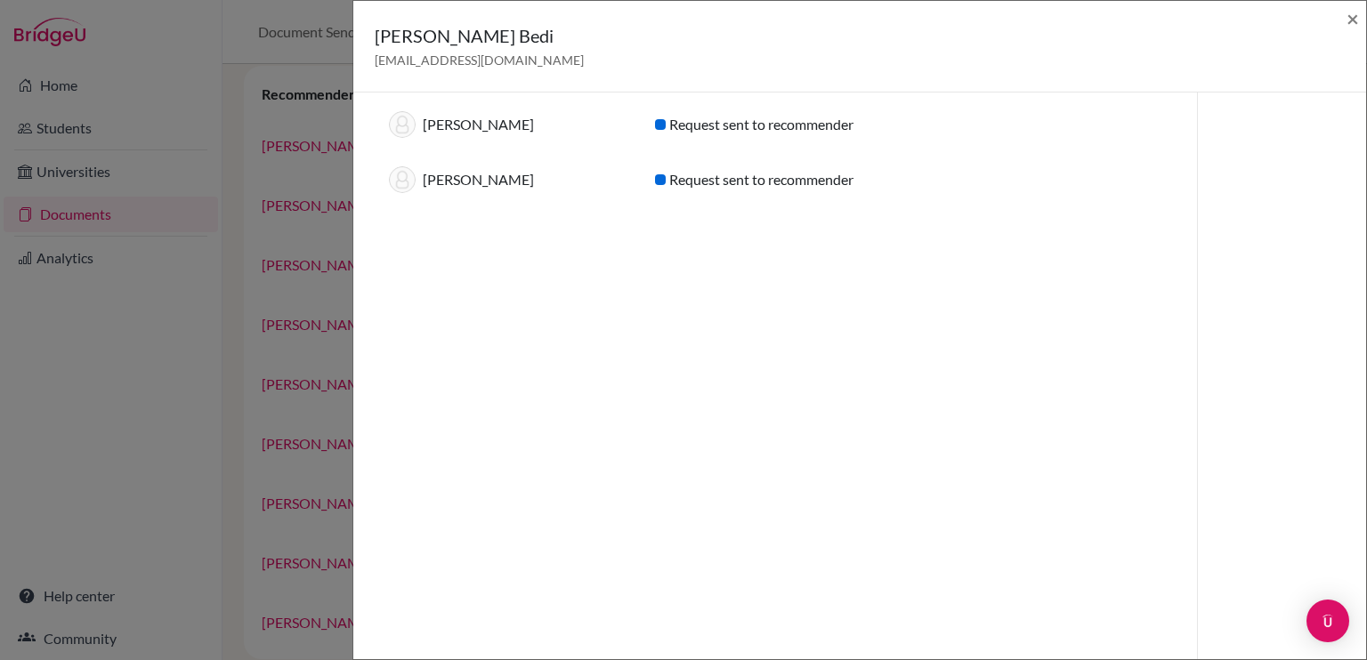
click at [187, 419] on div "Ramanjot Kaur Bedi ramanjotbedi@sfhs.in × Recommendations for graduating year 2…" at bounding box center [683, 330] width 1367 height 660
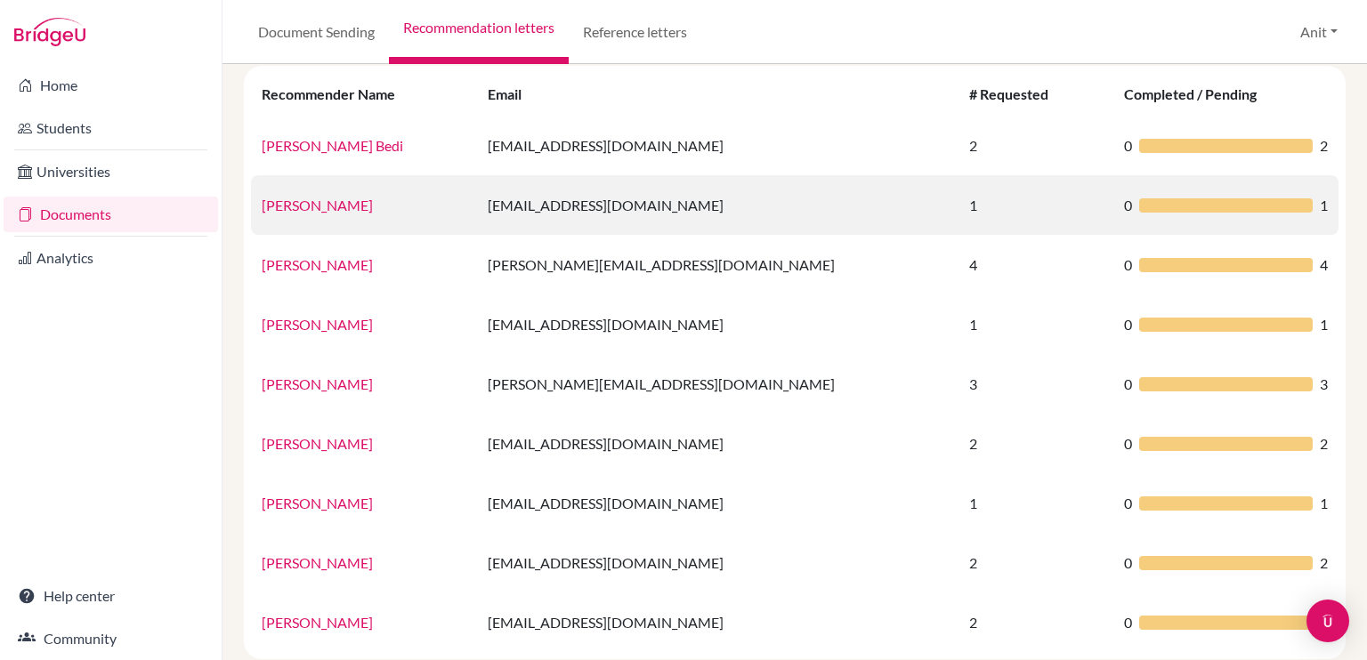
click at [315, 207] on link "Ms. Ramanjot Kaur" at bounding box center [317, 205] width 111 height 17
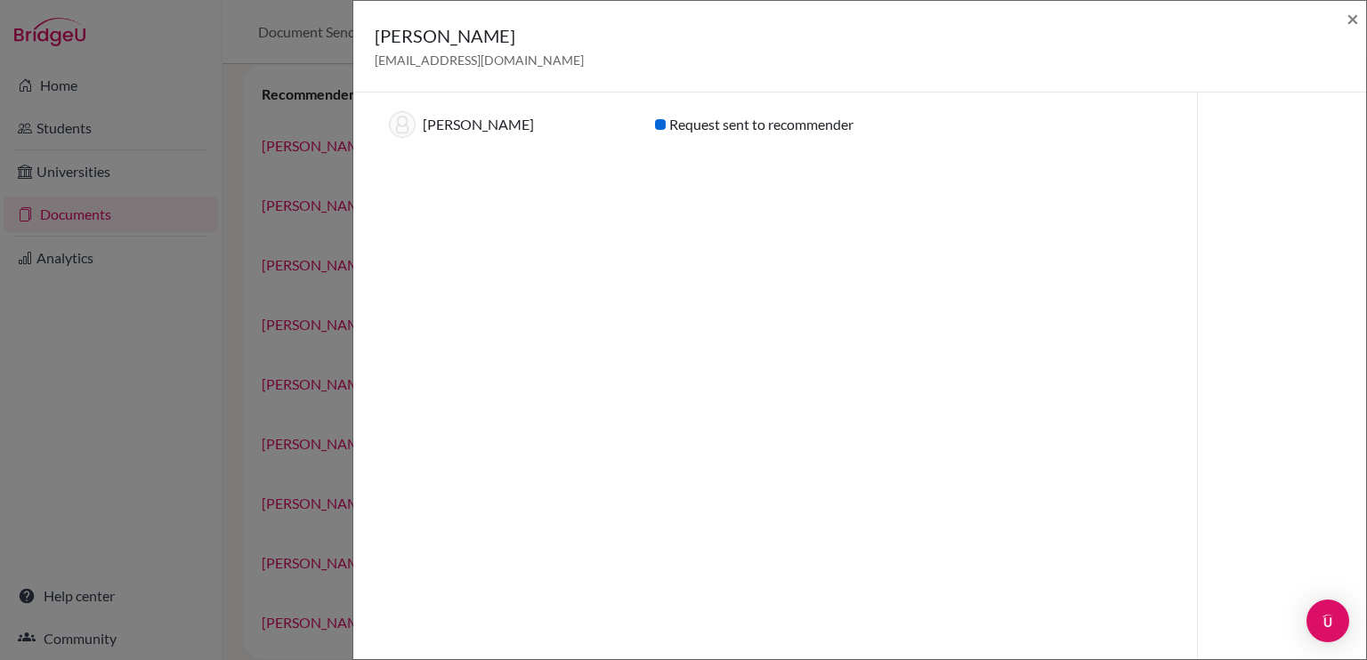
click at [121, 417] on div "Ms. Ramanjot Kaur ramanjotkaur@sfhs.in × Recommendations for graduating year 20…" at bounding box center [683, 330] width 1367 height 660
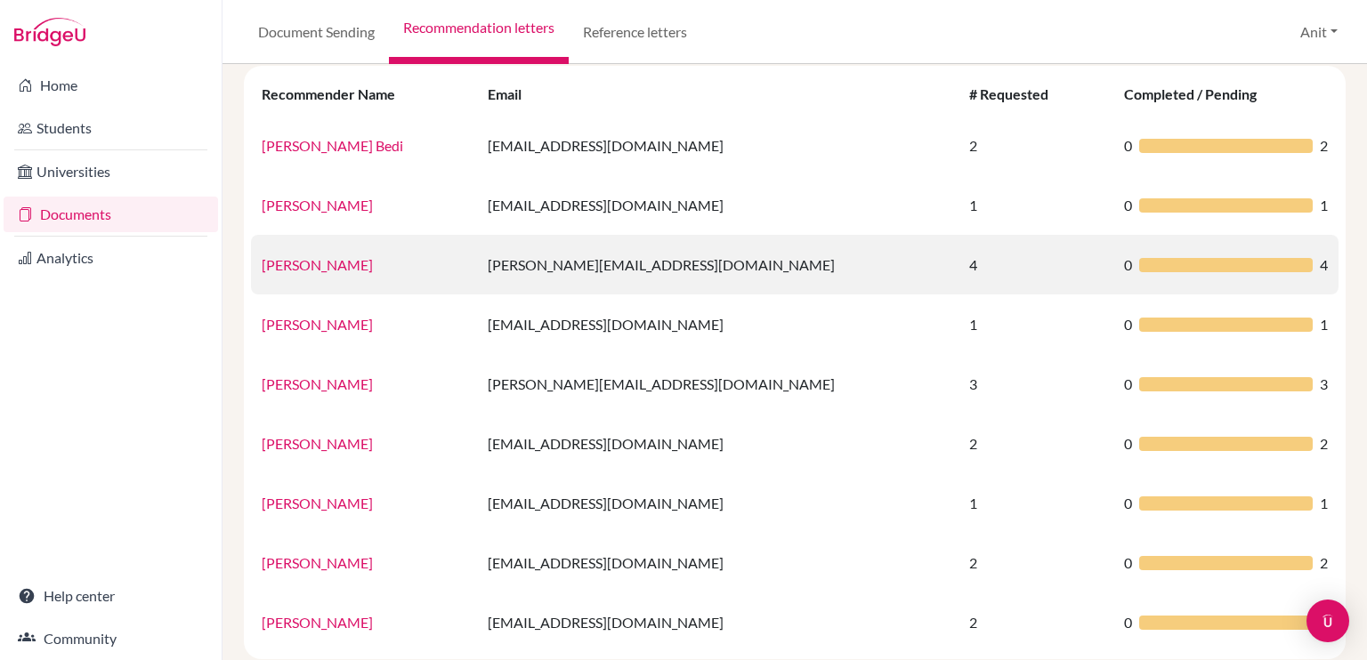
click at [297, 260] on link "Rohit Gupta" at bounding box center [317, 264] width 111 height 17
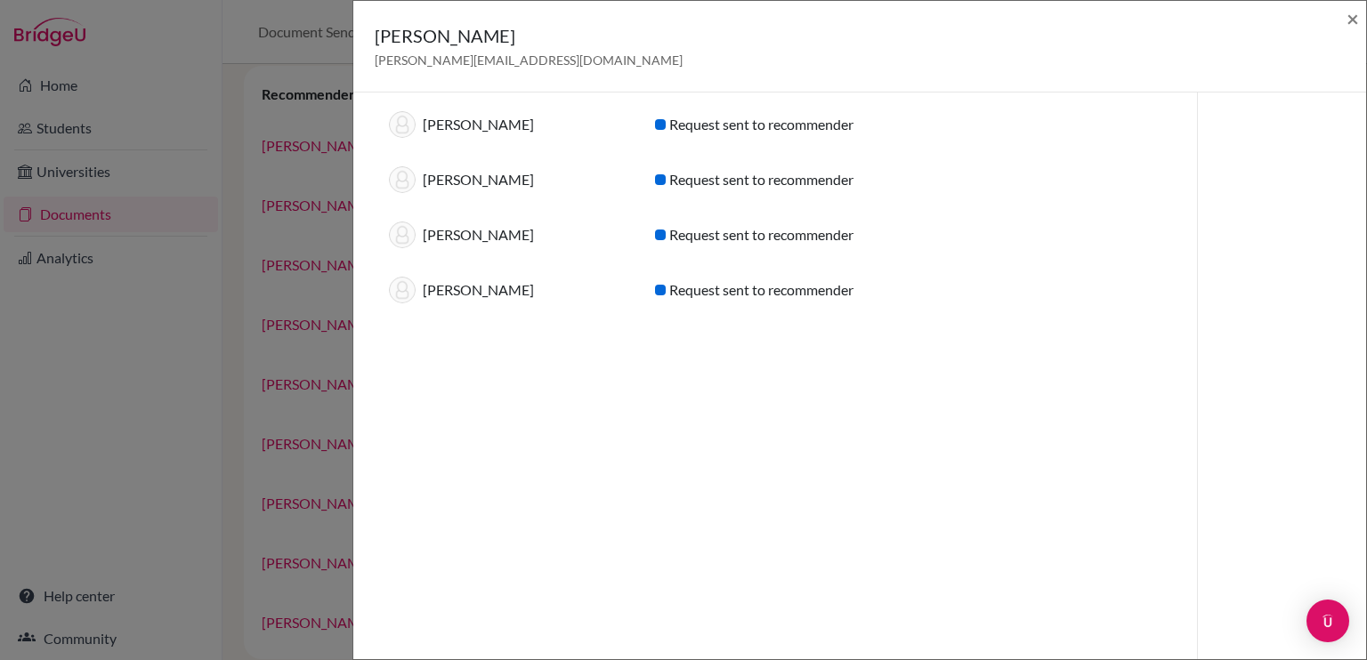
click at [171, 394] on div "Rohit Gupta rohitgupta@sfhs.in × Recommendations for graduating year 2026 (4) S…" at bounding box center [683, 330] width 1367 height 660
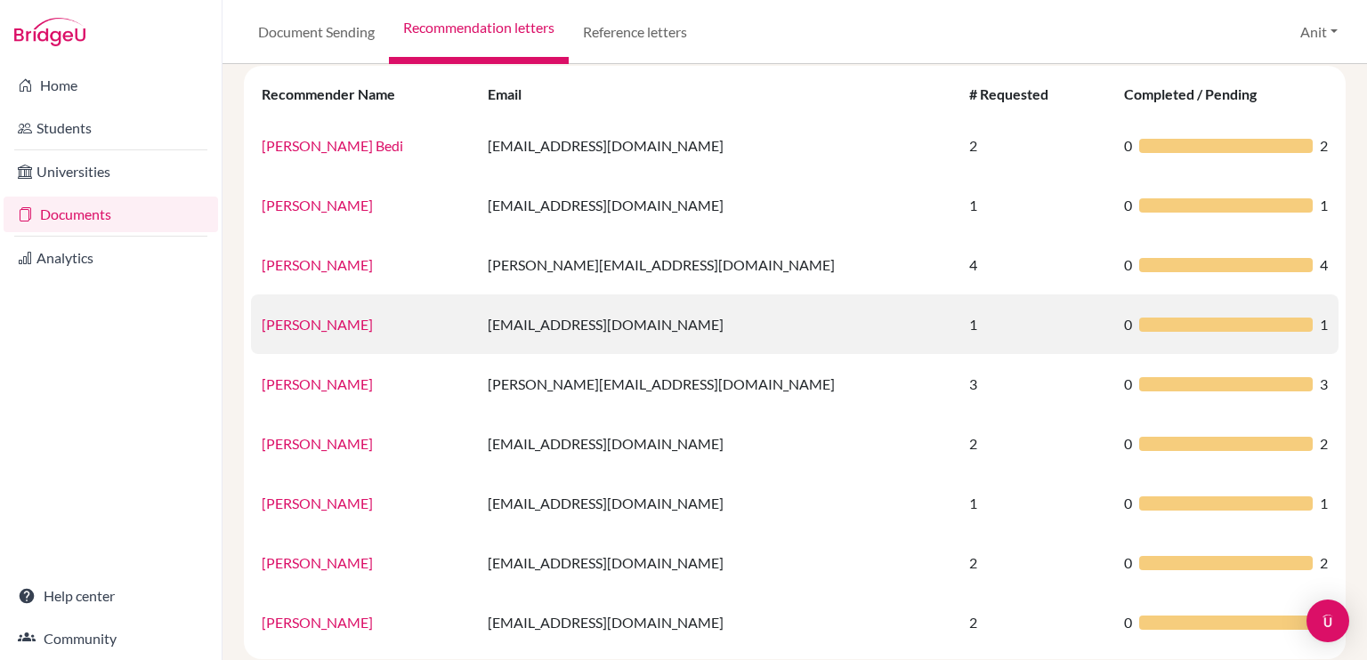
click at [285, 327] on link "Rohit Rana" at bounding box center [317, 324] width 111 height 17
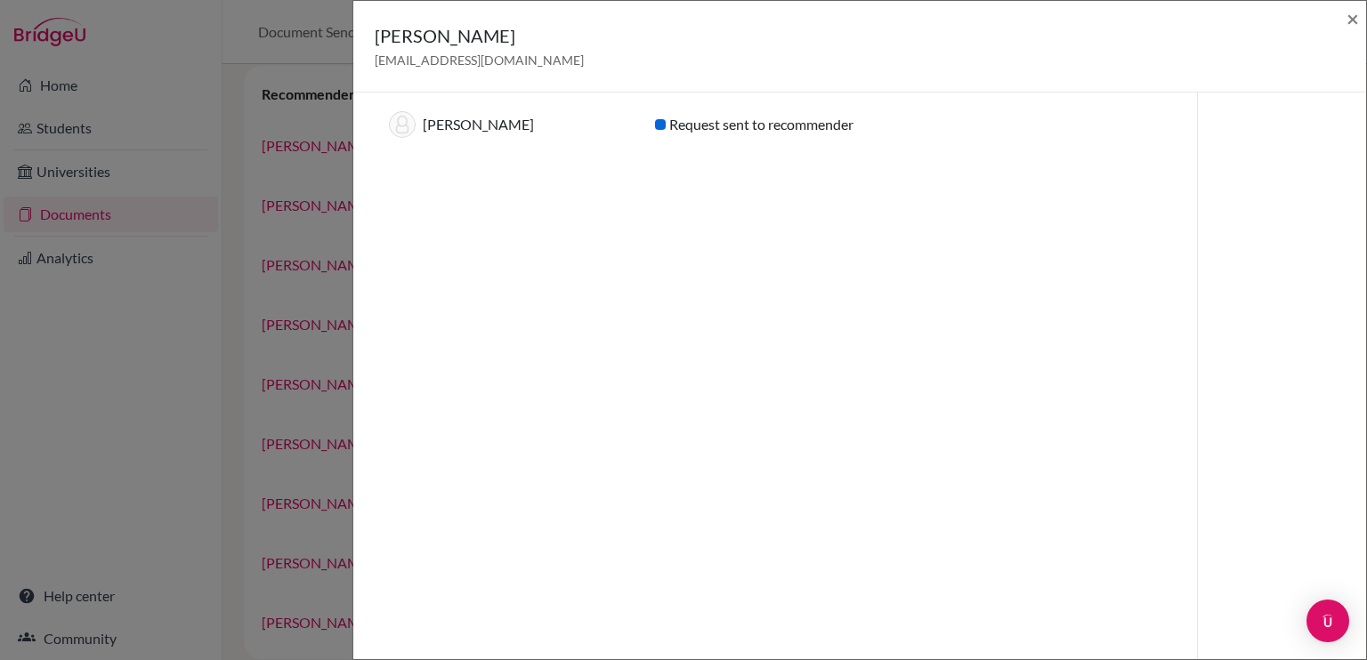
click at [160, 451] on div "Rohit Rana rohitrana@sfhs.in × Recommendations for graduating year 2026 (1) Stu…" at bounding box center [683, 330] width 1367 height 660
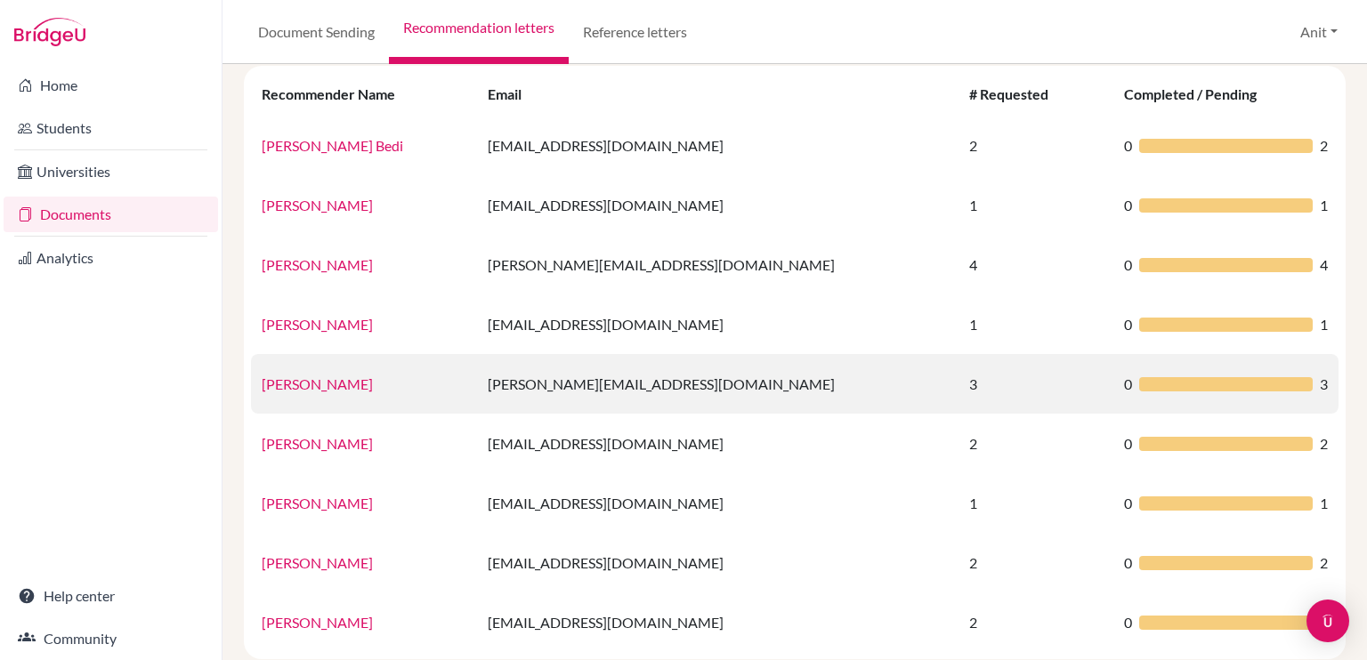
click at [334, 387] on link "Samidhi Bhardwaj" at bounding box center [317, 384] width 111 height 17
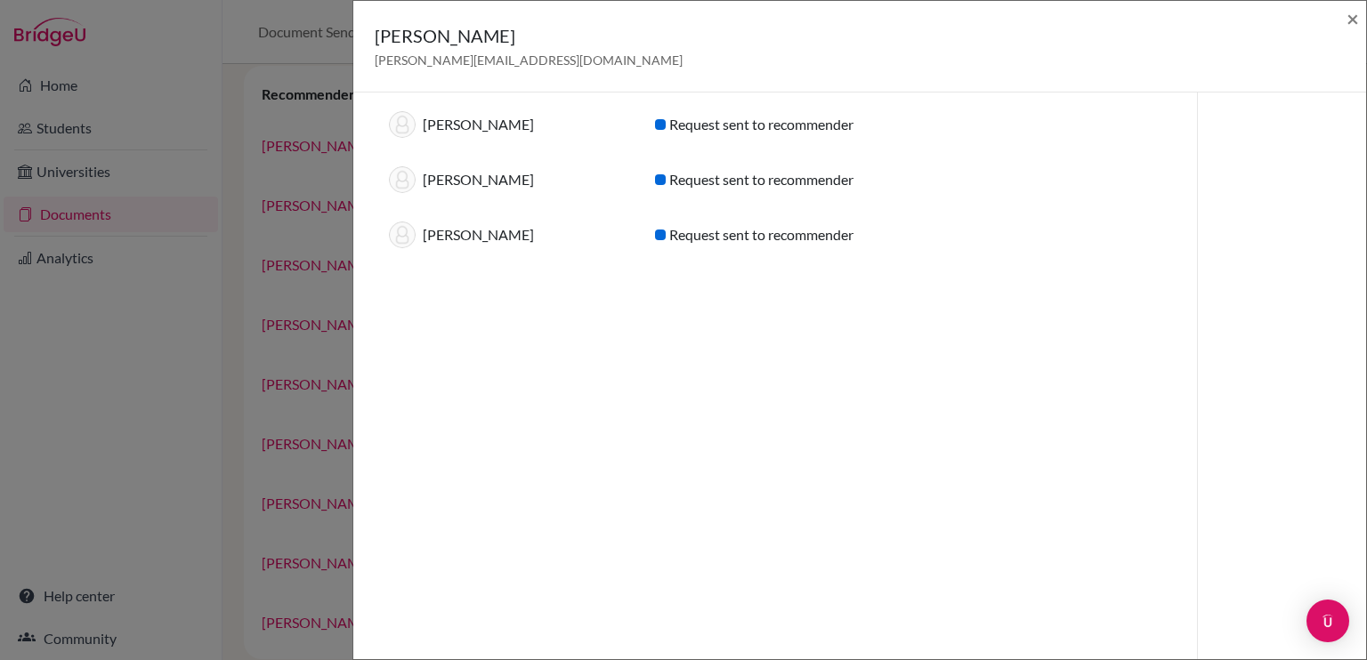
click at [143, 397] on div "Samidhi Bhardwaj samidhibhardwaj@sfhs.in × Recommendations for graduating year …" at bounding box center [683, 330] width 1367 height 660
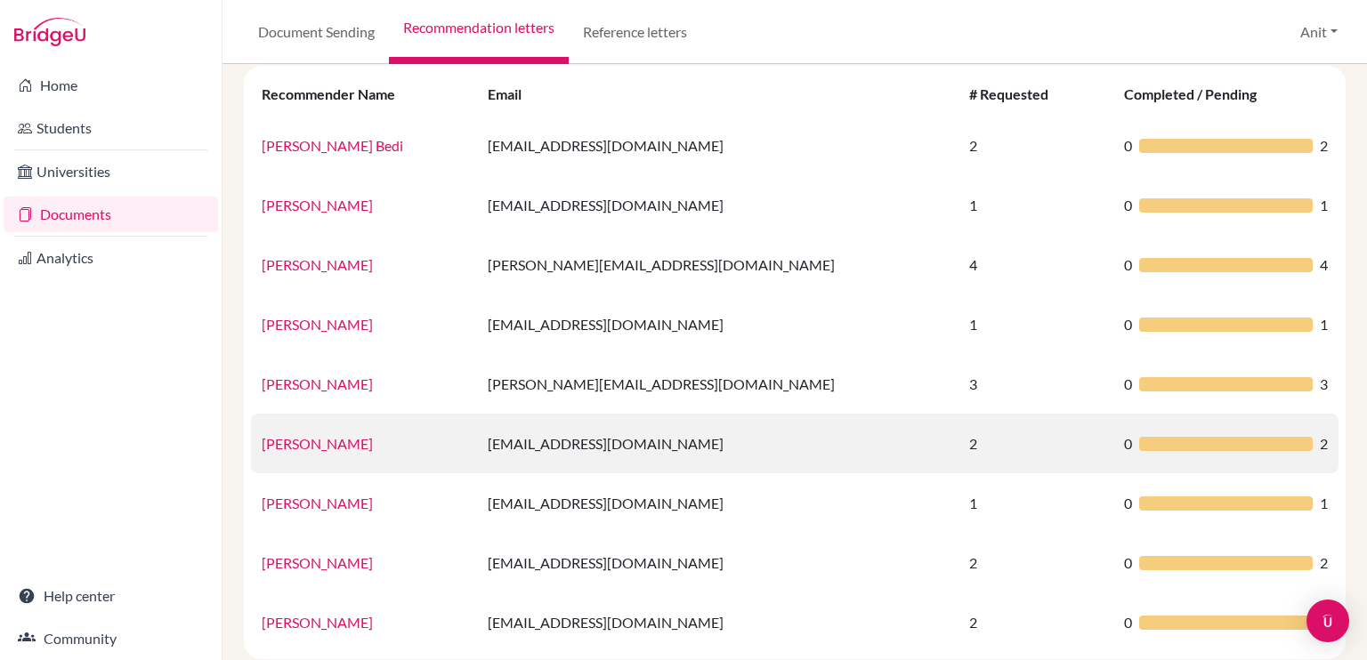
click at [272, 440] on link "Shivani Dwivedi" at bounding box center [317, 443] width 111 height 17
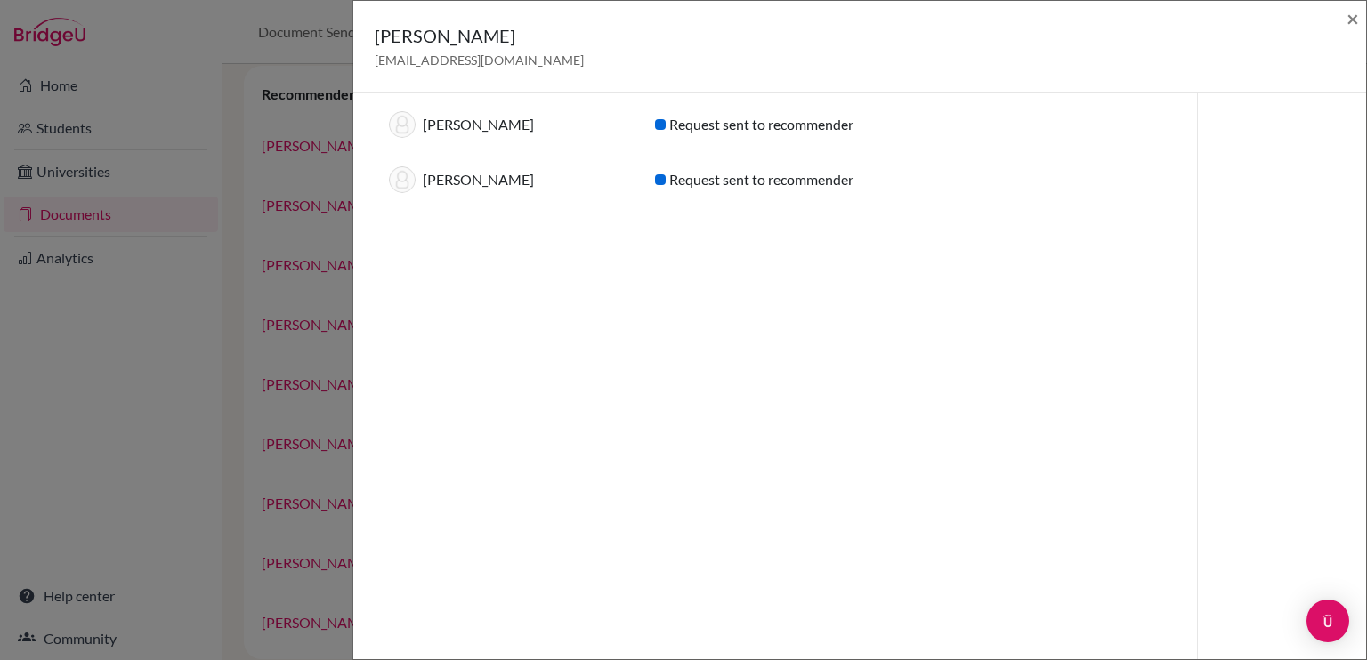
click at [212, 351] on div "Shivani Dwivedi shivanidwivedi@sfhs.in × Recommendations for graduating year 20…" at bounding box center [683, 330] width 1367 height 660
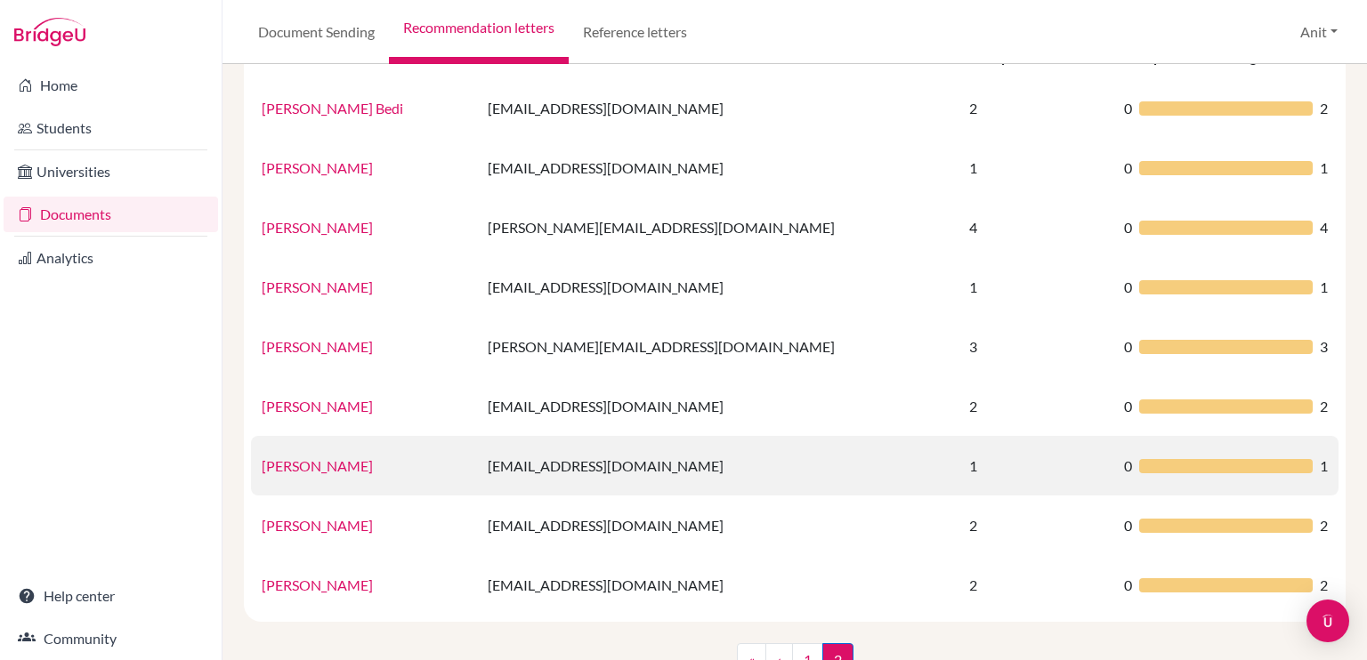
scroll to position [222, 0]
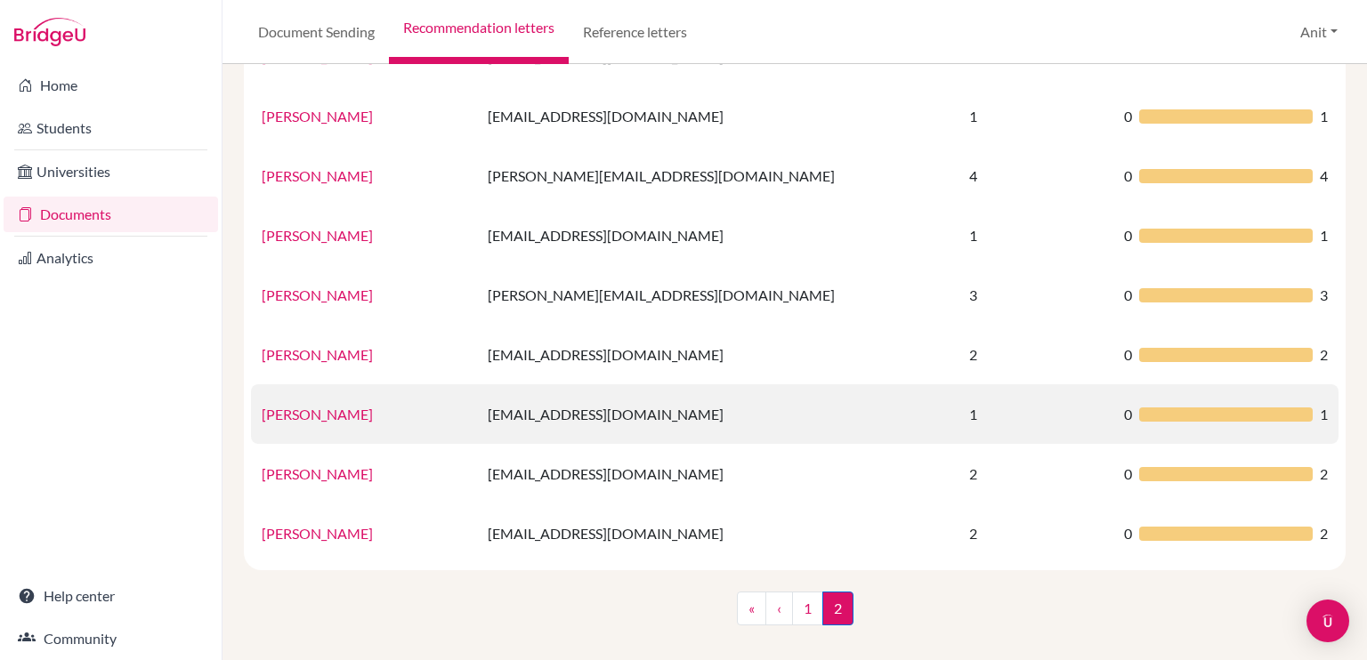
click at [306, 413] on link "Sumita Verma" at bounding box center [317, 414] width 111 height 17
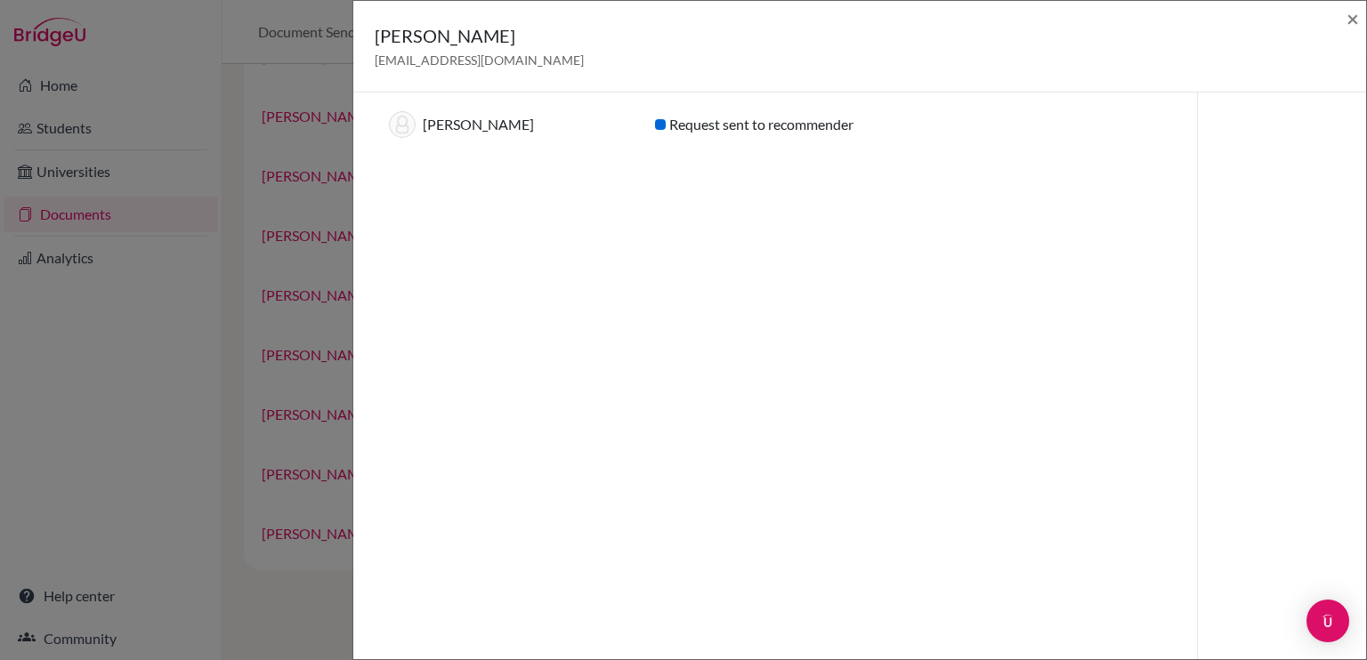
click at [166, 385] on div "Sumita Verma sumitaverma@sfhs.in × Recommendations for graduating year 2026 (1)…" at bounding box center [683, 330] width 1367 height 660
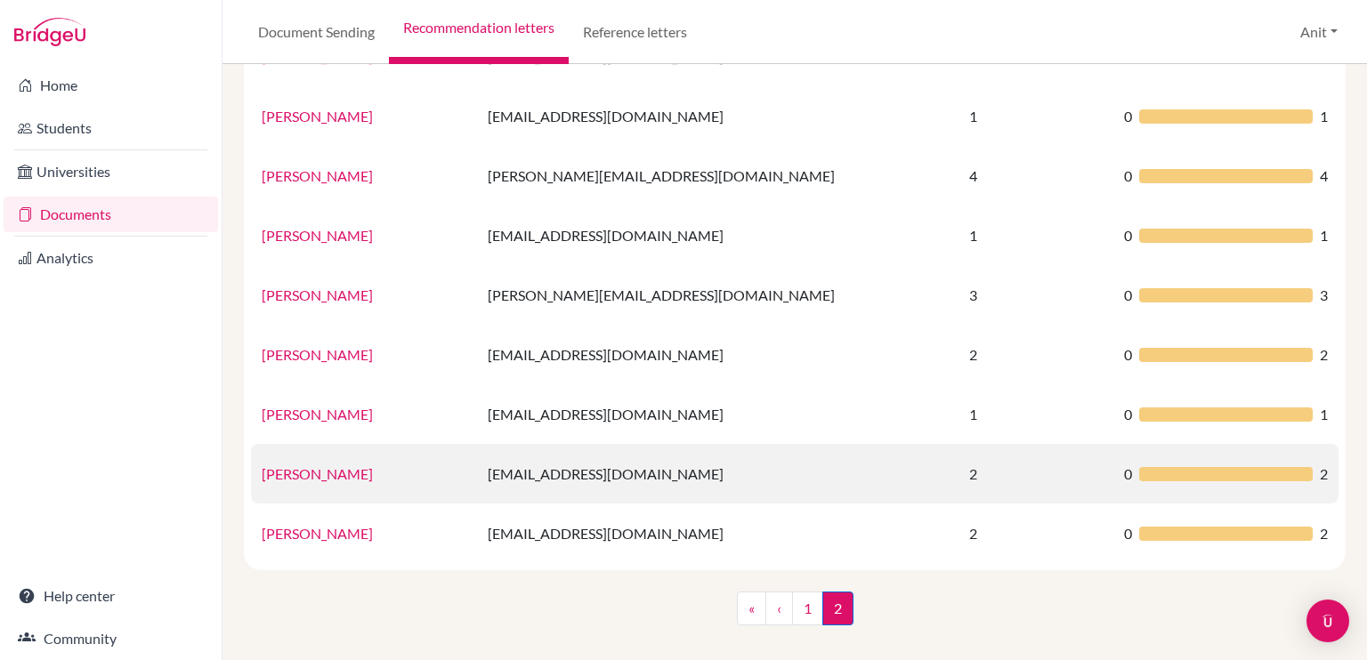
click at [299, 476] on link "Suresh Saini" at bounding box center [317, 473] width 111 height 17
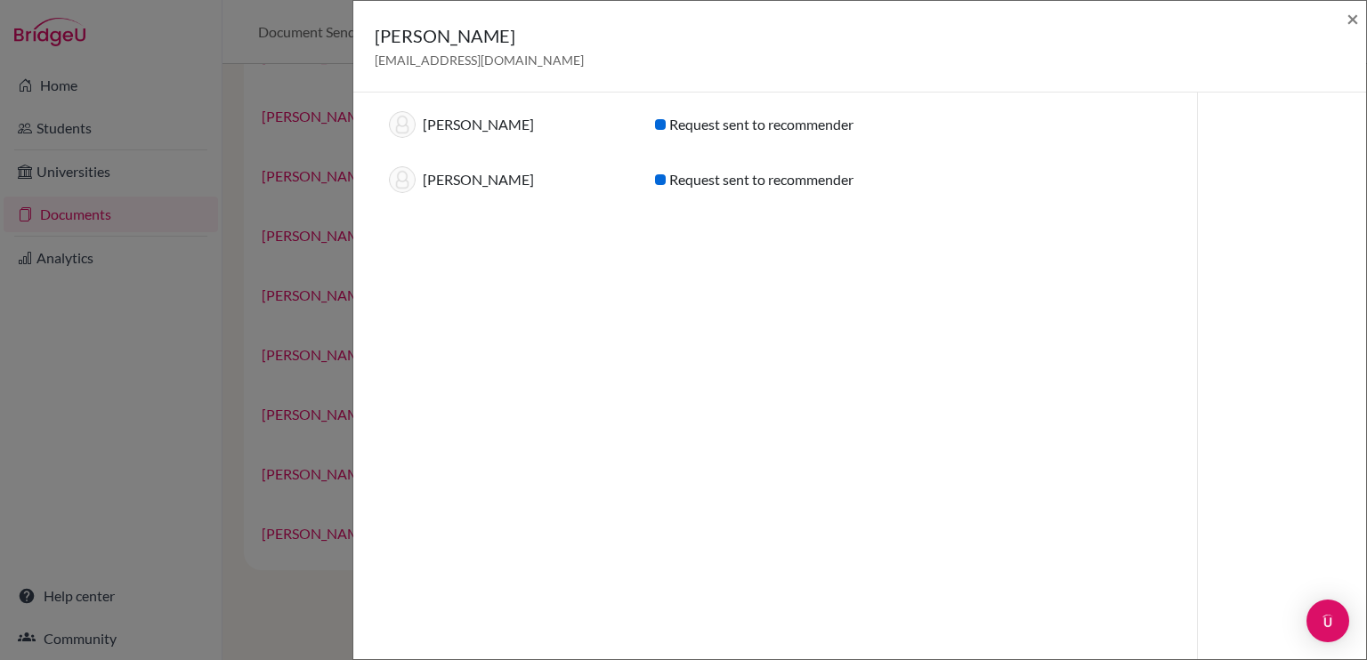
click at [154, 394] on div "Suresh Saini sureshsaini@sfhs.in × Recommendations for graduating year 2026 (2)…" at bounding box center [683, 330] width 1367 height 660
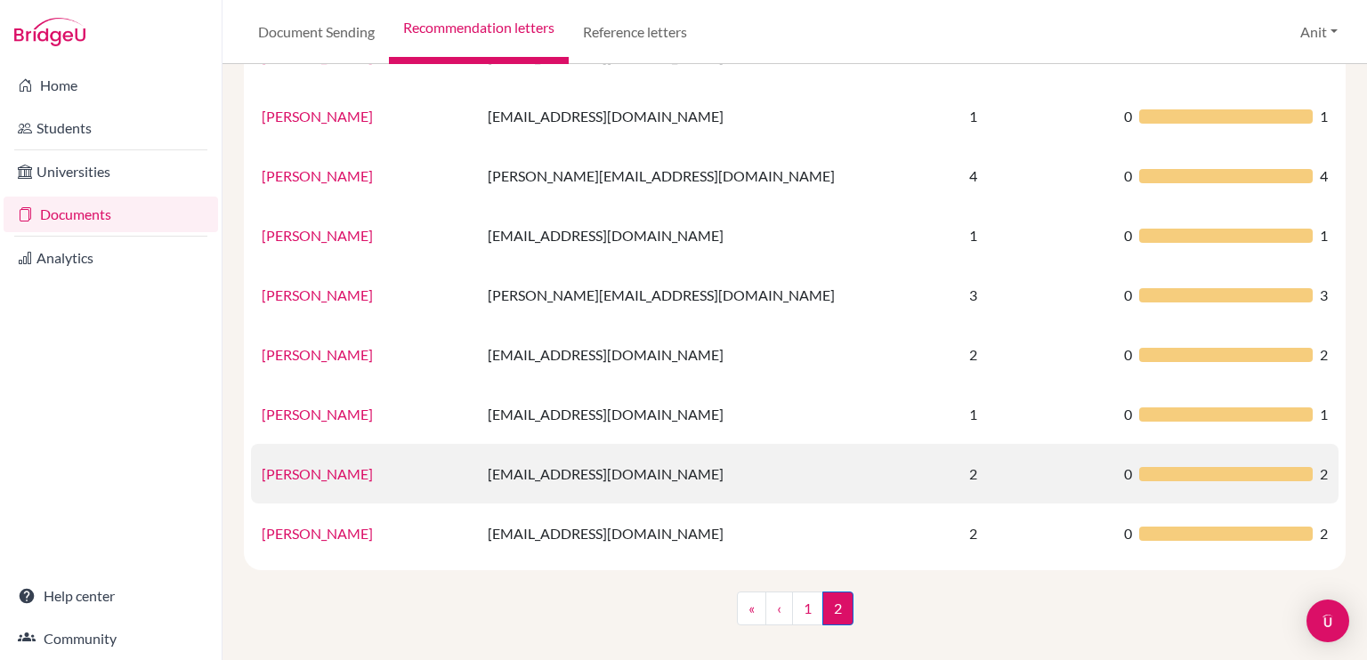
click at [285, 468] on link "Suresh Saini" at bounding box center [317, 473] width 111 height 17
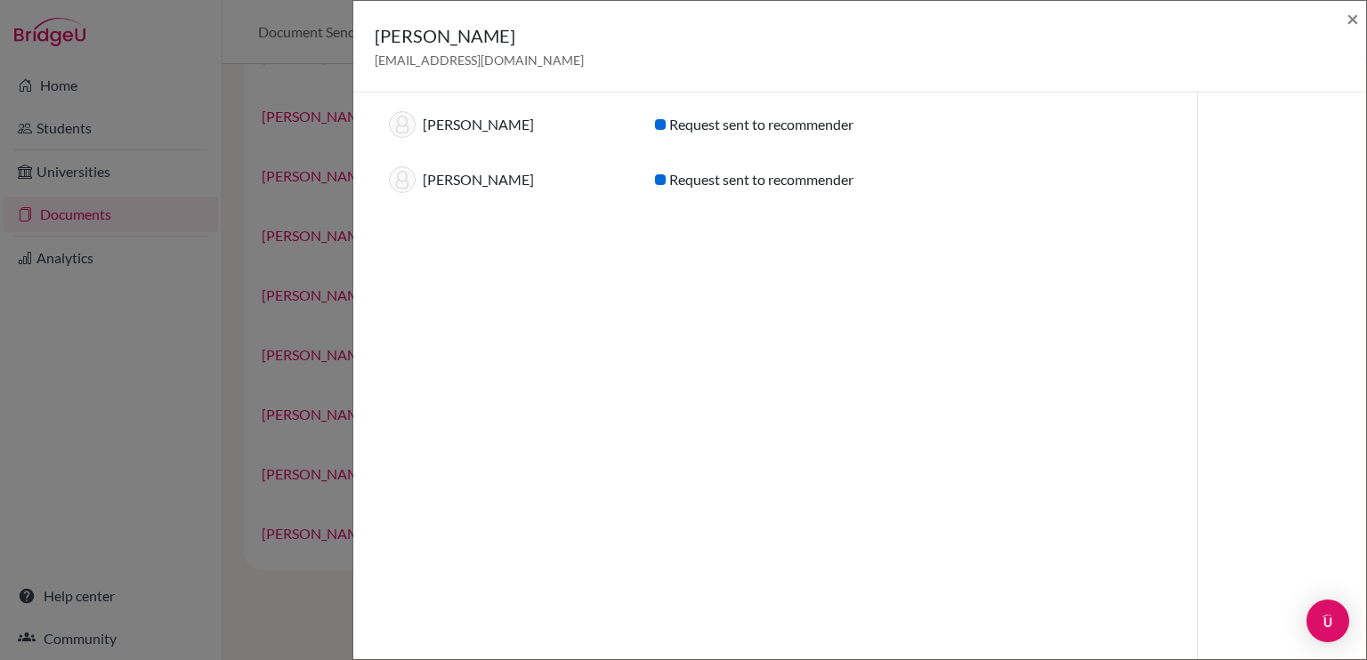
click at [205, 329] on div "Suresh Saini sureshsaini@sfhs.in × Recommendations for graduating year 2026 (2)…" at bounding box center [683, 330] width 1367 height 660
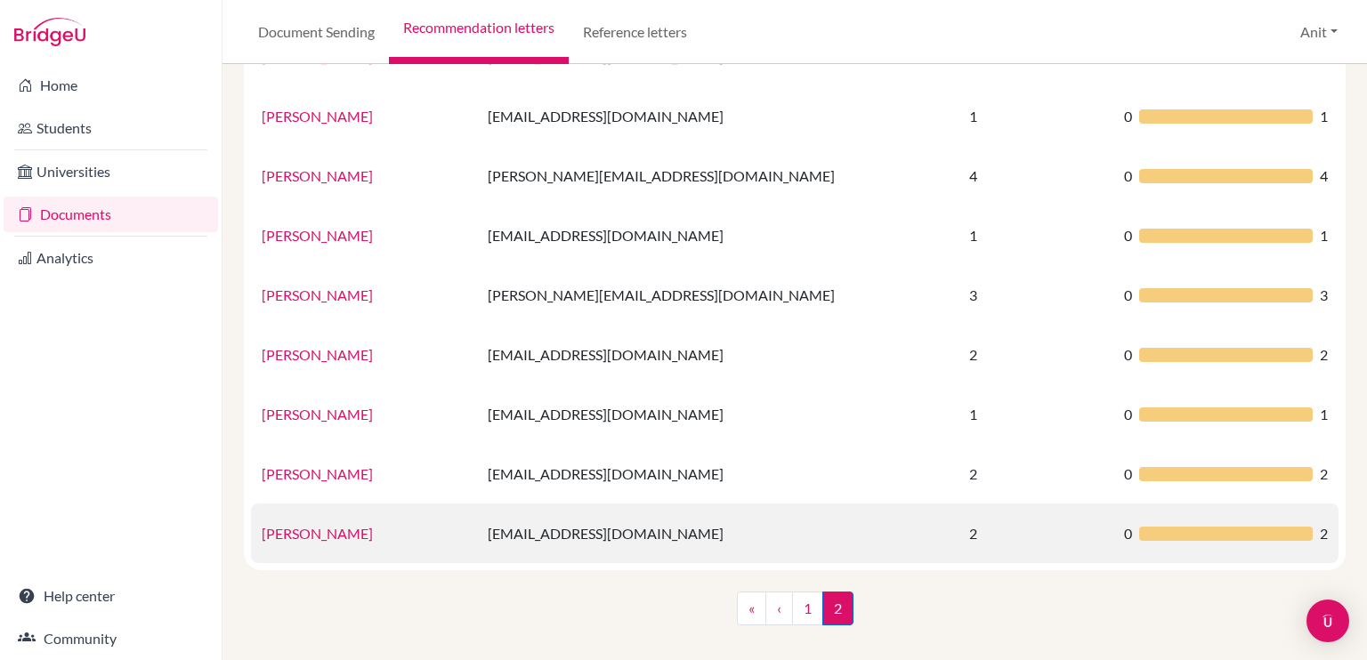
click at [297, 537] on link "Tulika Pushkarna" at bounding box center [317, 533] width 111 height 17
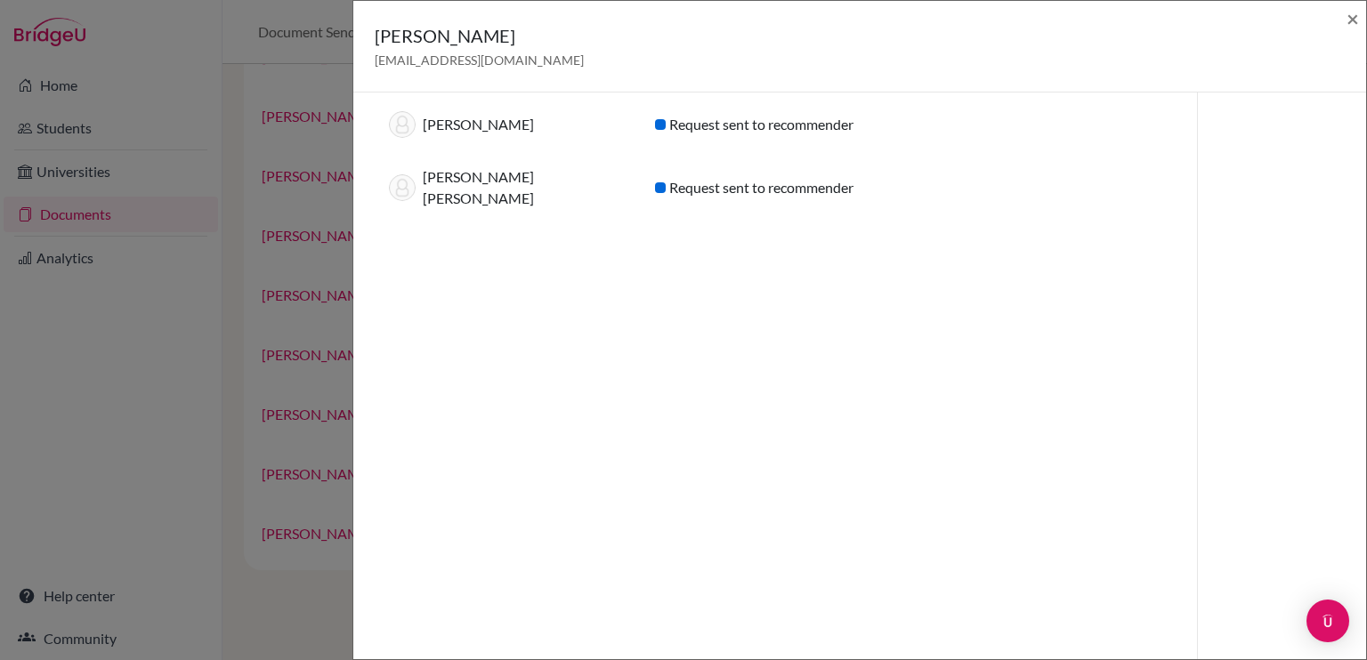
click at [163, 476] on div "Tulika Pushkarna tulikapushkarna@sfhs.in × Recommendations for graduating year …" at bounding box center [683, 330] width 1367 height 660
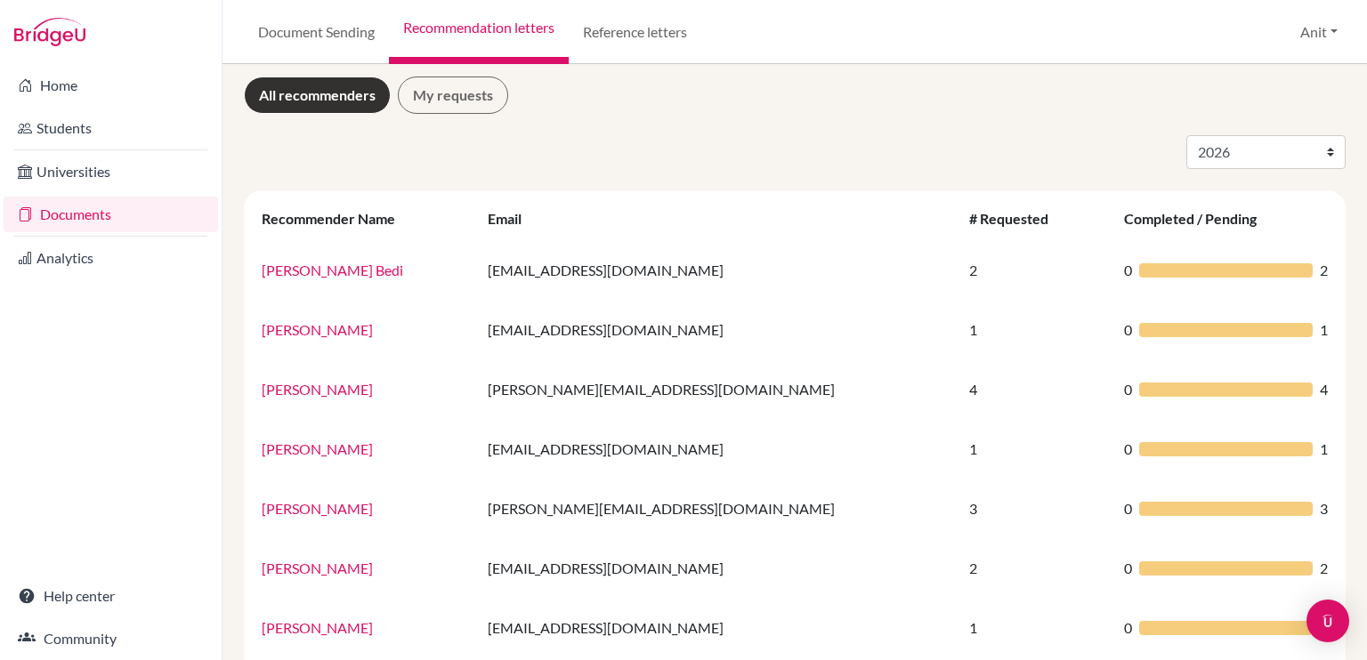
scroll to position [0, 0]
